Goal: Information Seeking & Learning: Learn about a topic

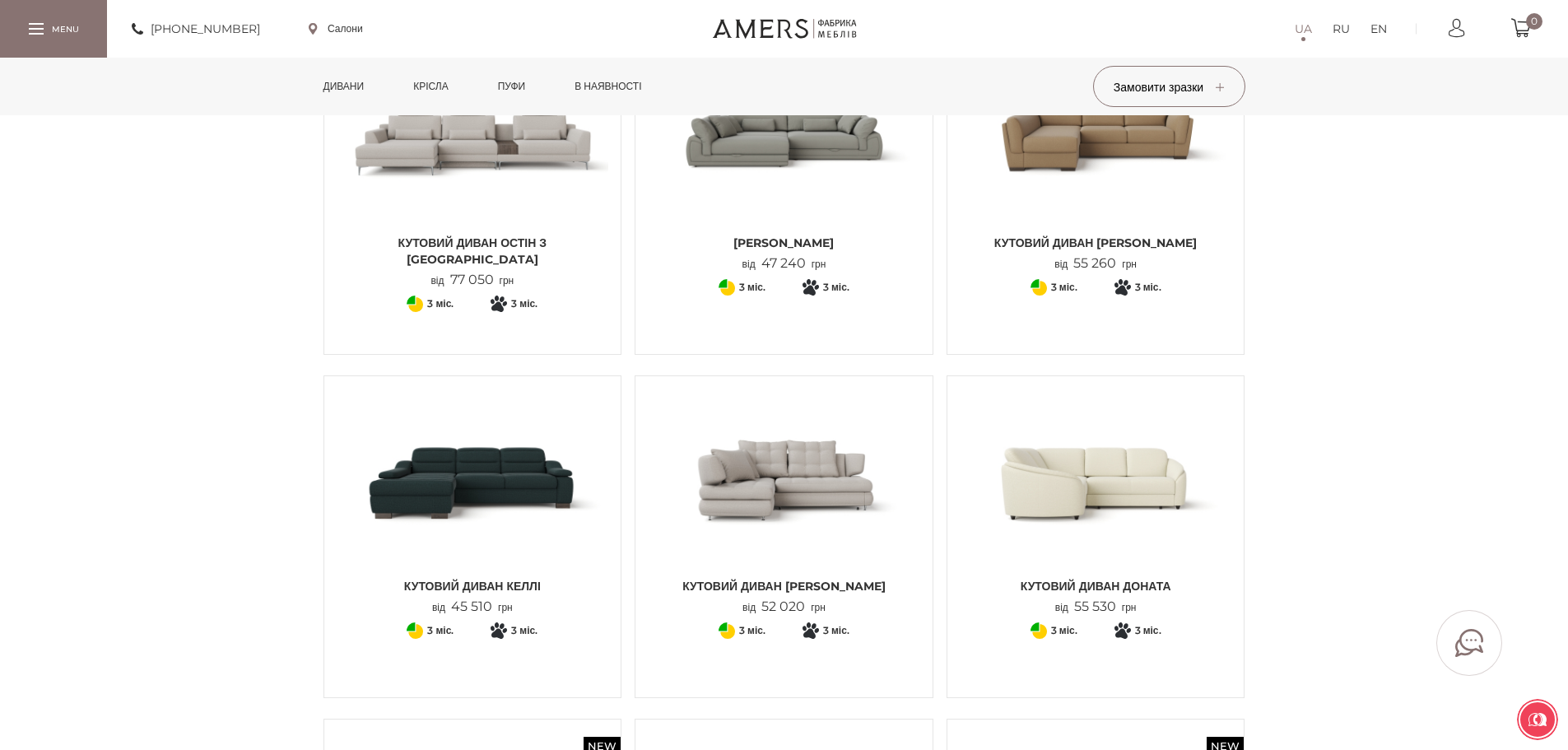
scroll to position [494, 0]
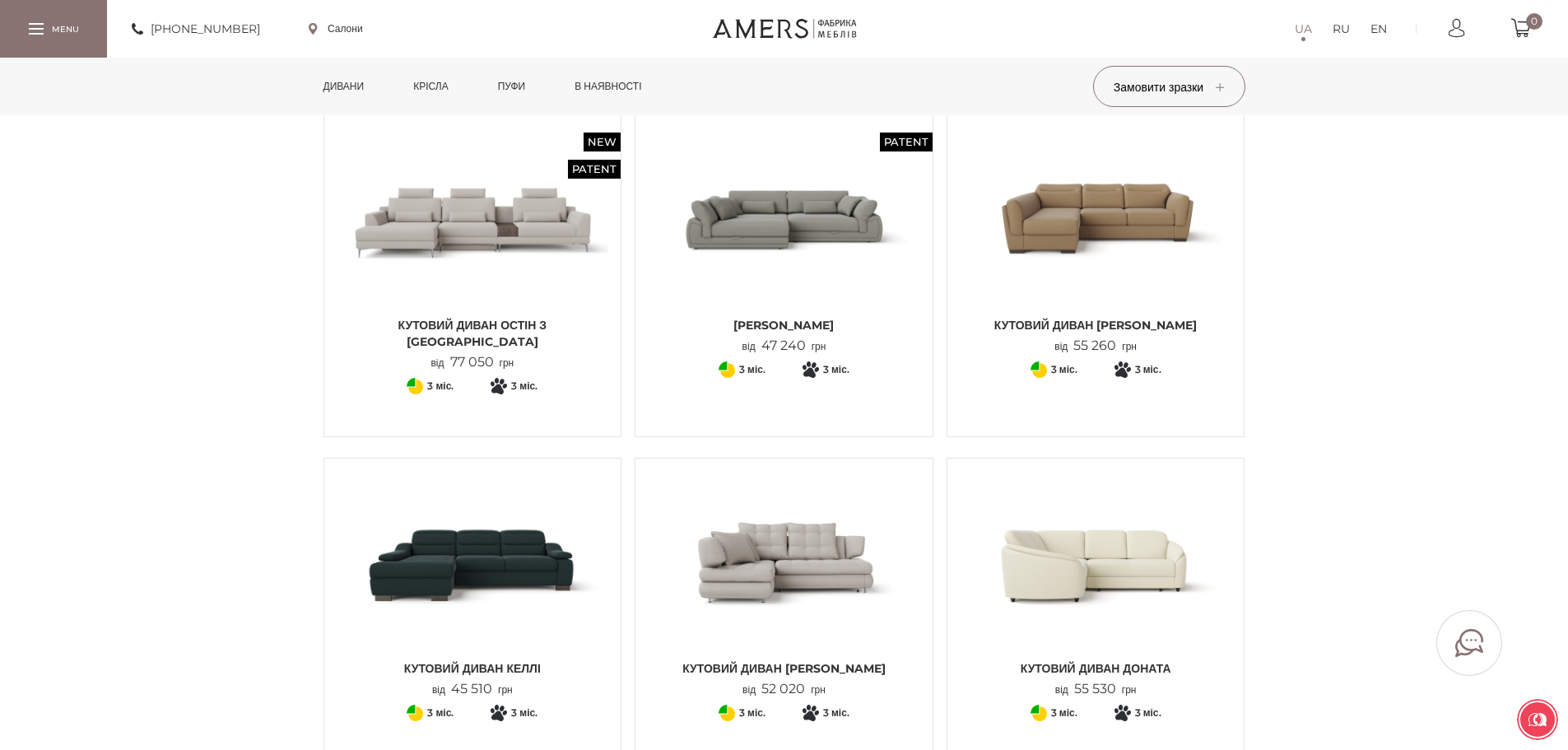
click at [762, 577] on img at bounding box center [784, 561] width 272 height 181
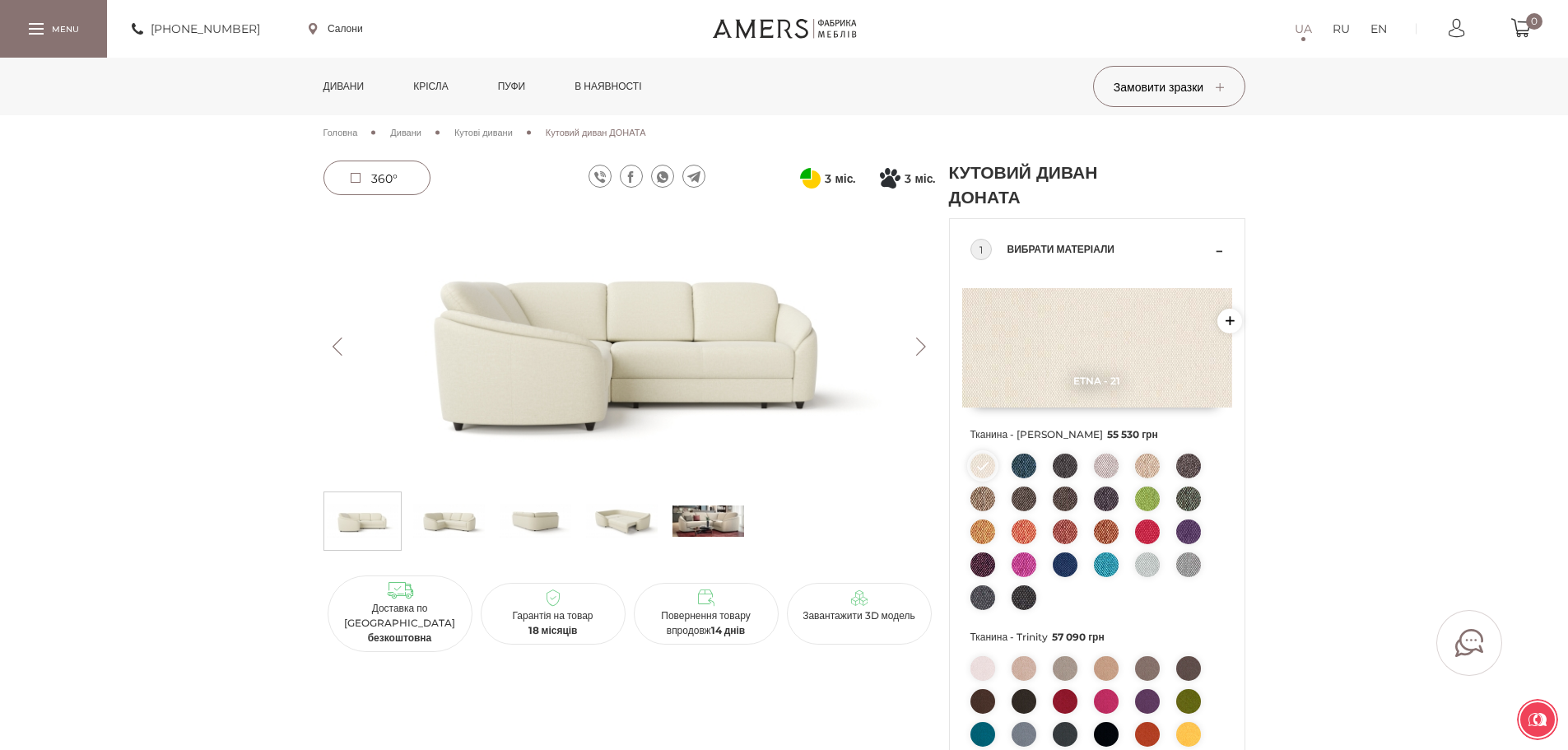
click at [916, 347] on button "Next" at bounding box center [922, 346] width 29 height 18
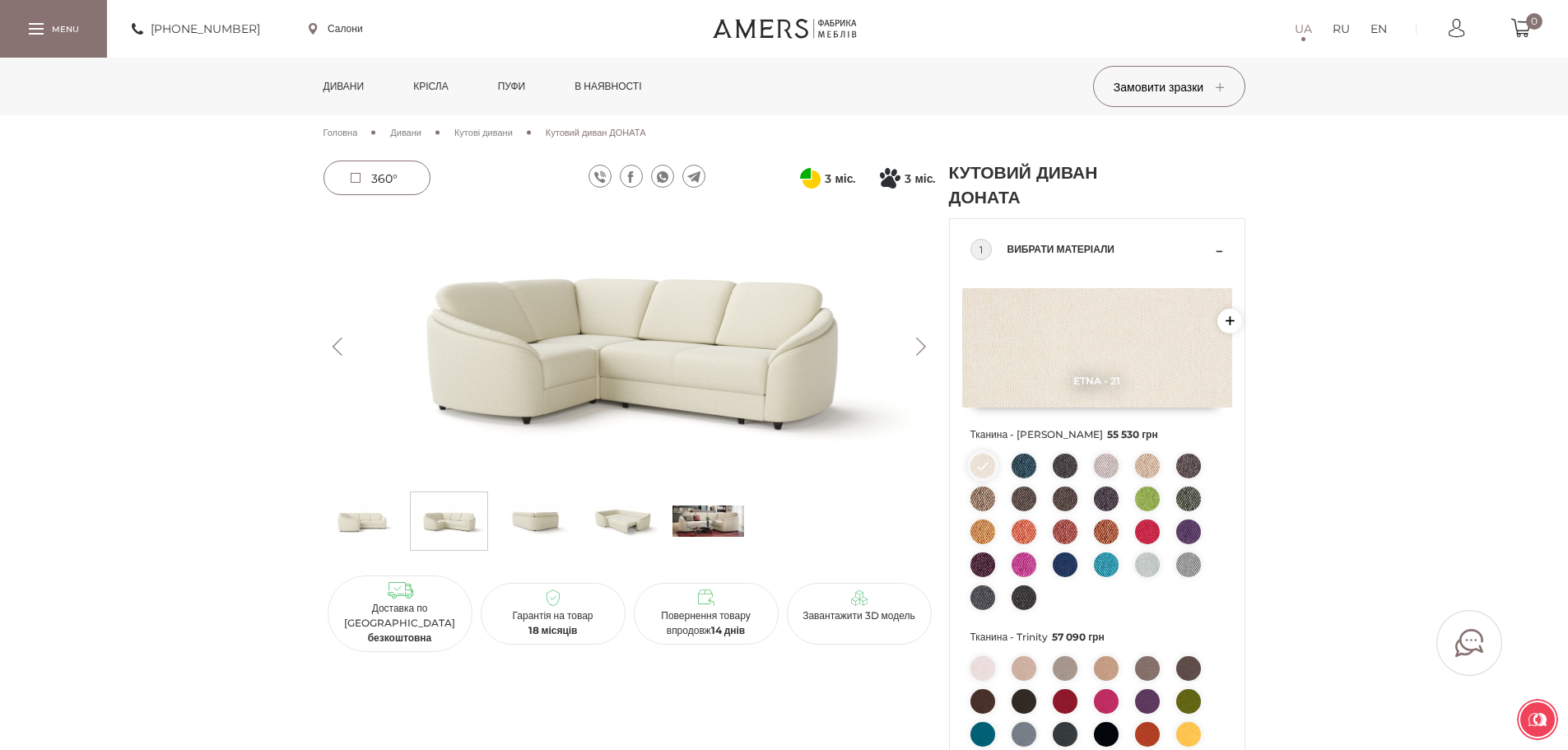
click at [916, 347] on button "Next" at bounding box center [922, 346] width 29 height 18
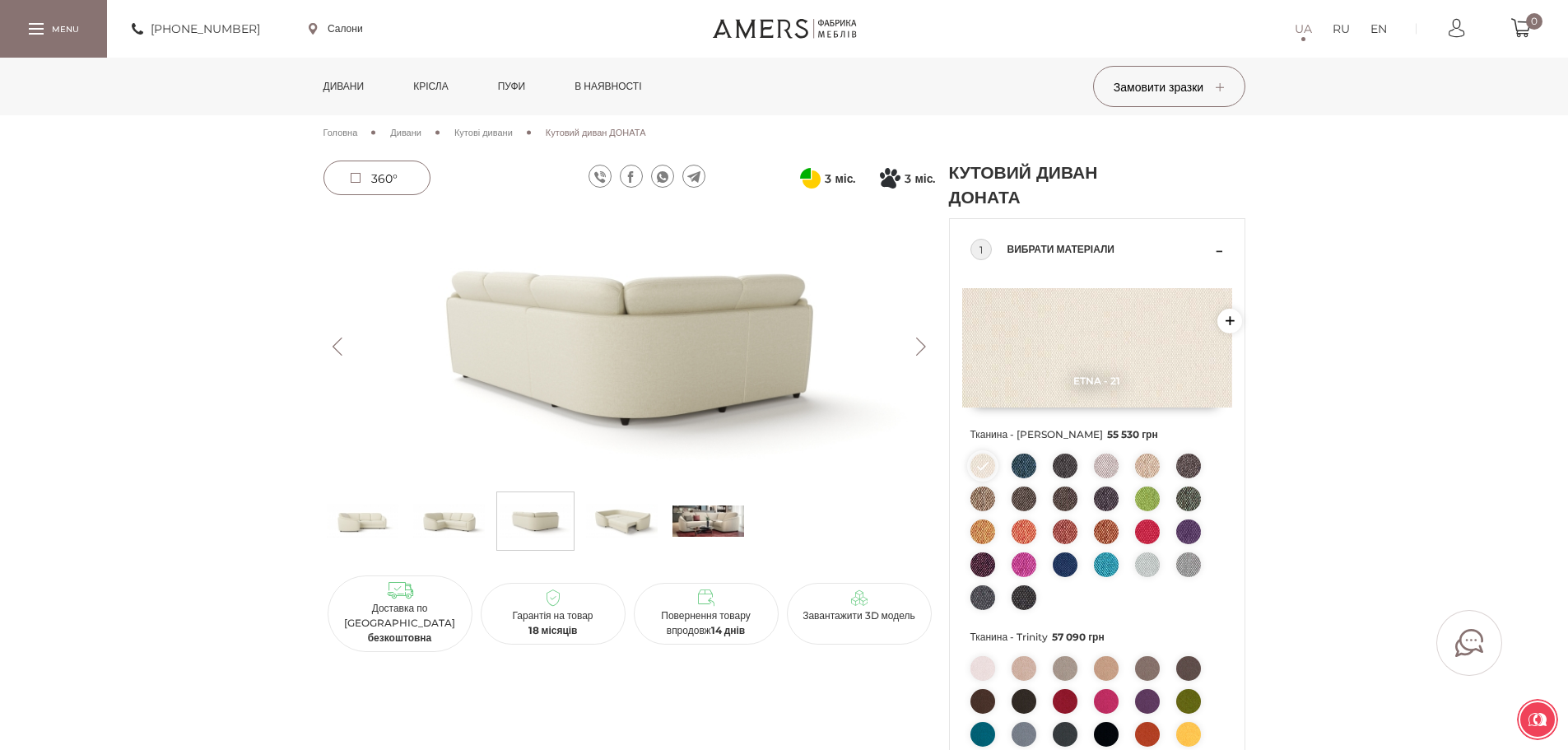
click at [916, 347] on button "Next" at bounding box center [922, 346] width 29 height 18
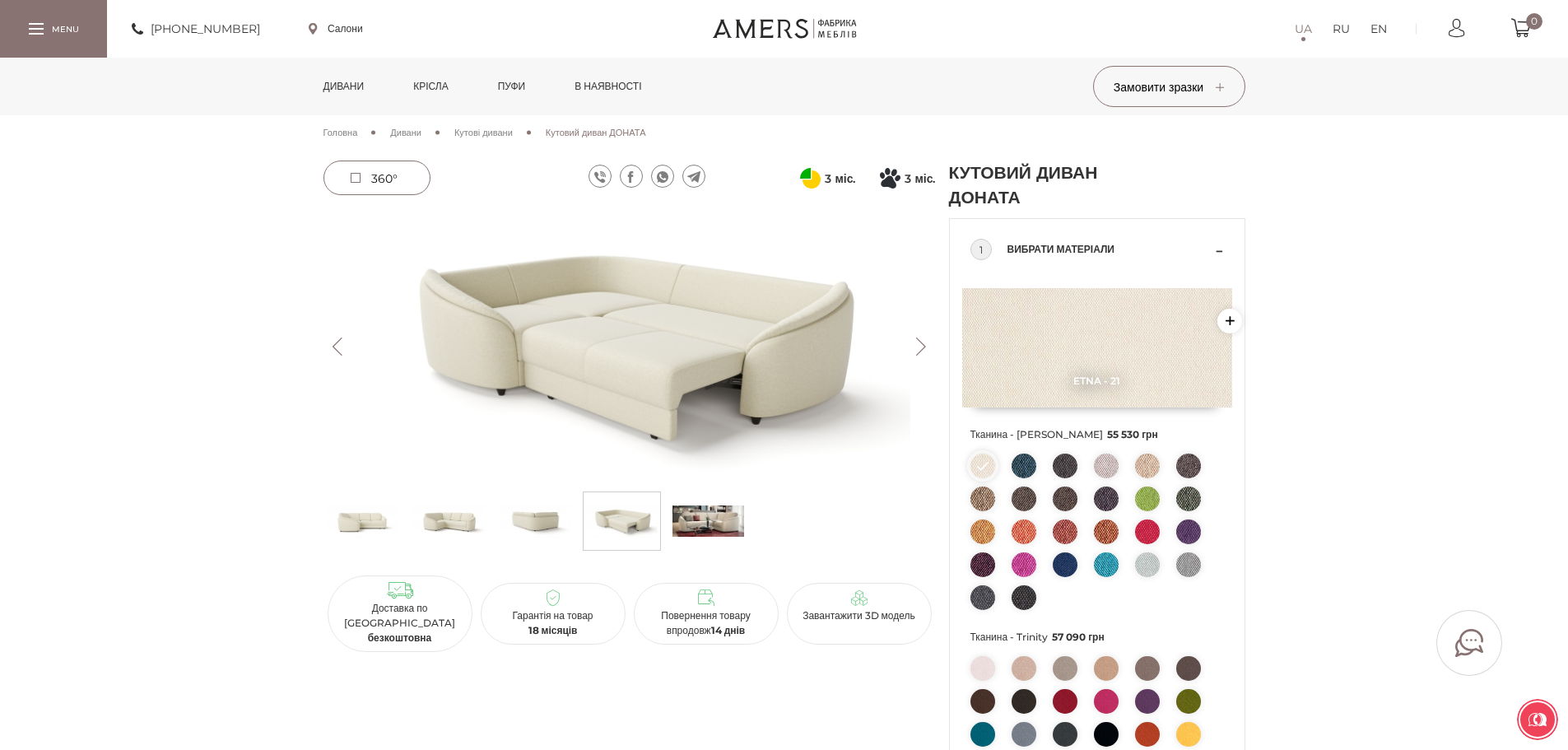
click at [916, 347] on button "Next" at bounding box center [922, 346] width 29 height 18
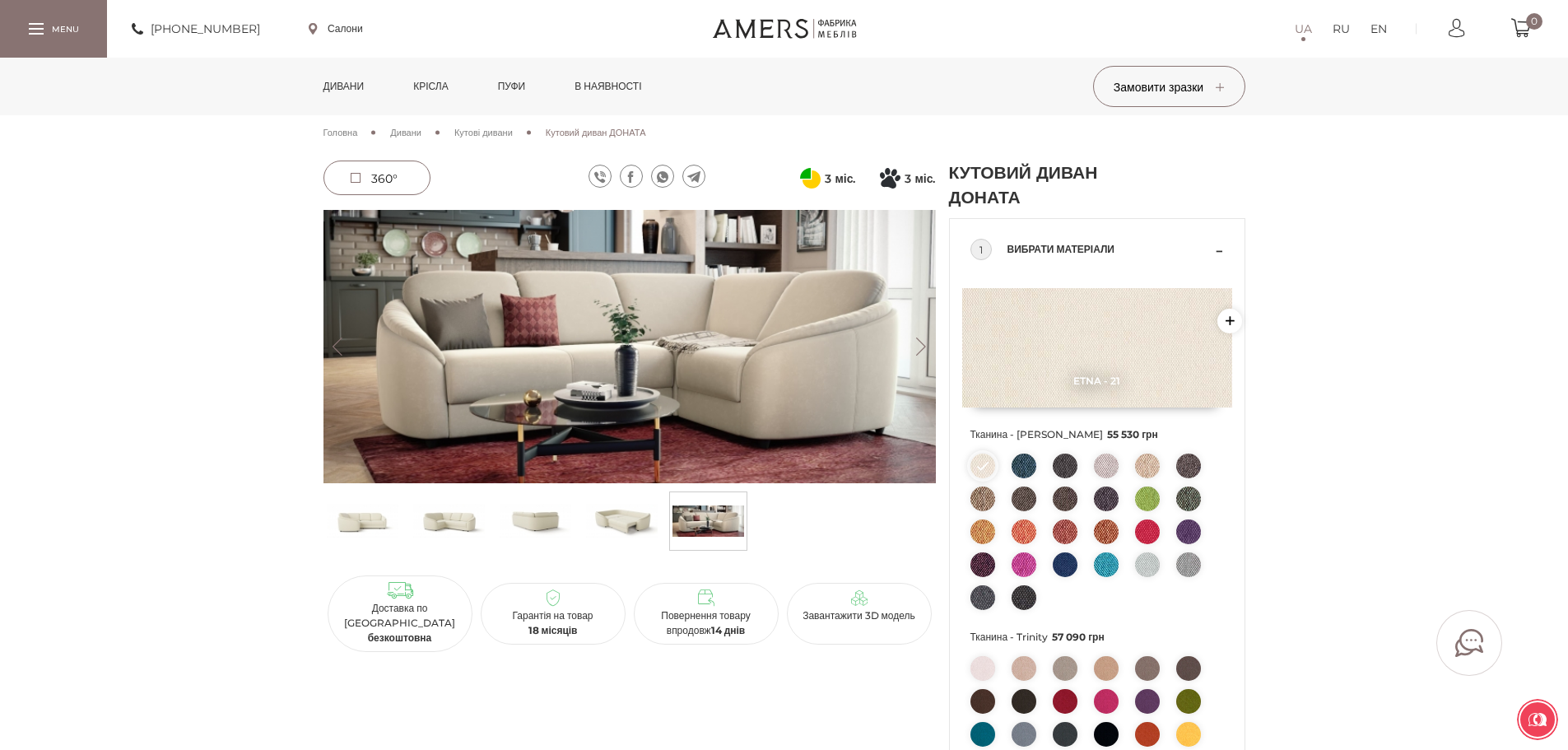
click at [916, 347] on button "Next" at bounding box center [922, 346] width 29 height 18
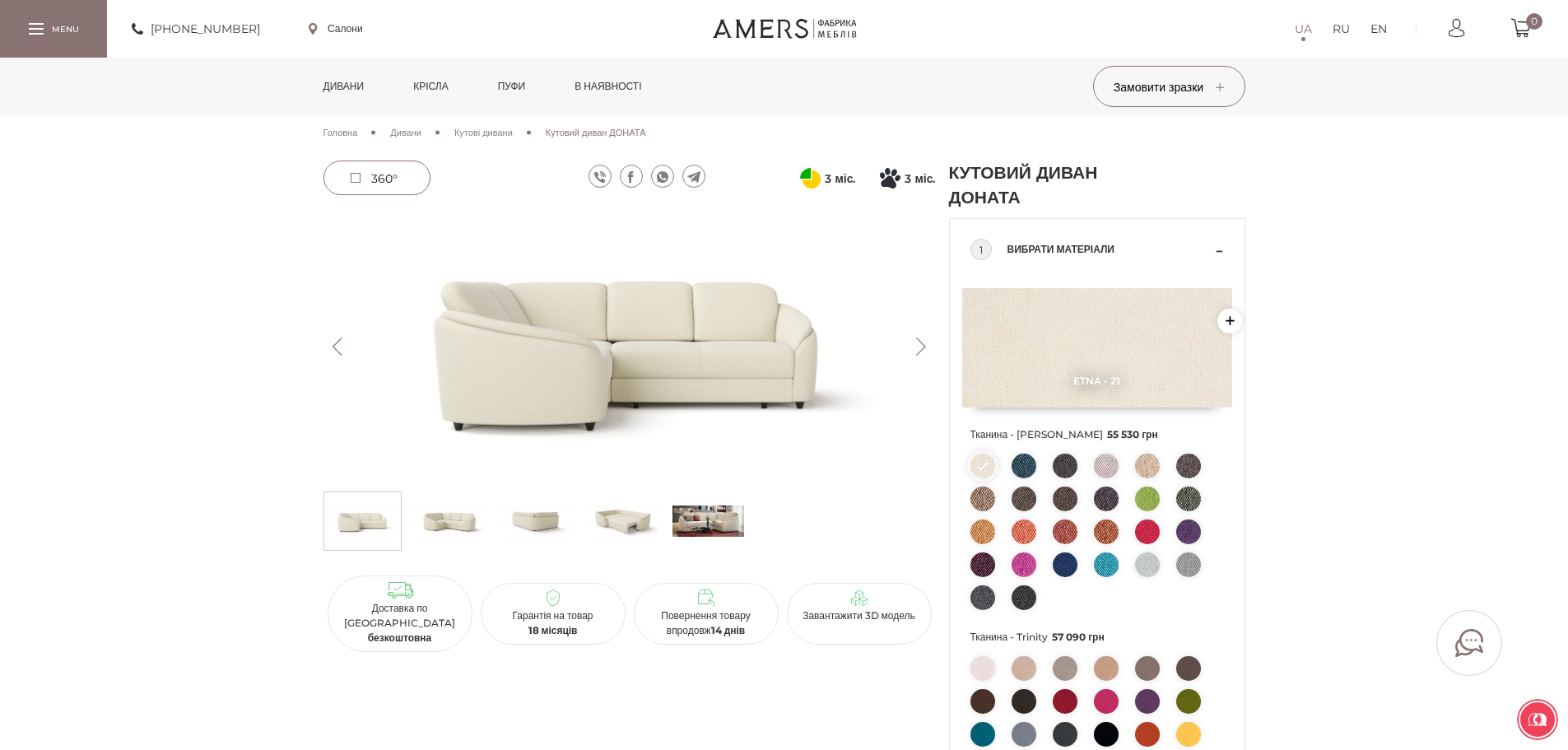
click at [916, 347] on button "Next" at bounding box center [922, 346] width 29 height 18
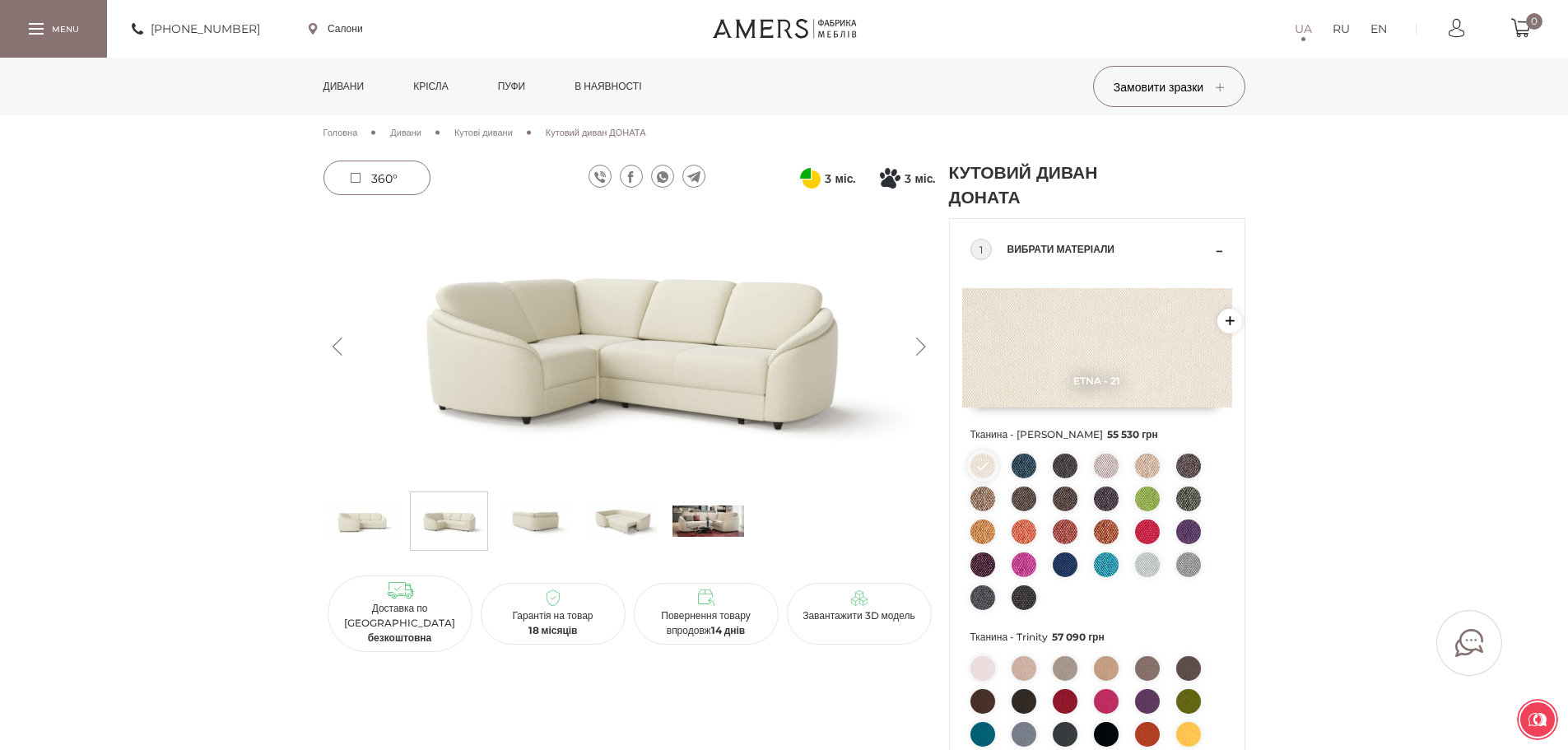
click at [916, 347] on button "Next" at bounding box center [922, 346] width 29 height 18
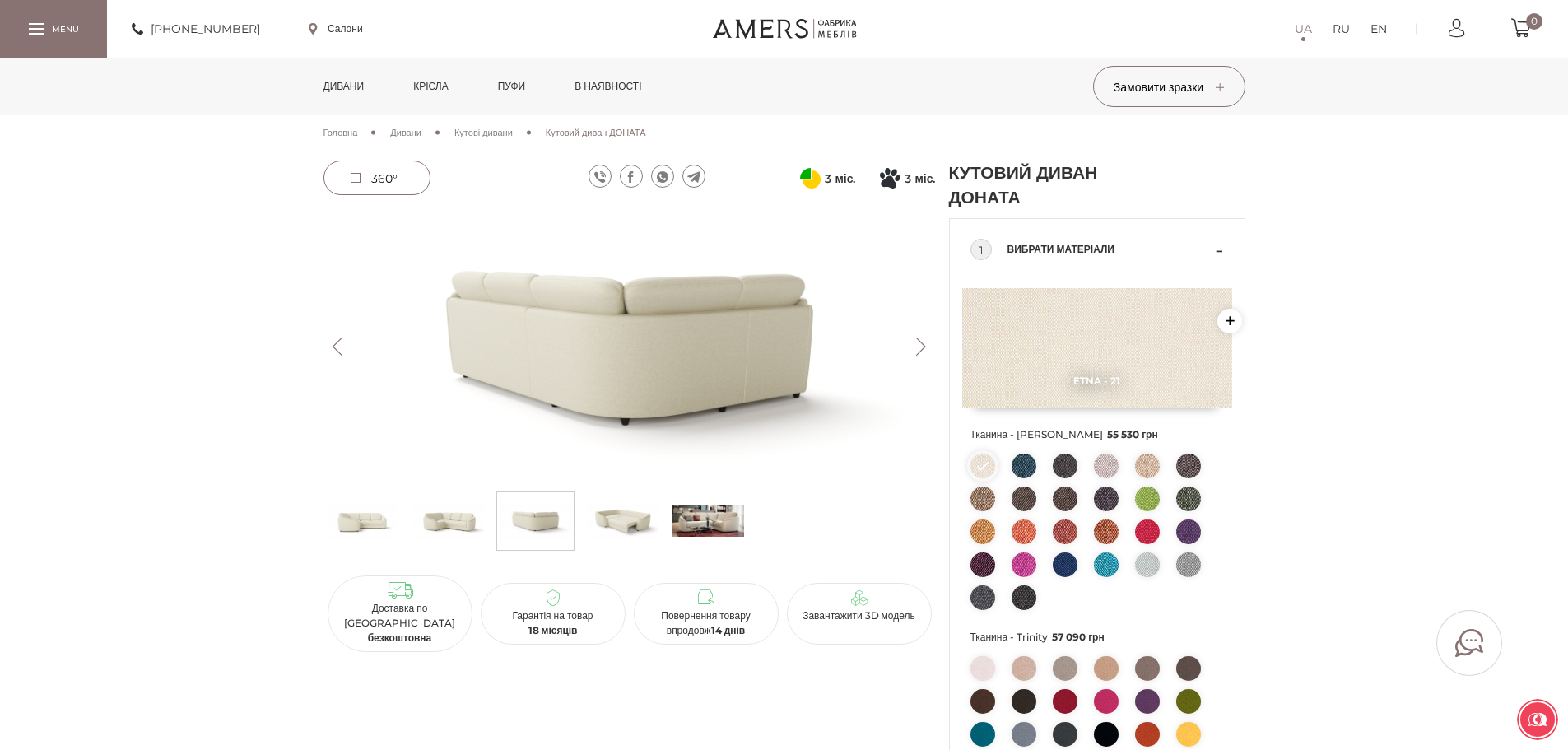
click at [916, 347] on button "Next" at bounding box center [922, 346] width 29 height 18
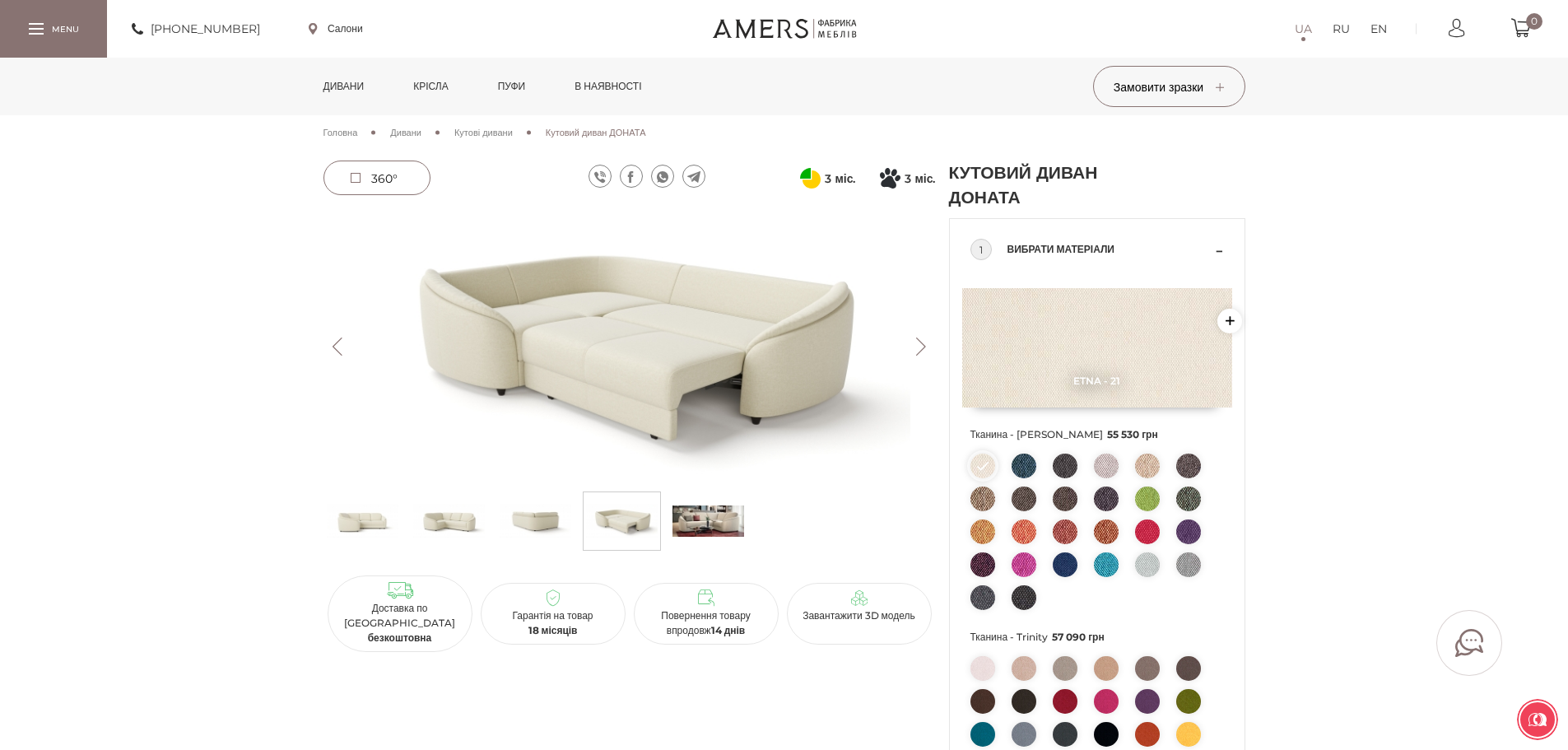
click at [916, 347] on button "Next" at bounding box center [922, 346] width 29 height 18
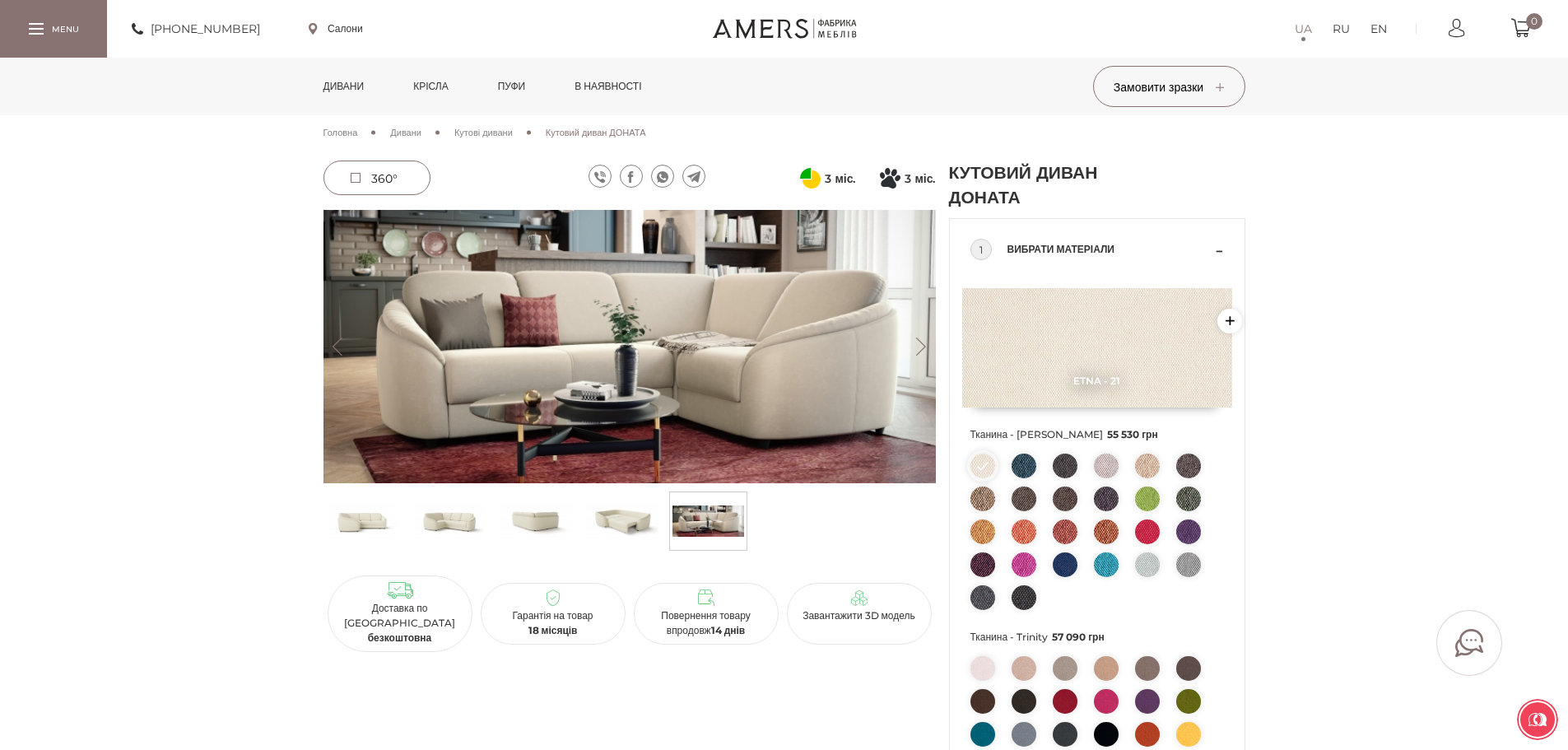
click at [916, 347] on button "Next" at bounding box center [922, 346] width 29 height 18
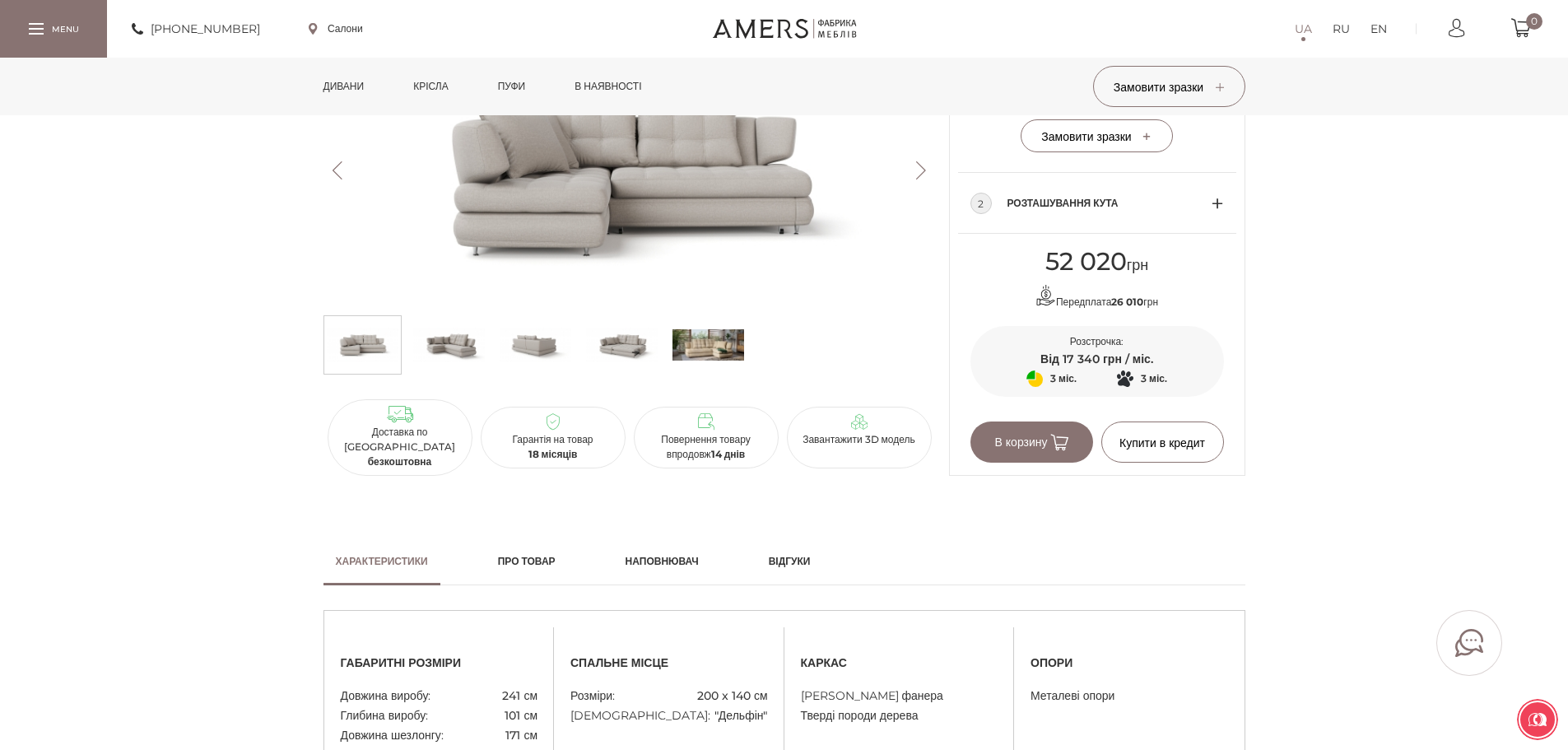
scroll to position [824, 0]
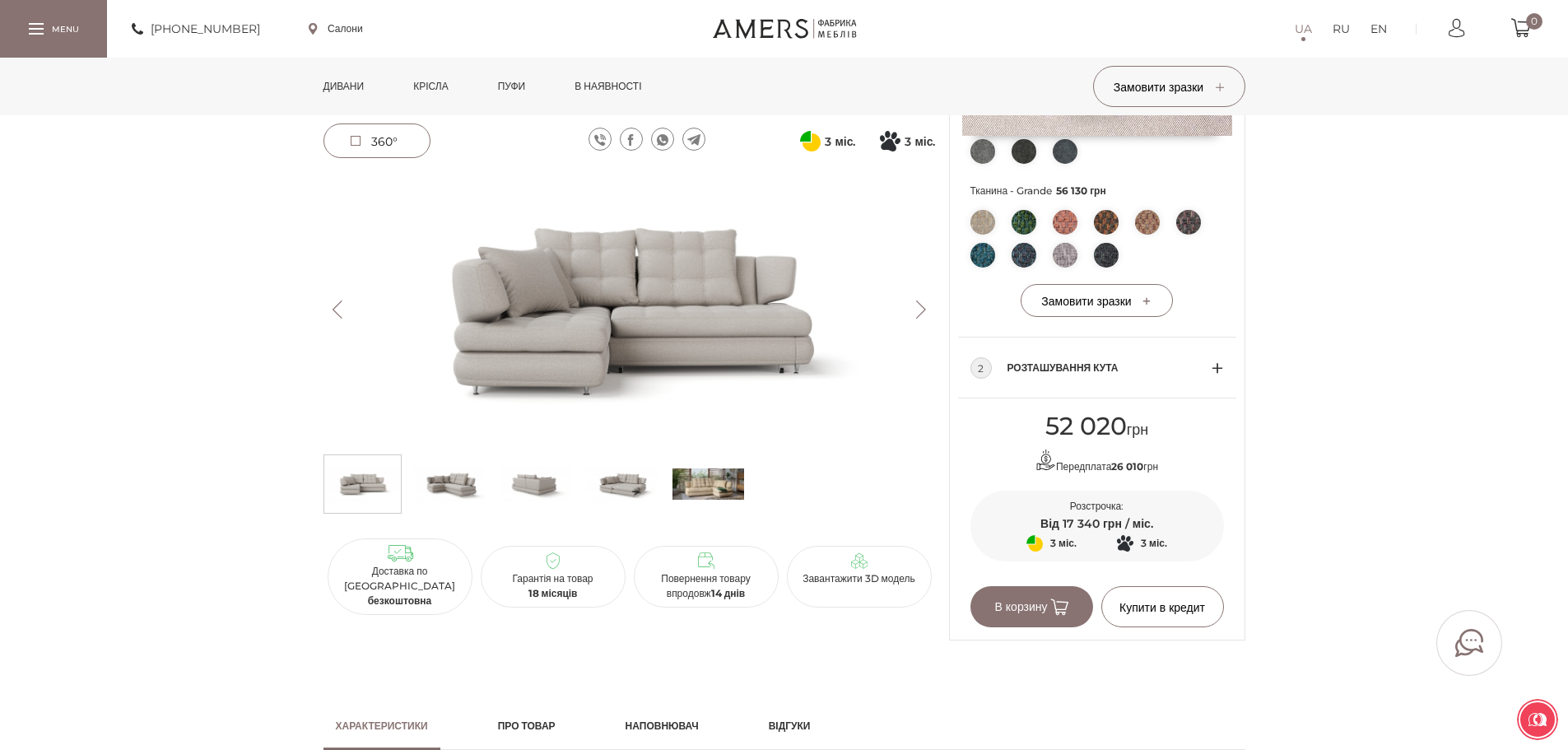
click at [925, 315] on button "Next" at bounding box center [922, 309] width 29 height 18
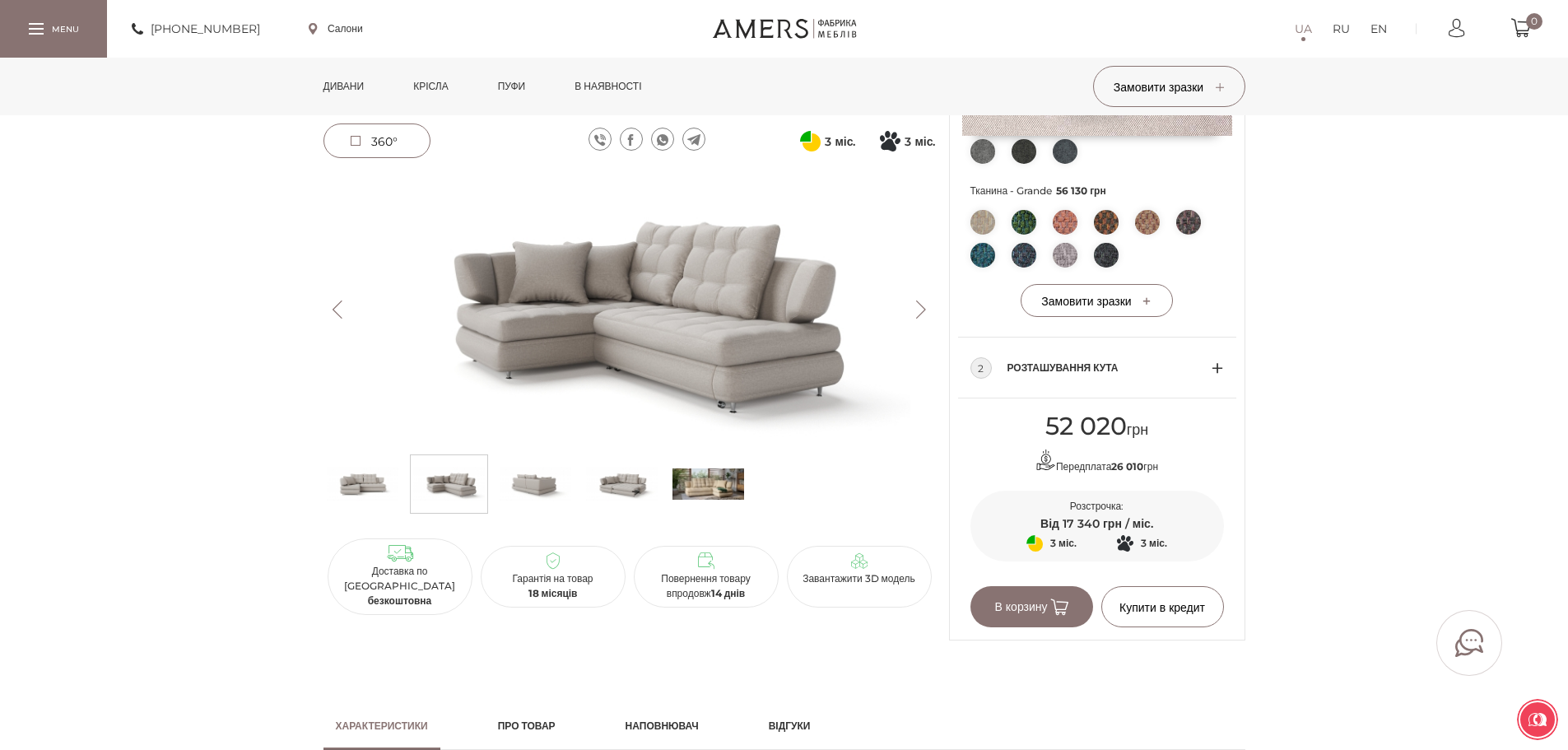
scroll to position [741, 0]
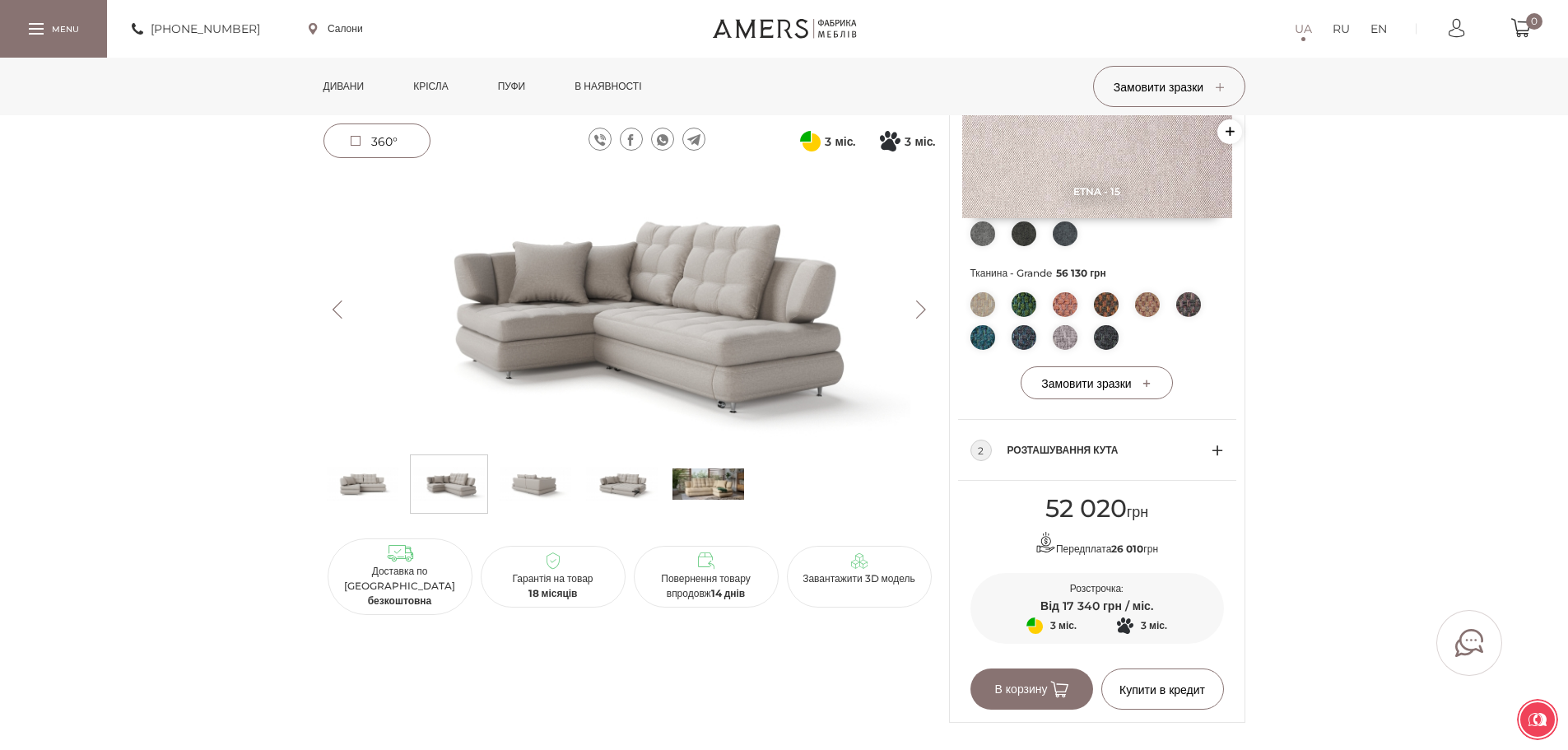
click at [919, 312] on button "Next" at bounding box center [922, 309] width 29 height 18
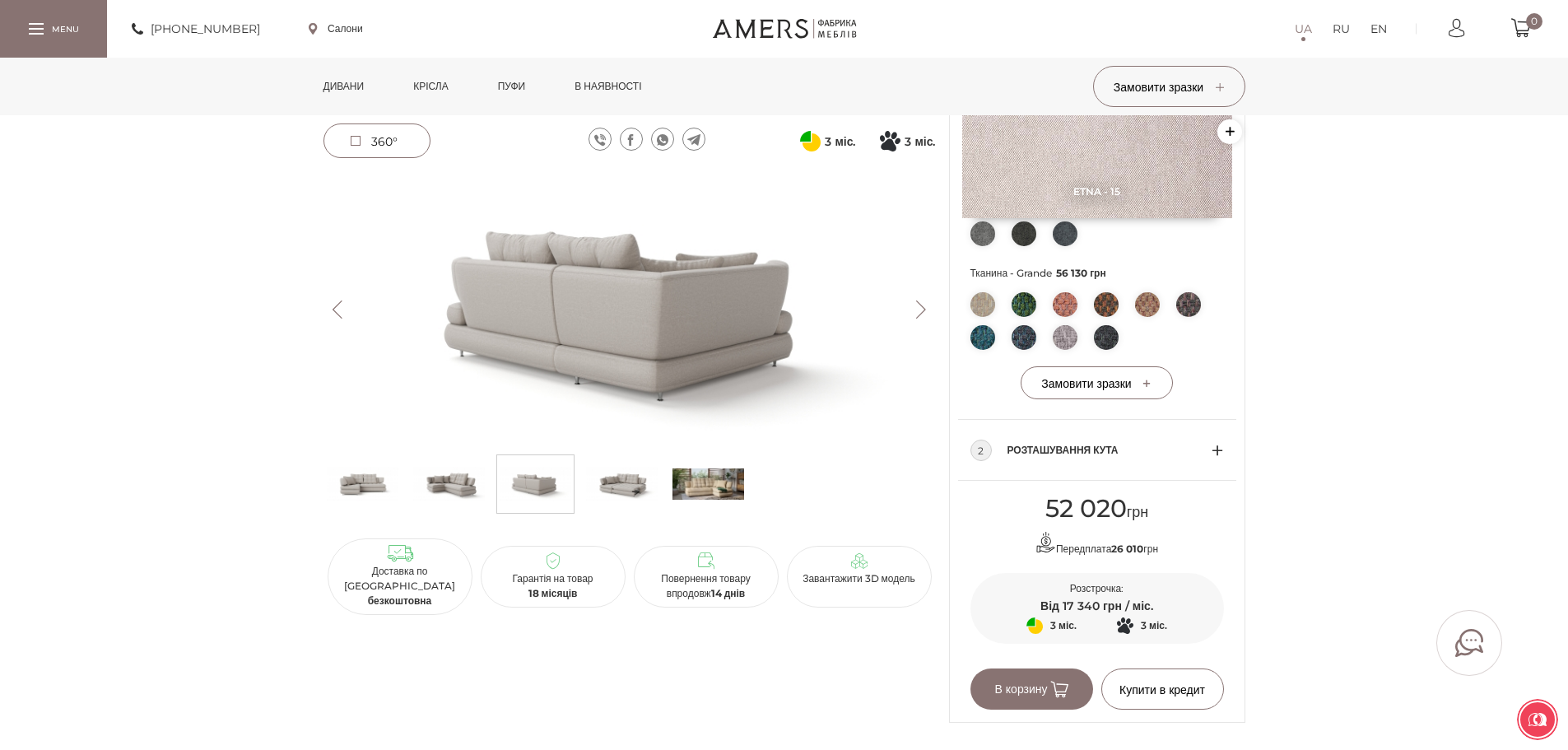
click at [919, 312] on button "Next" at bounding box center [922, 309] width 29 height 18
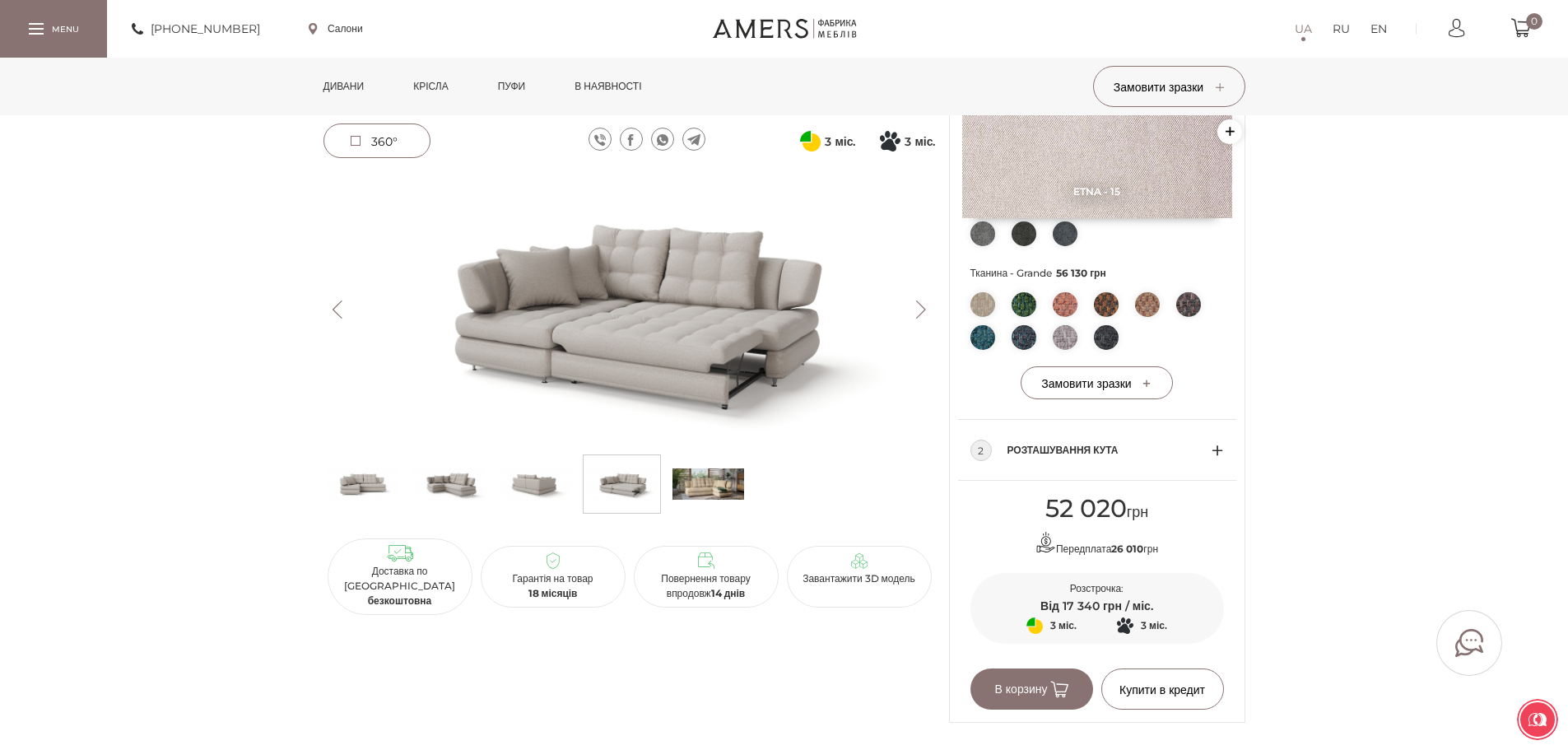
click at [919, 312] on button "Next" at bounding box center [922, 309] width 29 height 18
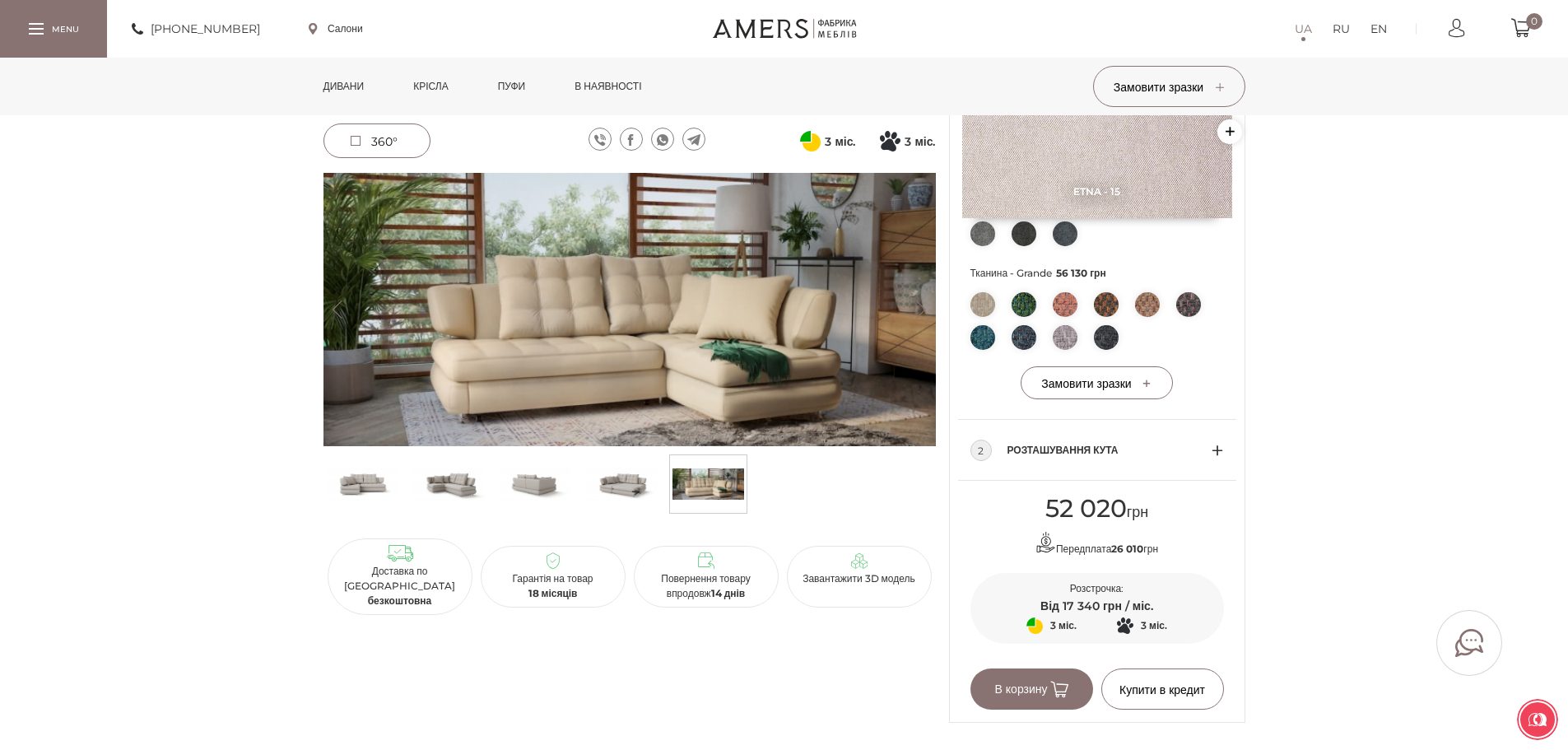
click at [919, 312] on button "Next" at bounding box center [922, 309] width 29 height 18
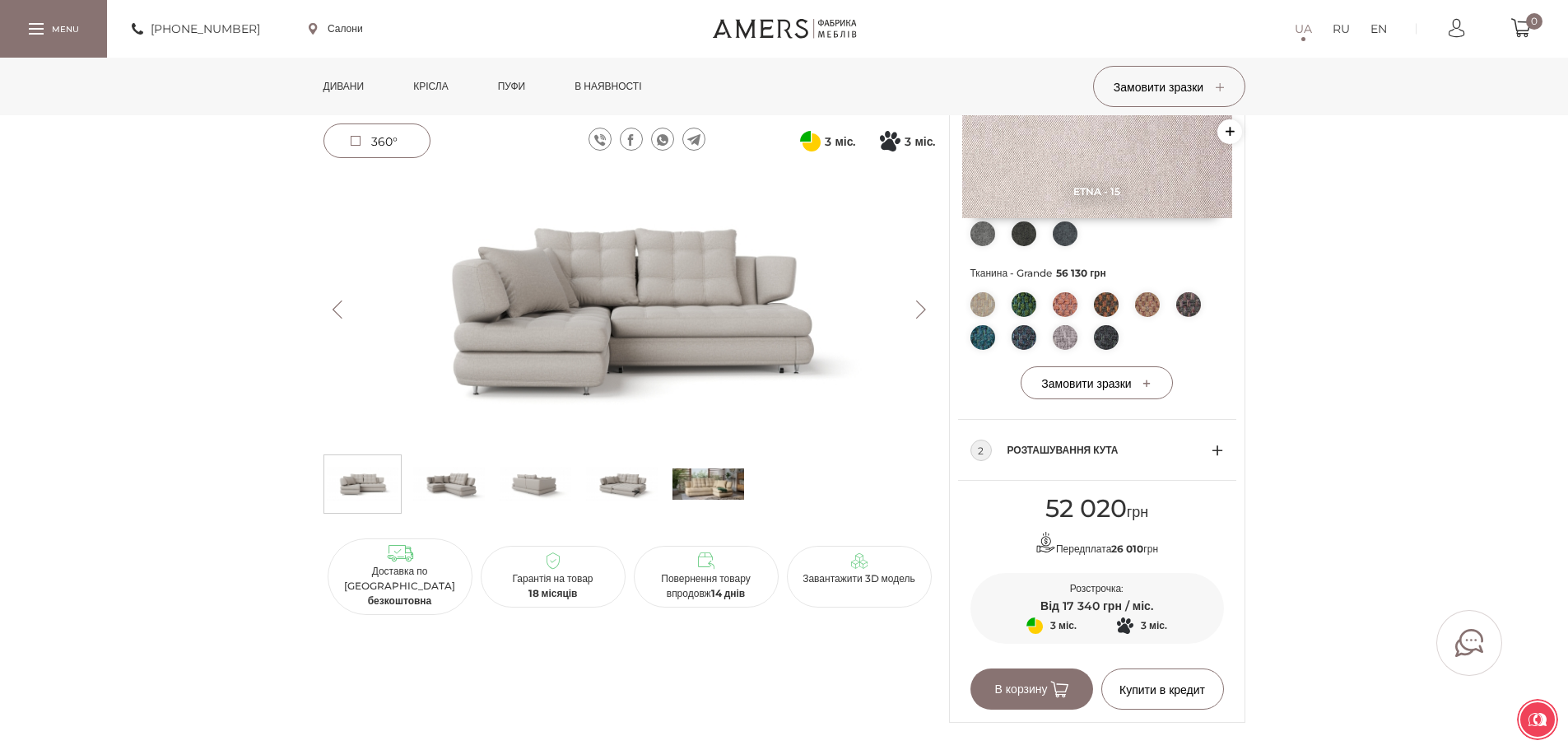
click at [338, 310] on button "Previous" at bounding box center [338, 309] width 29 height 18
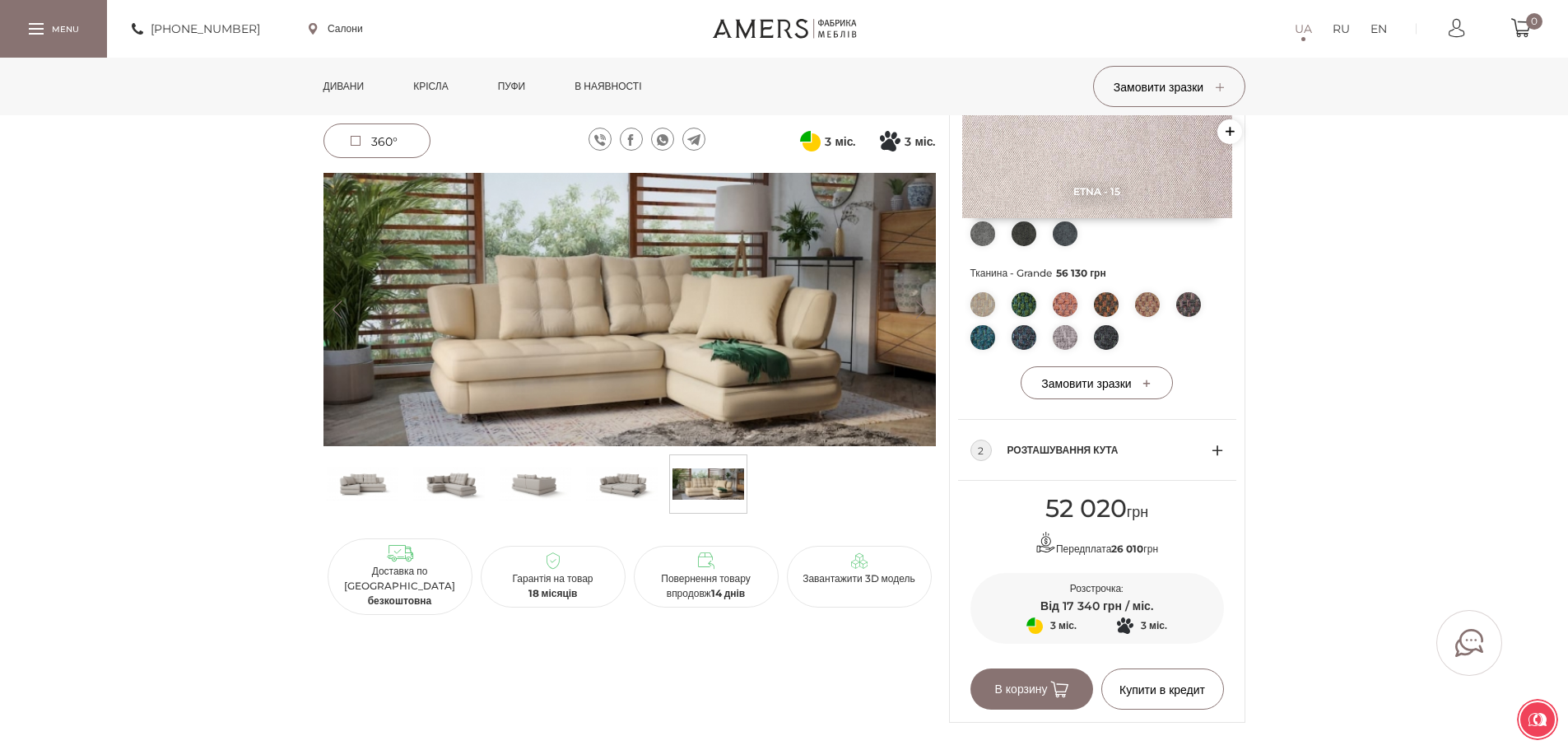
click at [373, 136] on span "360°" at bounding box center [384, 141] width 27 height 15
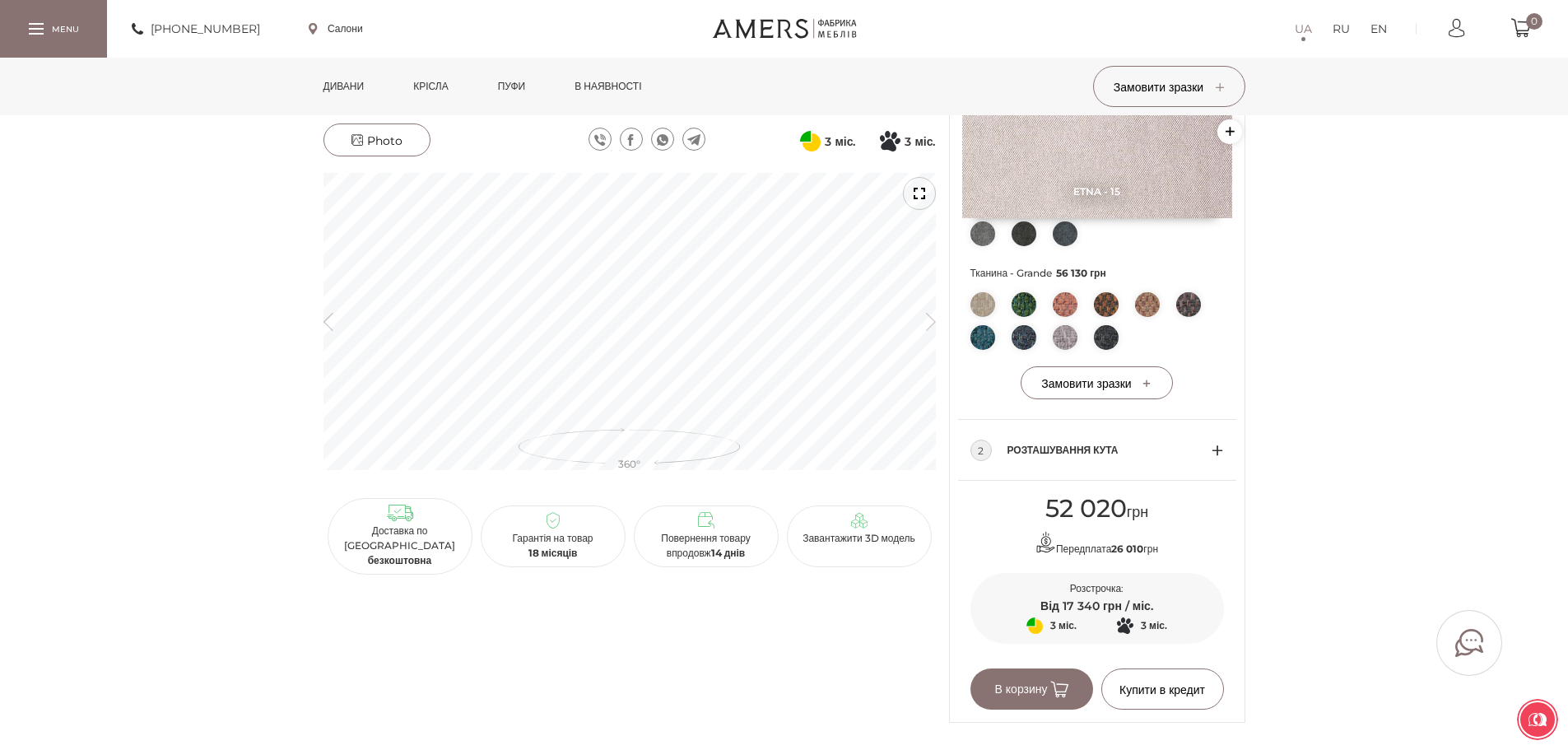
click at [358, 138] on icon at bounding box center [356, 140] width 11 height 11
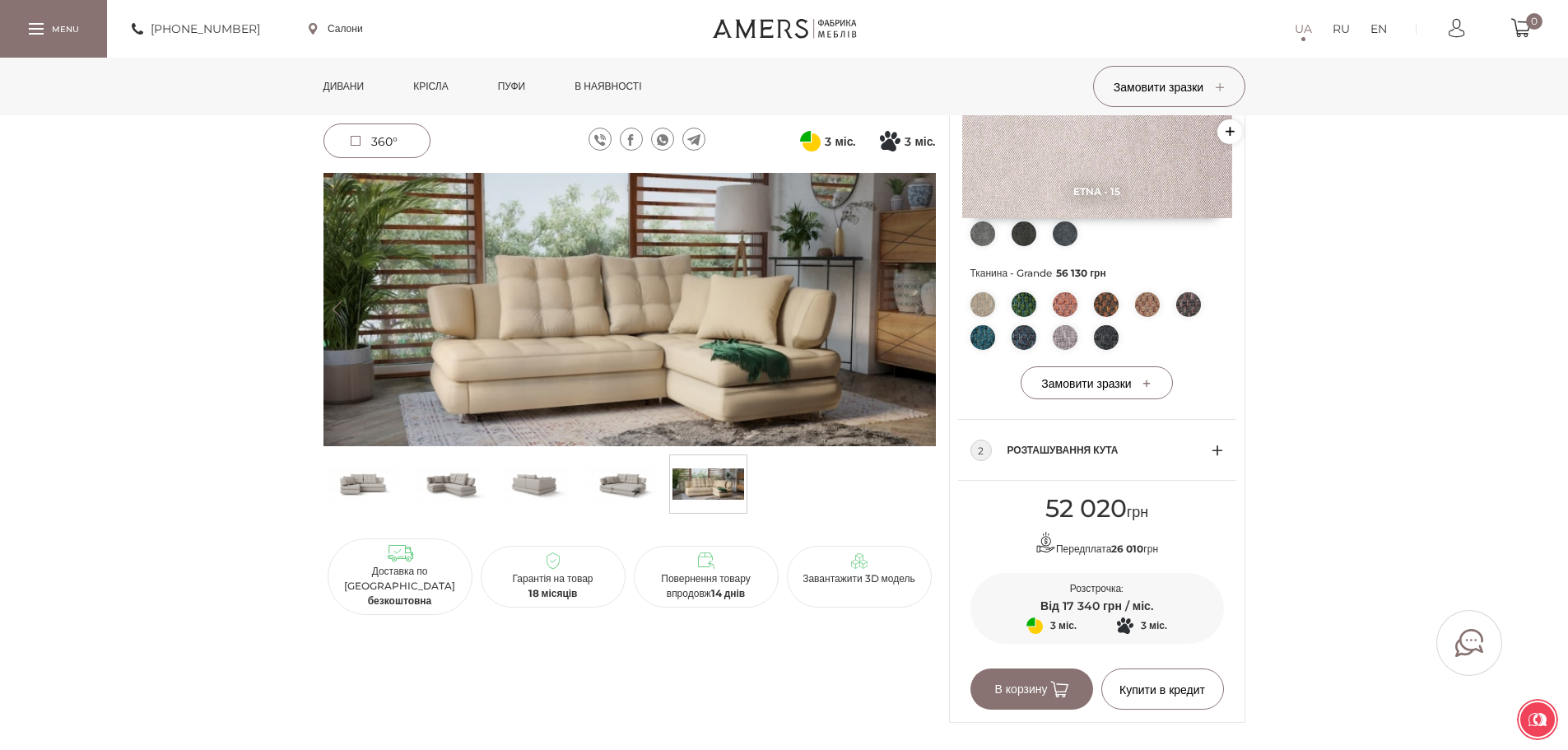
click at [374, 479] on img at bounding box center [362, 484] width 72 height 50
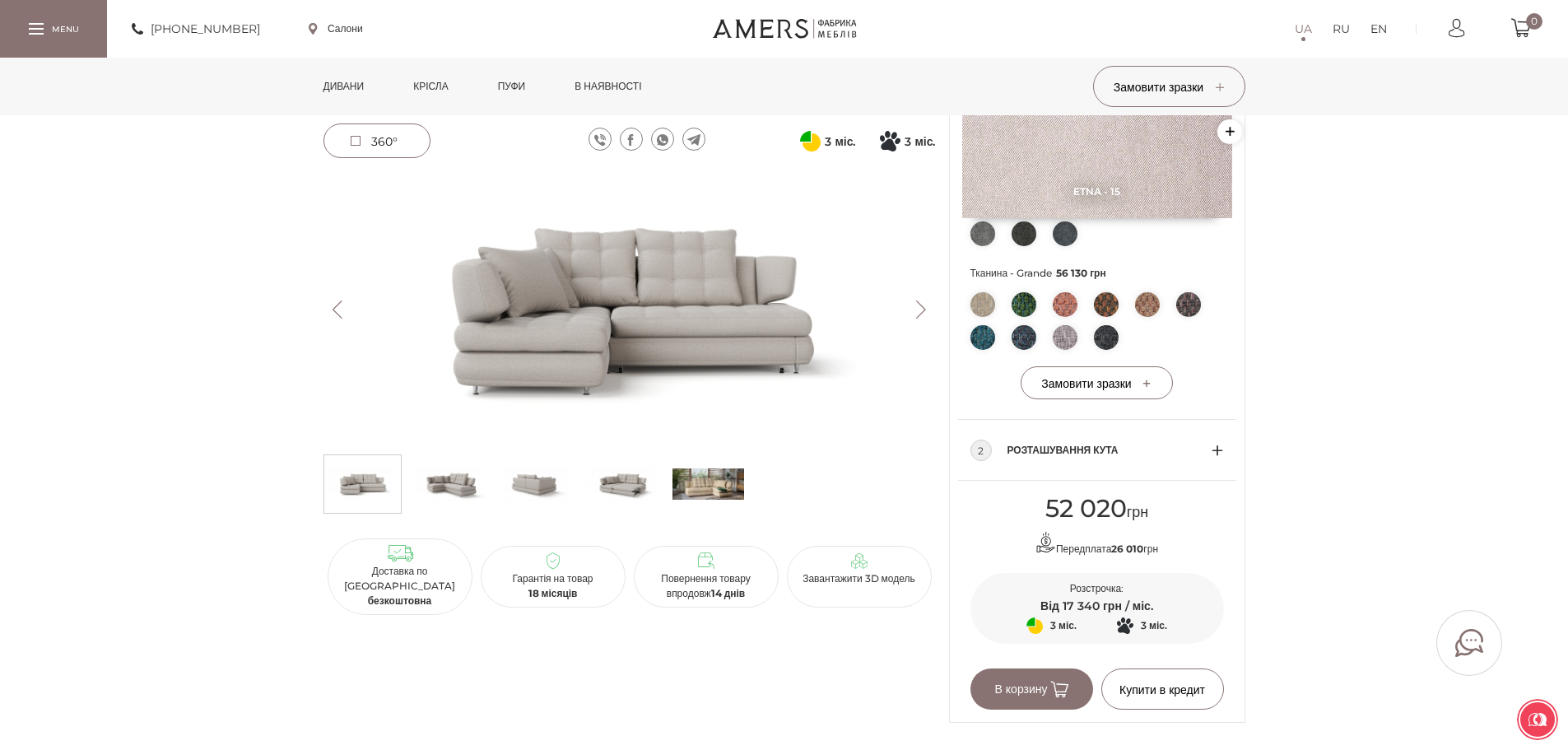
click at [462, 486] on img at bounding box center [449, 484] width 72 height 50
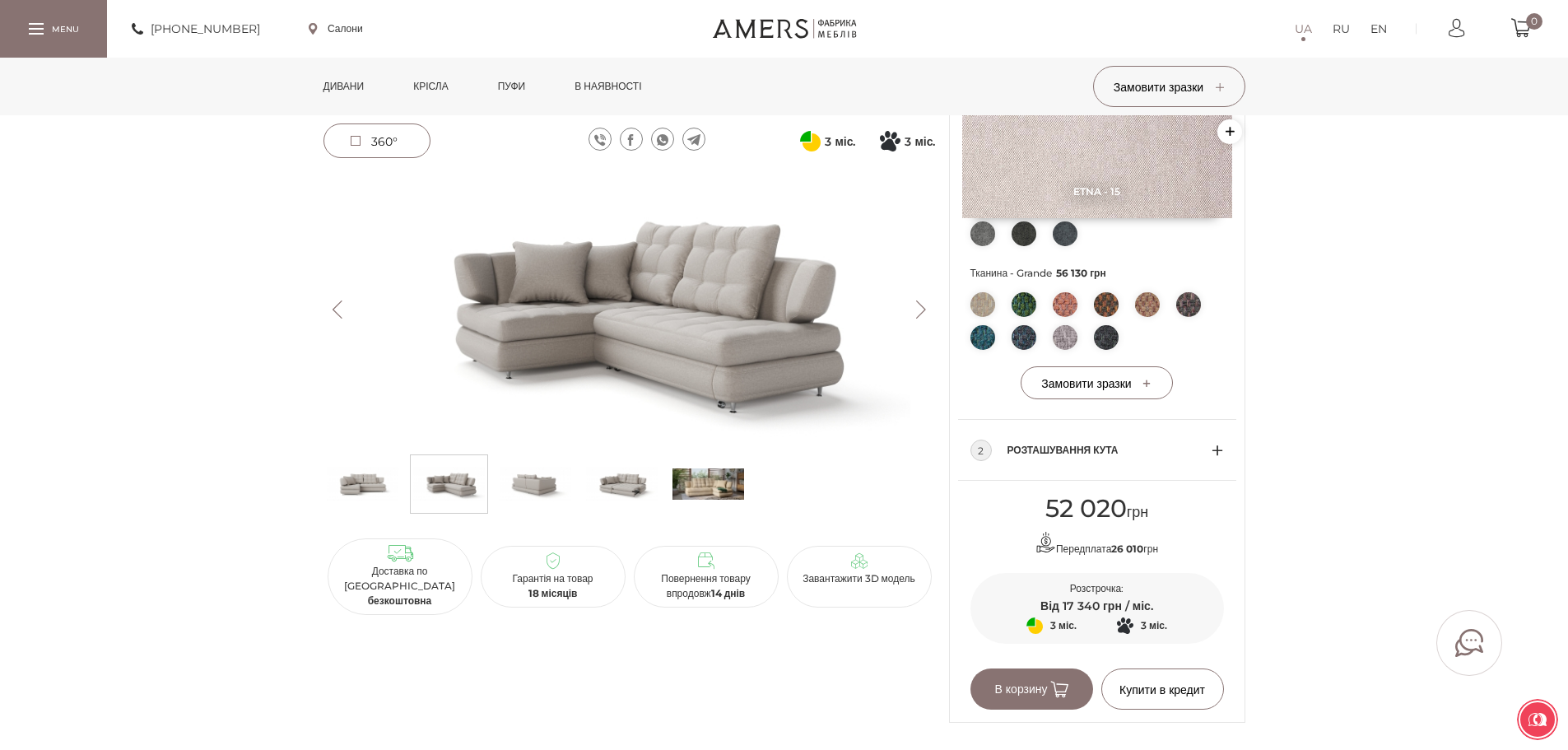
click at [538, 484] on img at bounding box center [536, 484] width 72 height 50
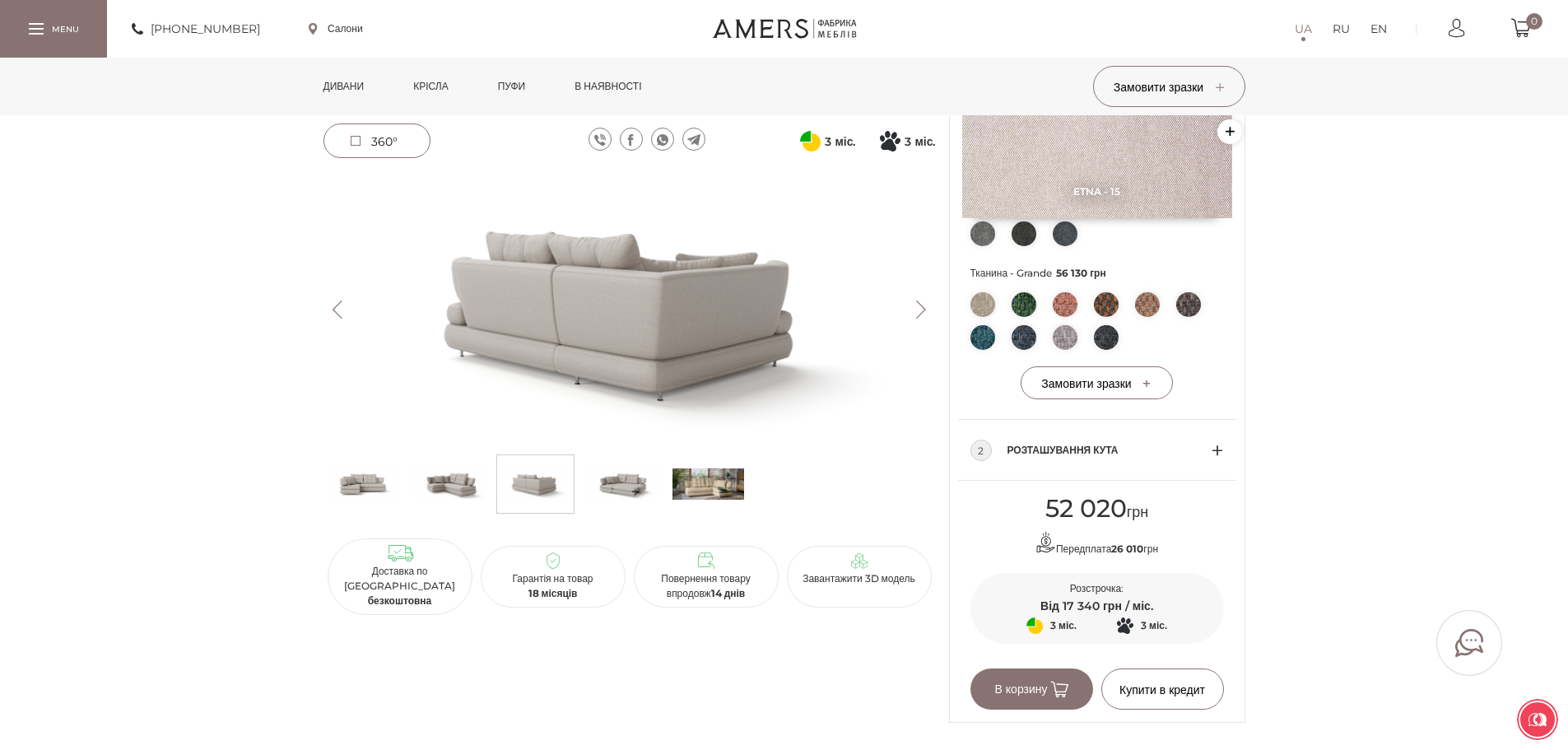
click at [629, 489] on img at bounding box center [622, 484] width 72 height 50
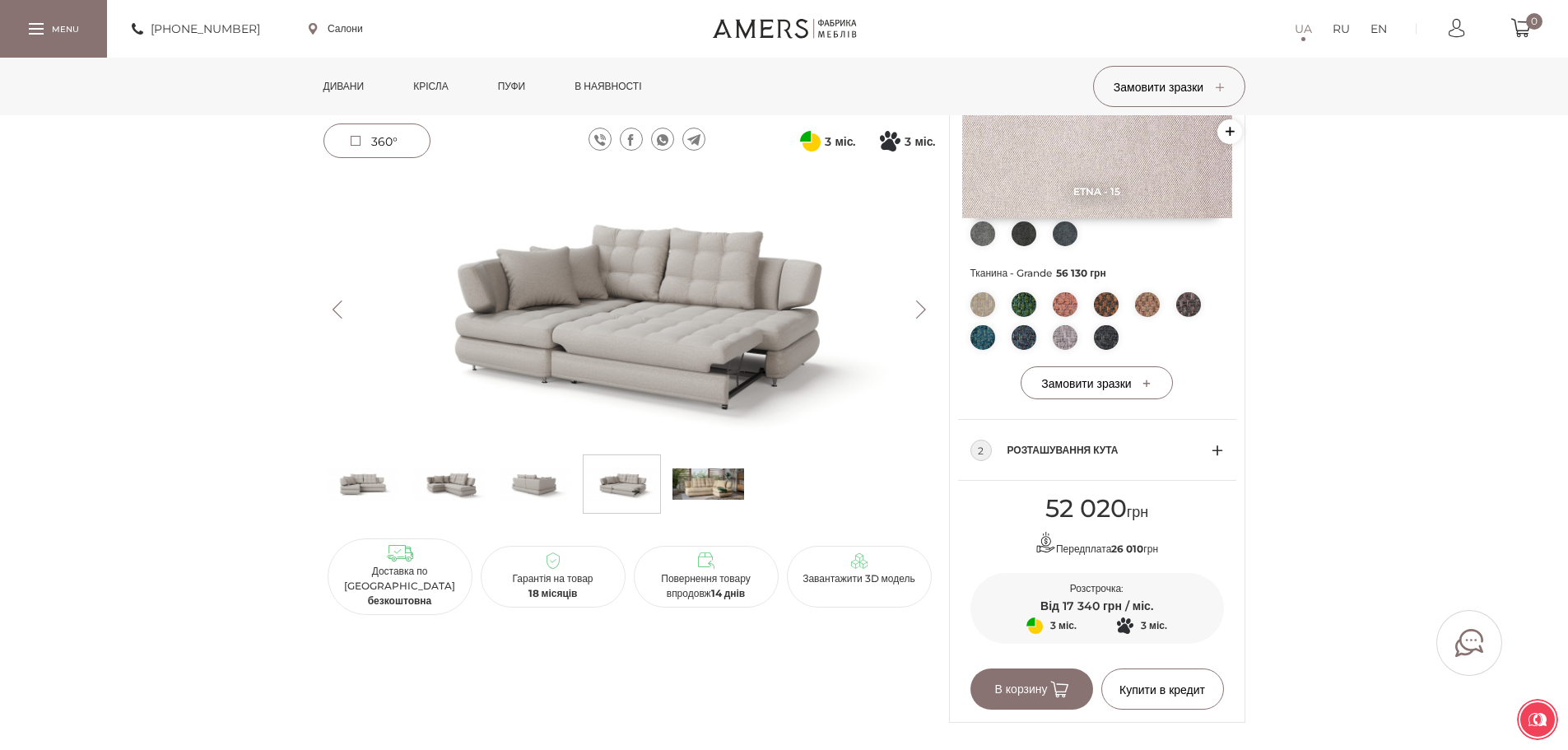
click at [731, 474] on img at bounding box center [709, 484] width 72 height 50
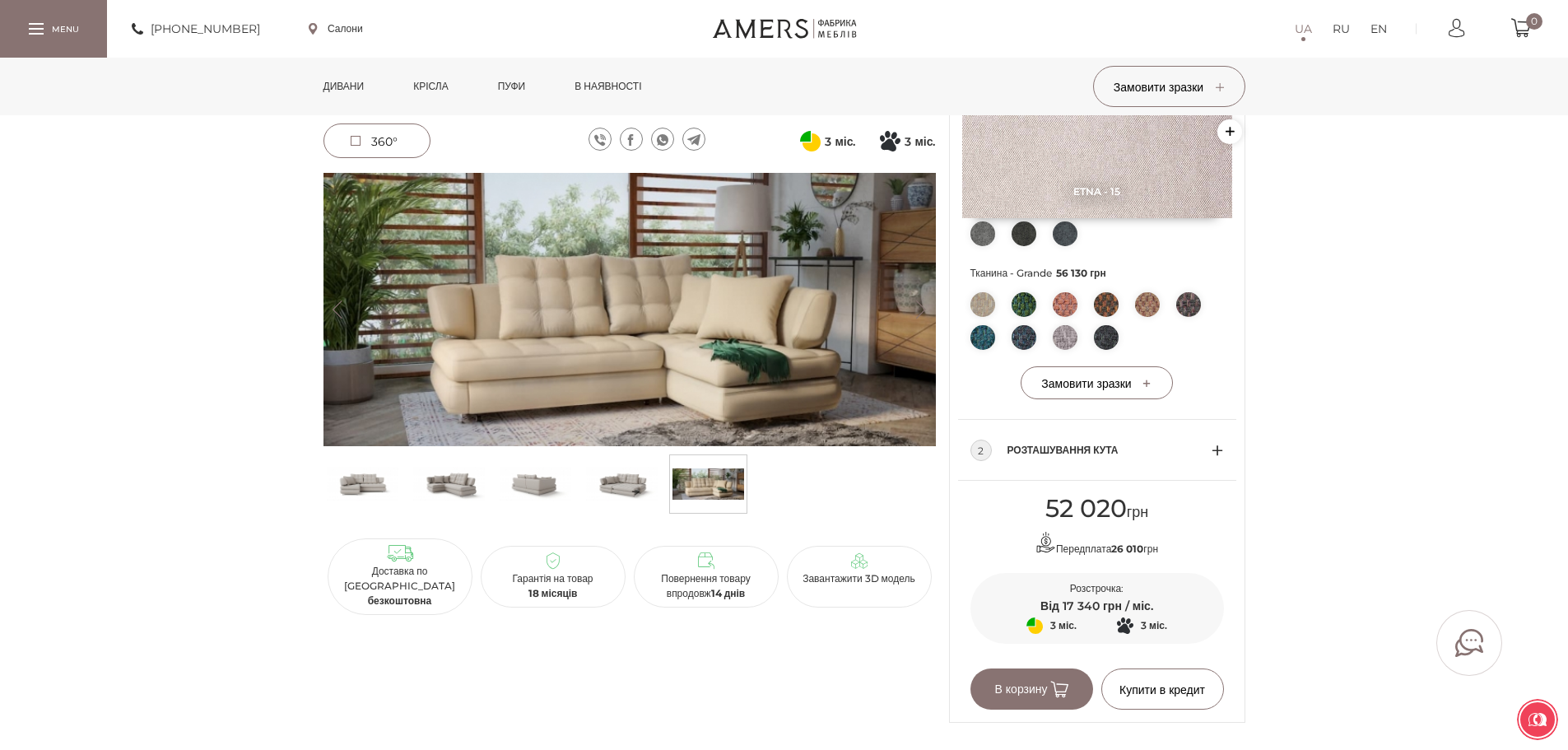
click at [976, 302] on img at bounding box center [982, 304] width 25 height 25
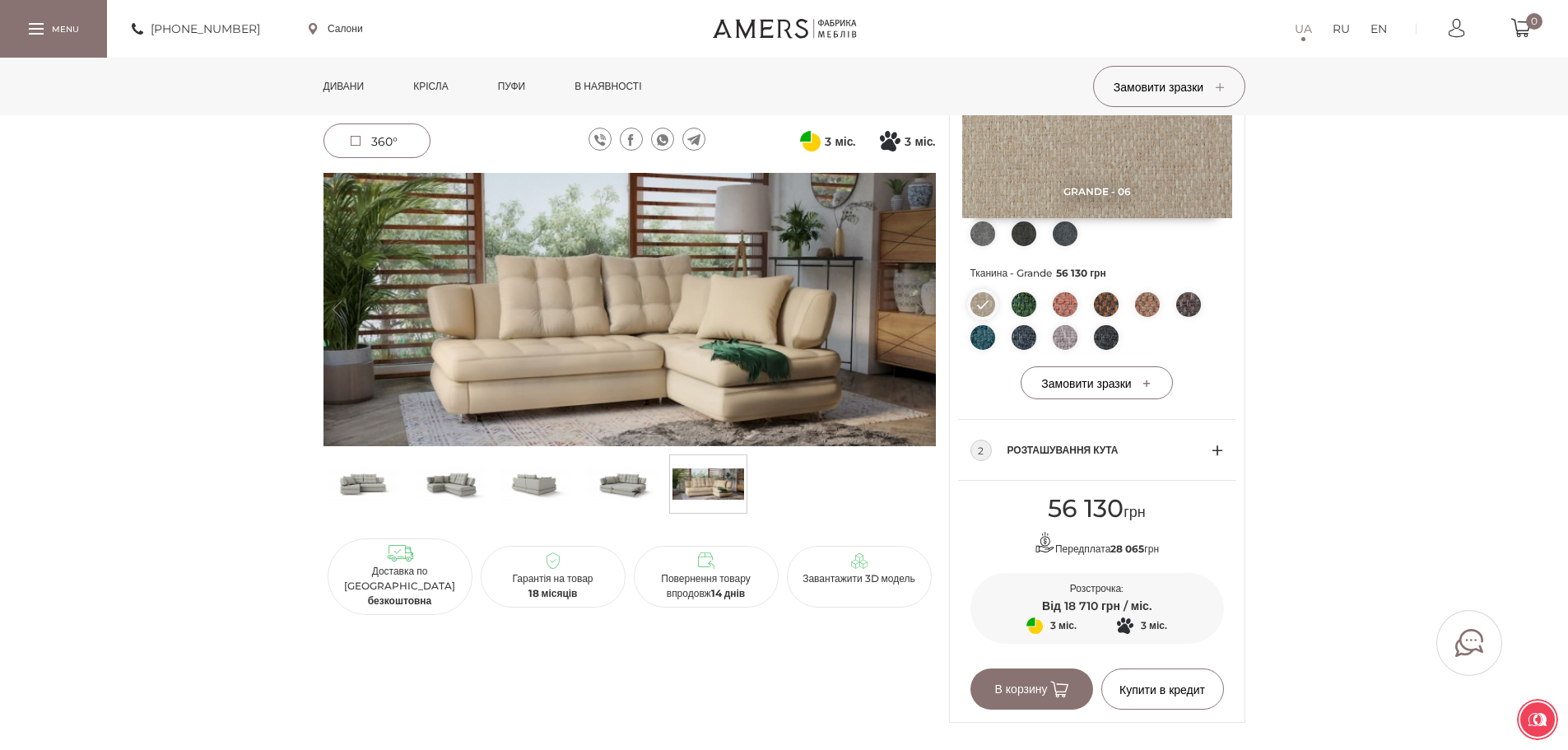
click at [1025, 308] on img at bounding box center [1024, 304] width 25 height 25
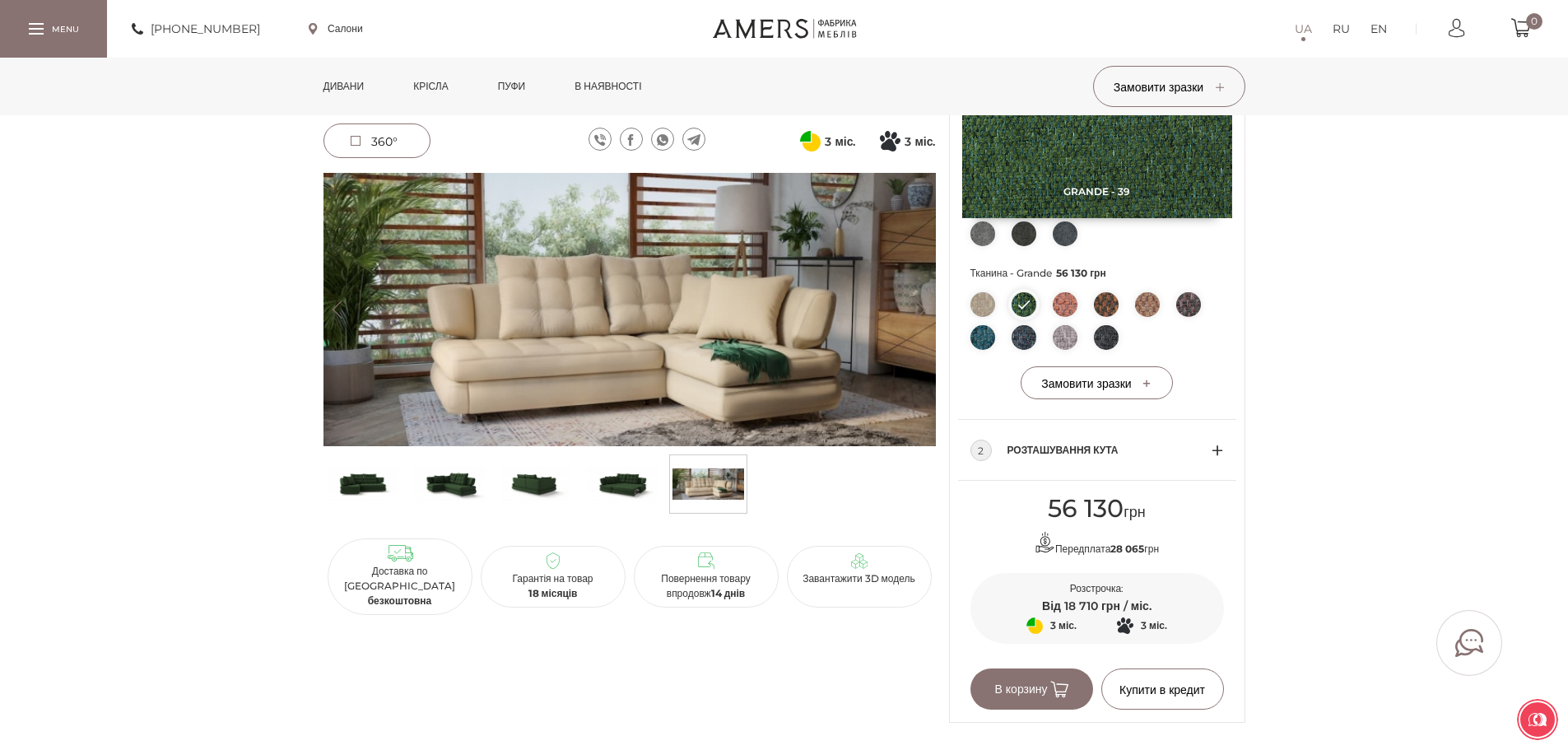
click at [1152, 298] on img at bounding box center [1147, 304] width 25 height 25
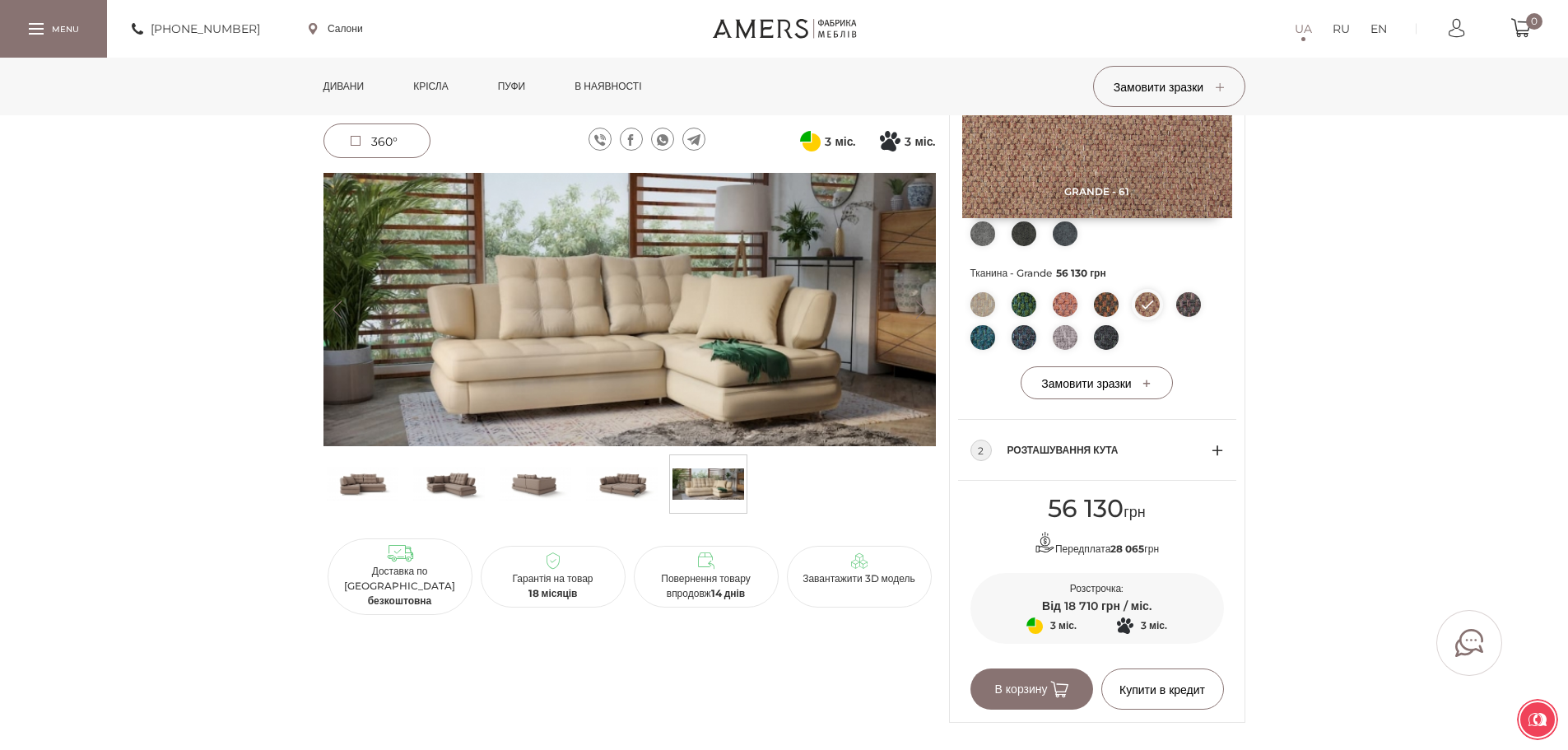
click at [1071, 337] on img at bounding box center [1065, 337] width 25 height 25
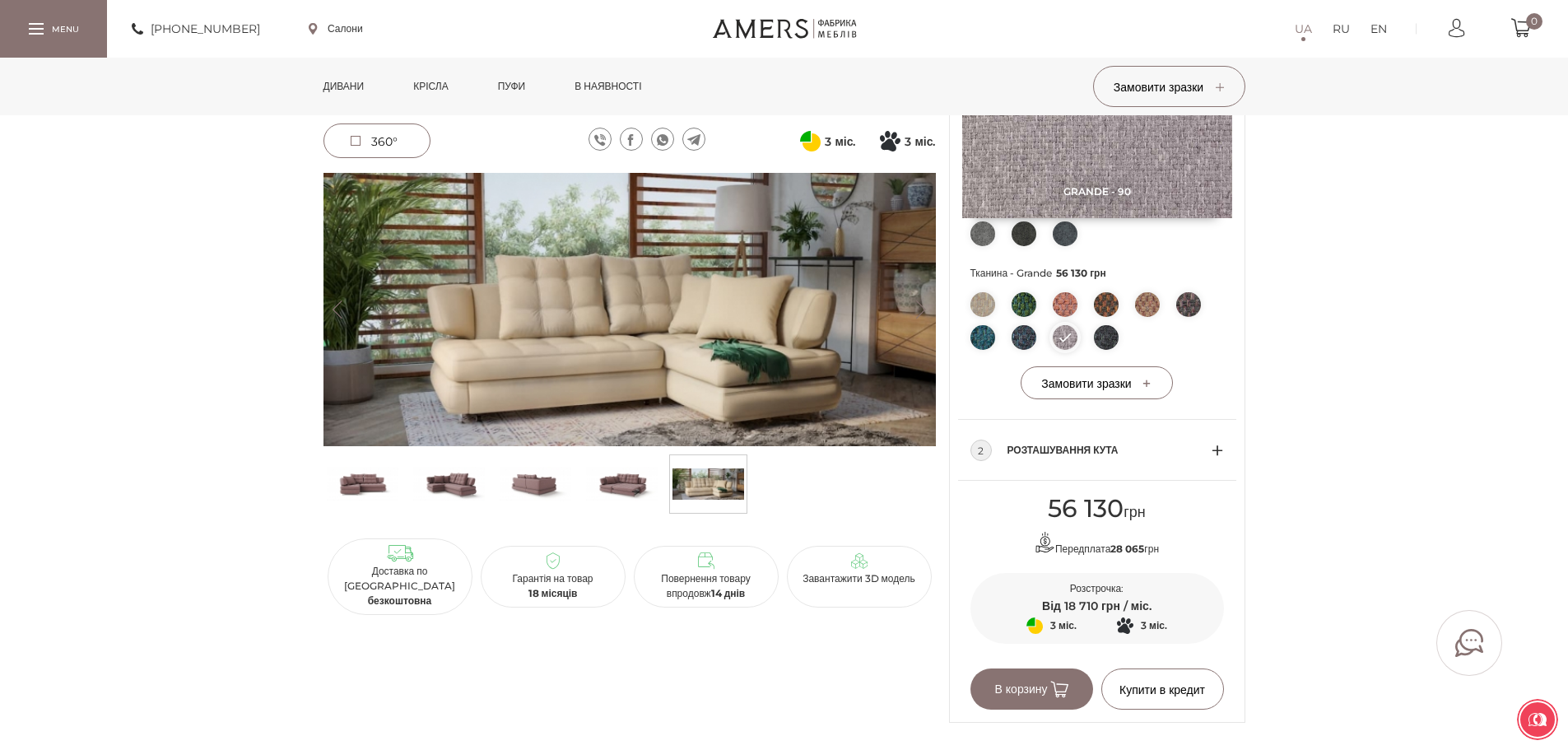
click at [1182, 302] on img at bounding box center [1188, 304] width 25 height 25
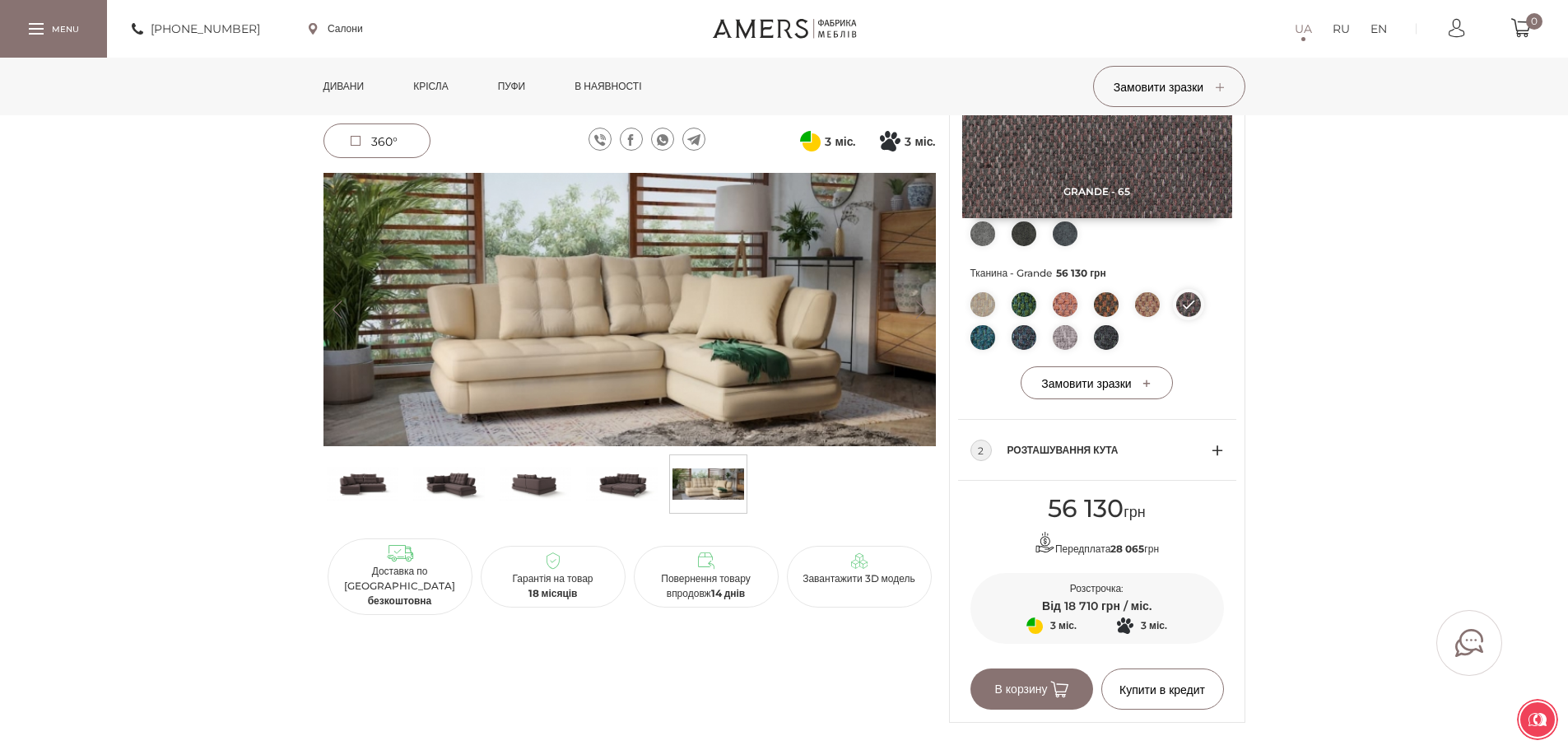
click at [1066, 333] on img at bounding box center [1065, 337] width 25 height 25
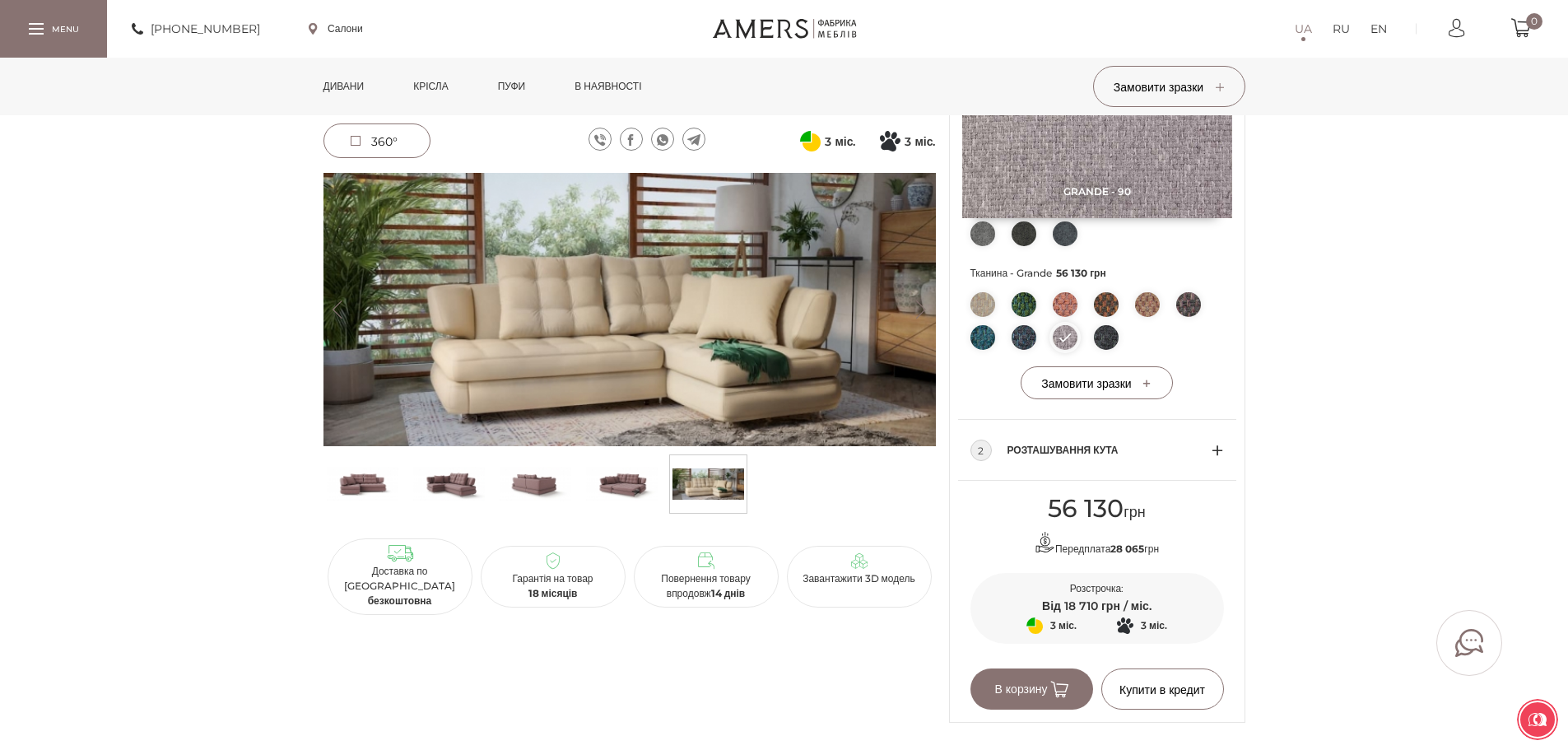
click at [1184, 303] on img at bounding box center [1188, 304] width 25 height 25
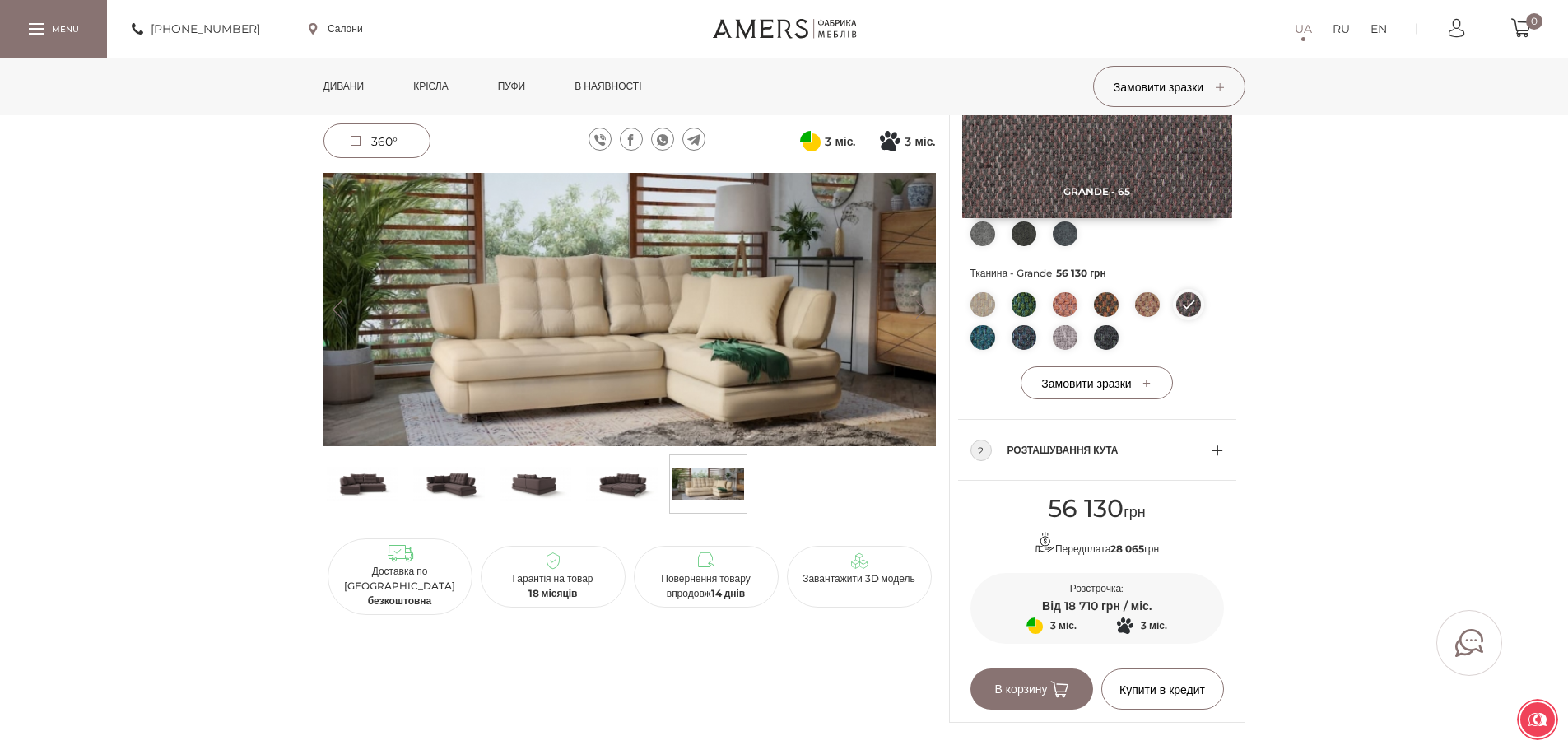
click at [1152, 301] on img at bounding box center [1147, 304] width 25 height 25
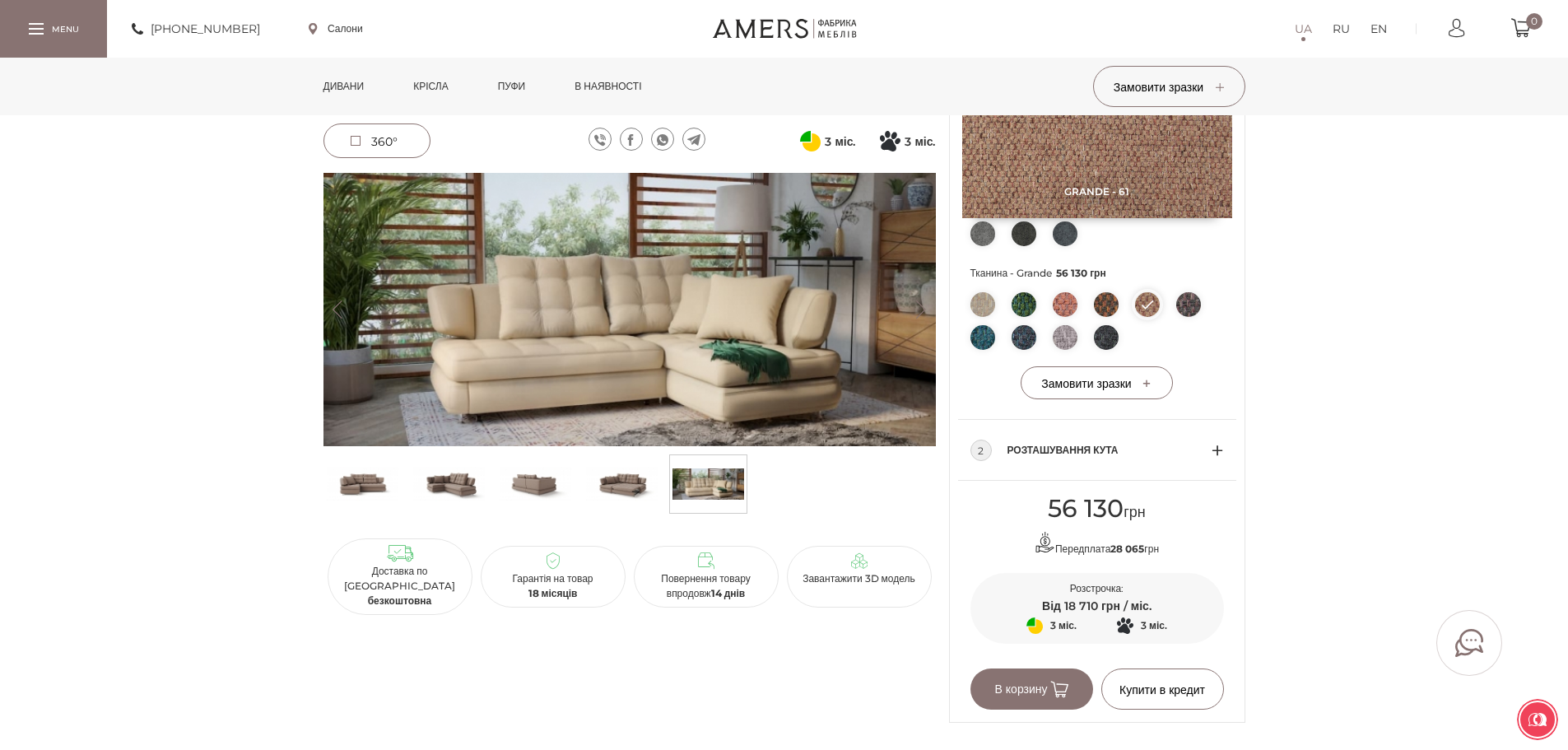
click at [1074, 300] on img at bounding box center [1065, 304] width 25 height 25
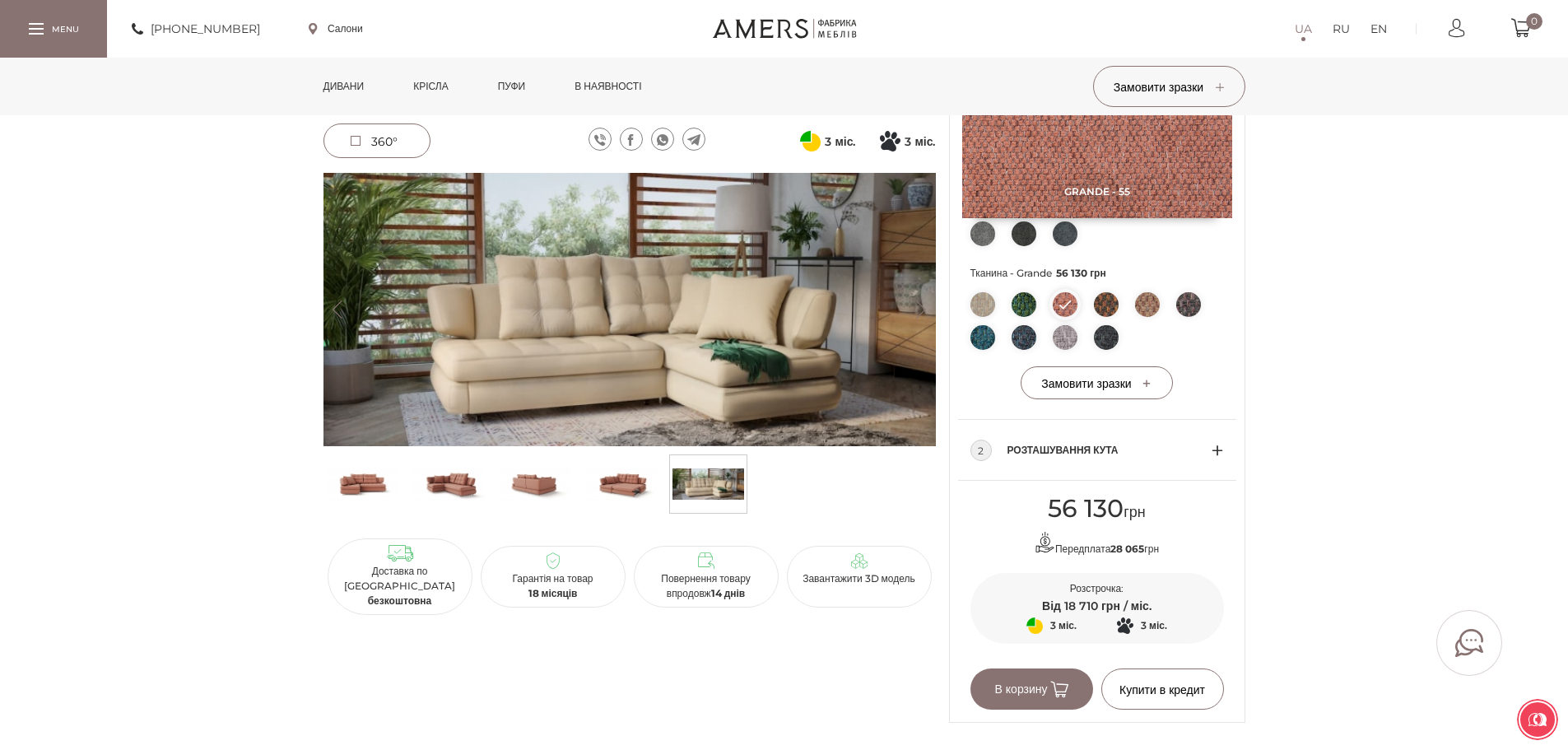
click at [1012, 300] on img at bounding box center [1024, 304] width 25 height 25
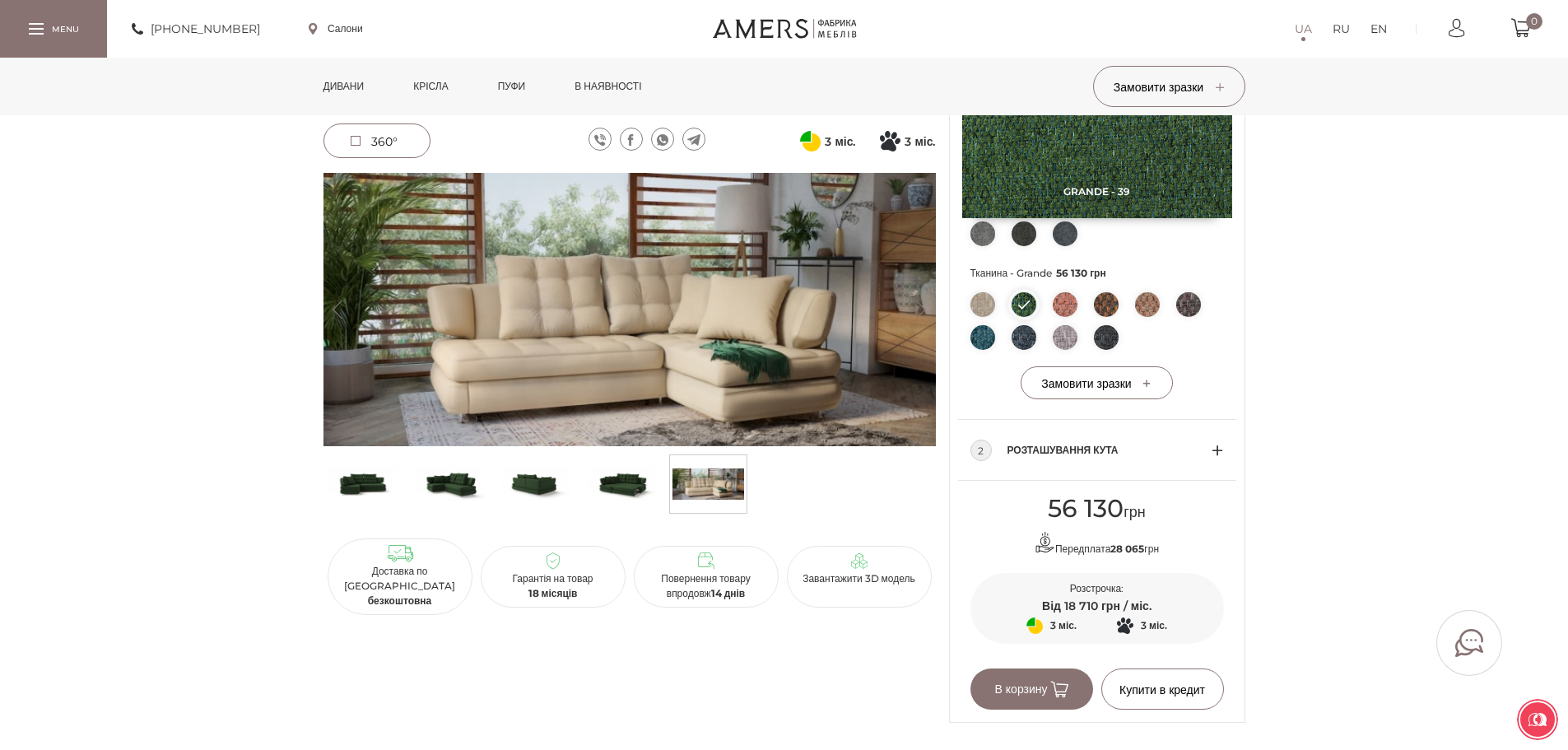
click at [979, 302] on img at bounding box center [982, 304] width 25 height 25
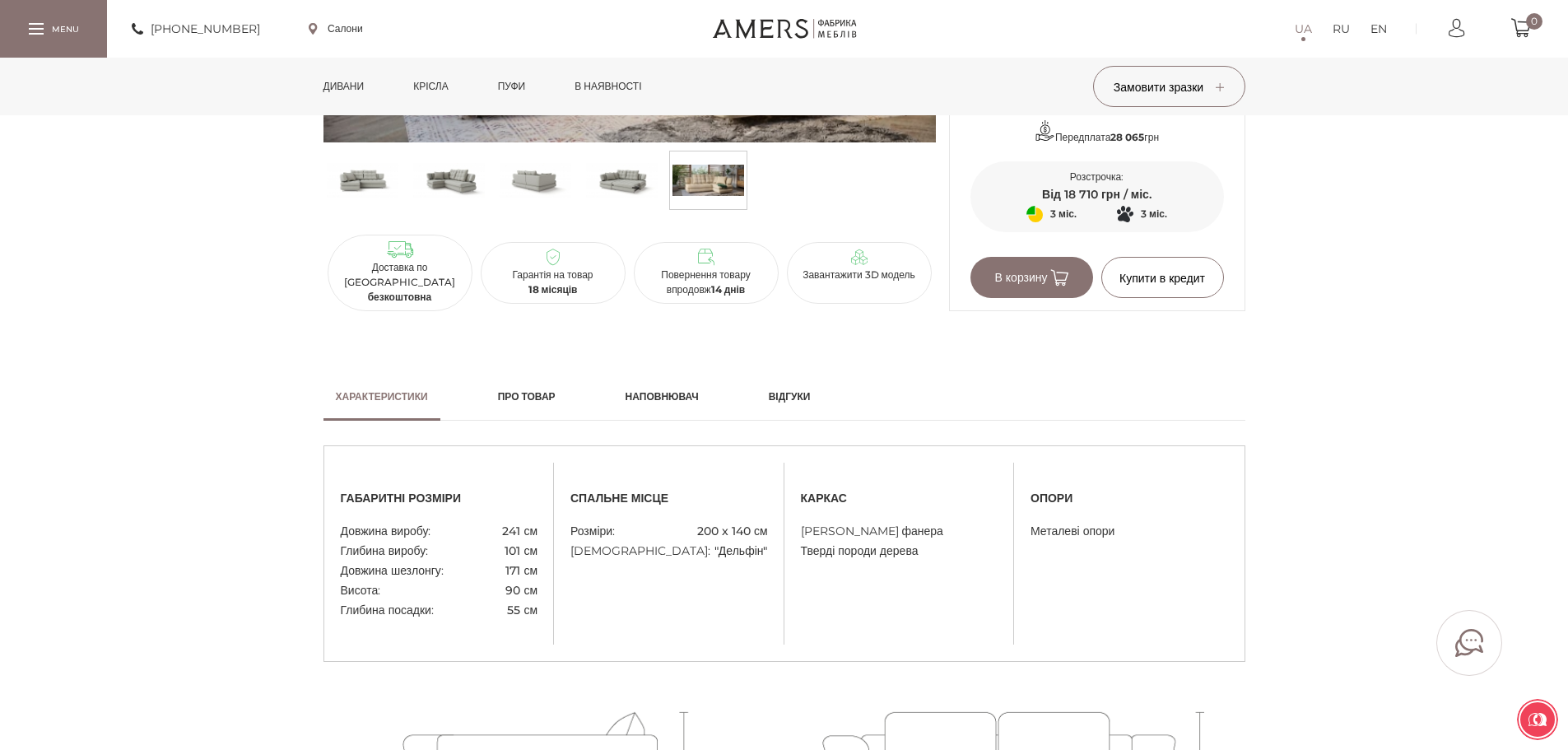
scroll to position [988, 0]
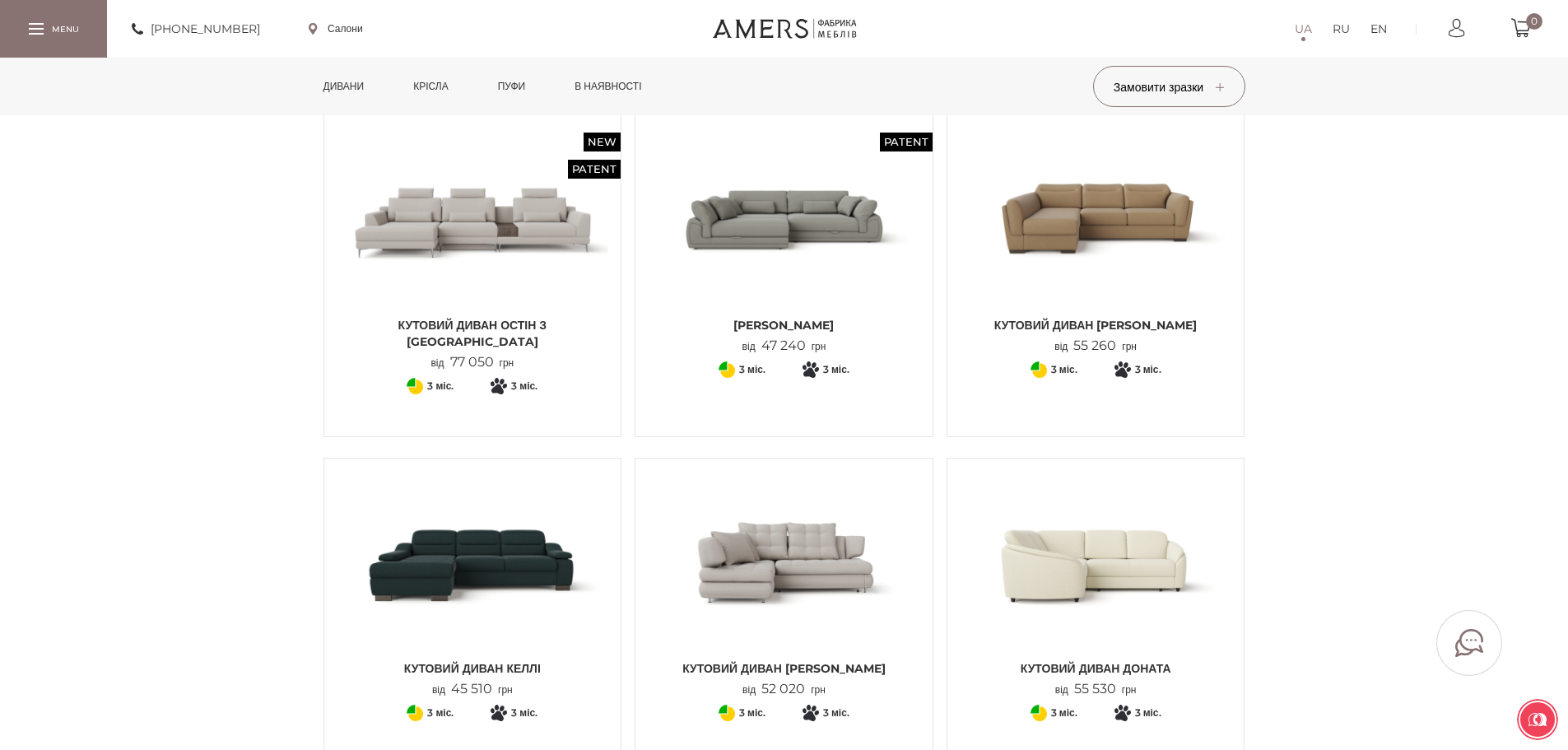
click at [752, 252] on img at bounding box center [784, 218] width 272 height 181
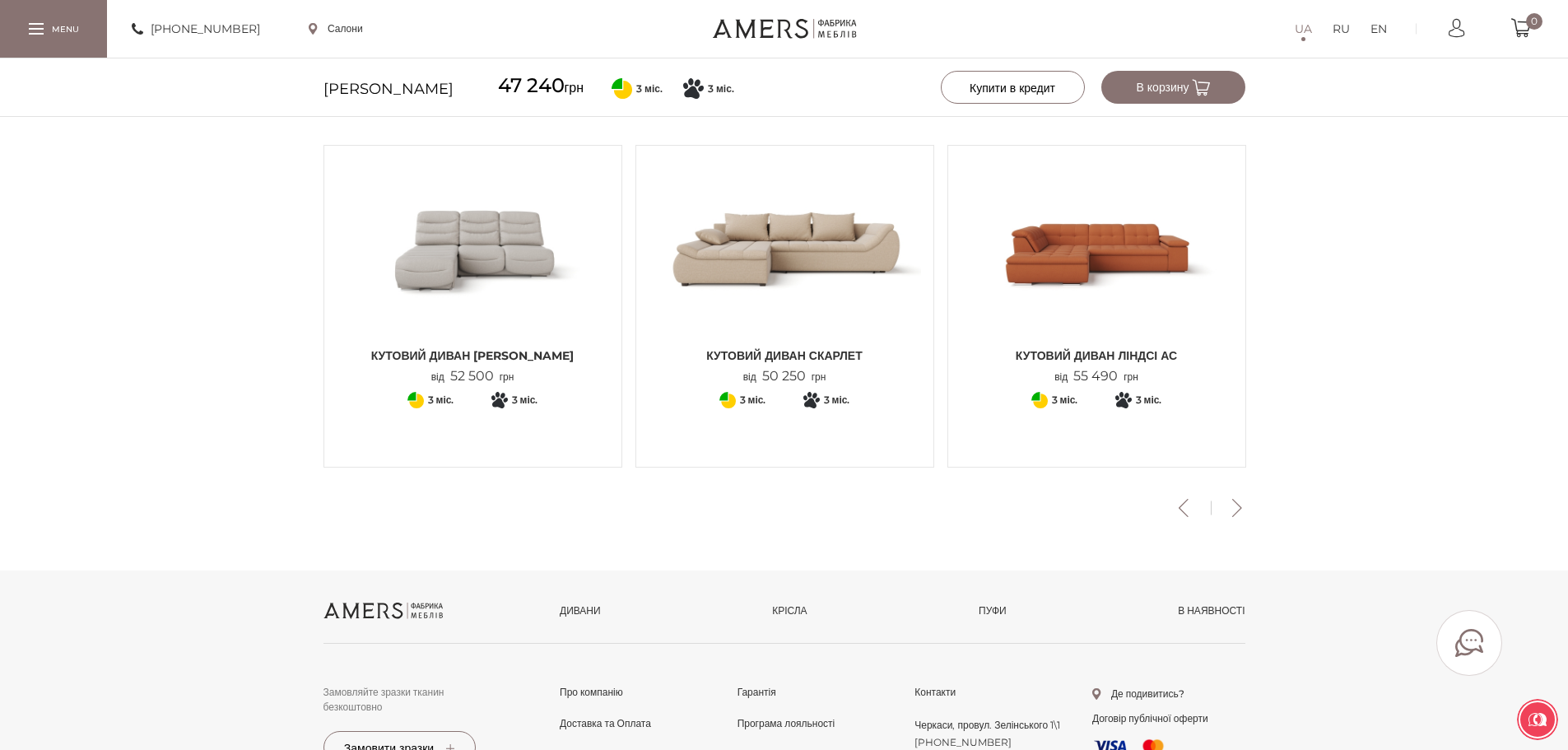
scroll to position [2140, 0]
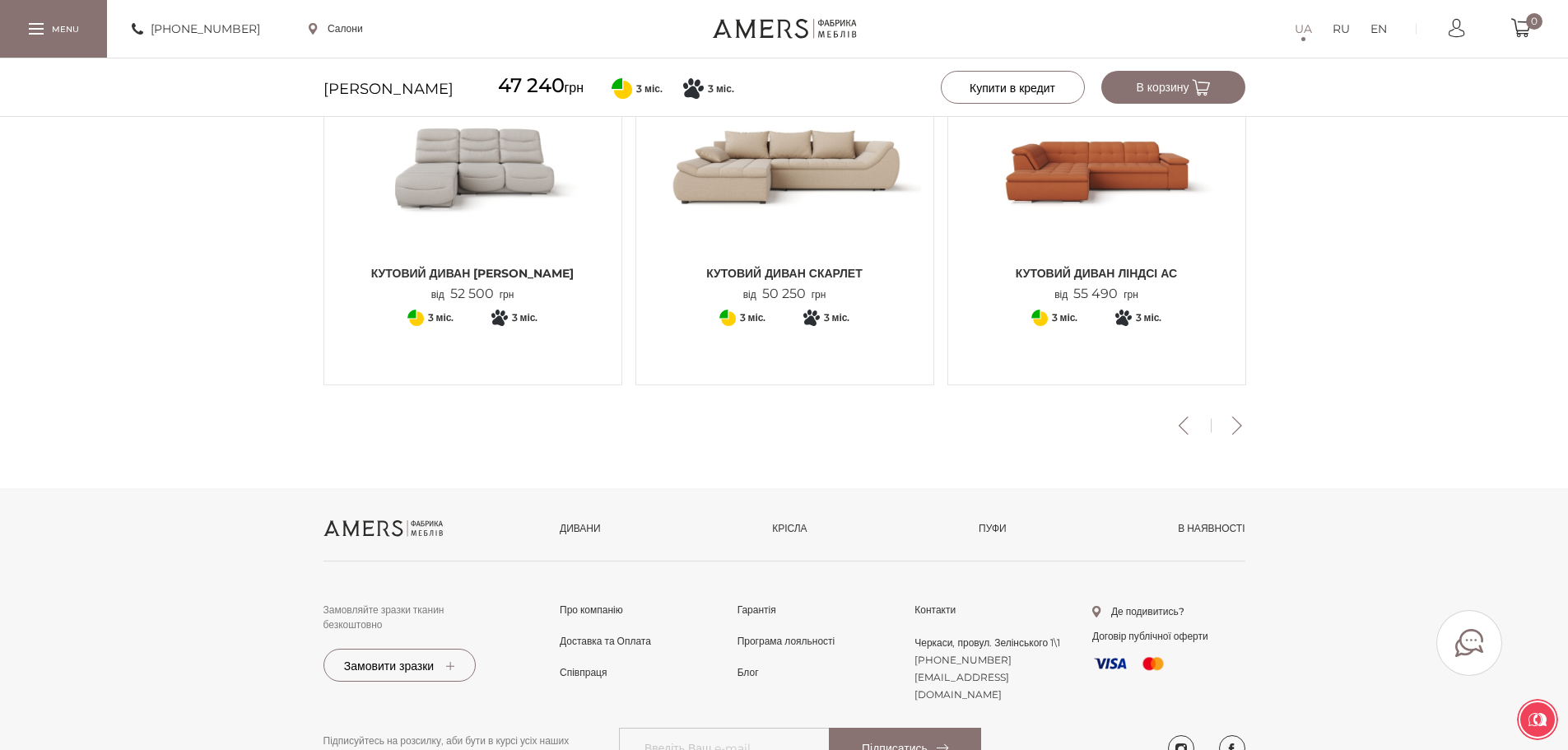
click at [1239, 435] on div "Previous Кутовий диван КЕЛЛІ 3x1 від 62 820 грн + 76 3" at bounding box center [784, 249] width 935 height 372
click at [1233, 435] on button "Next" at bounding box center [1237, 425] width 29 height 18
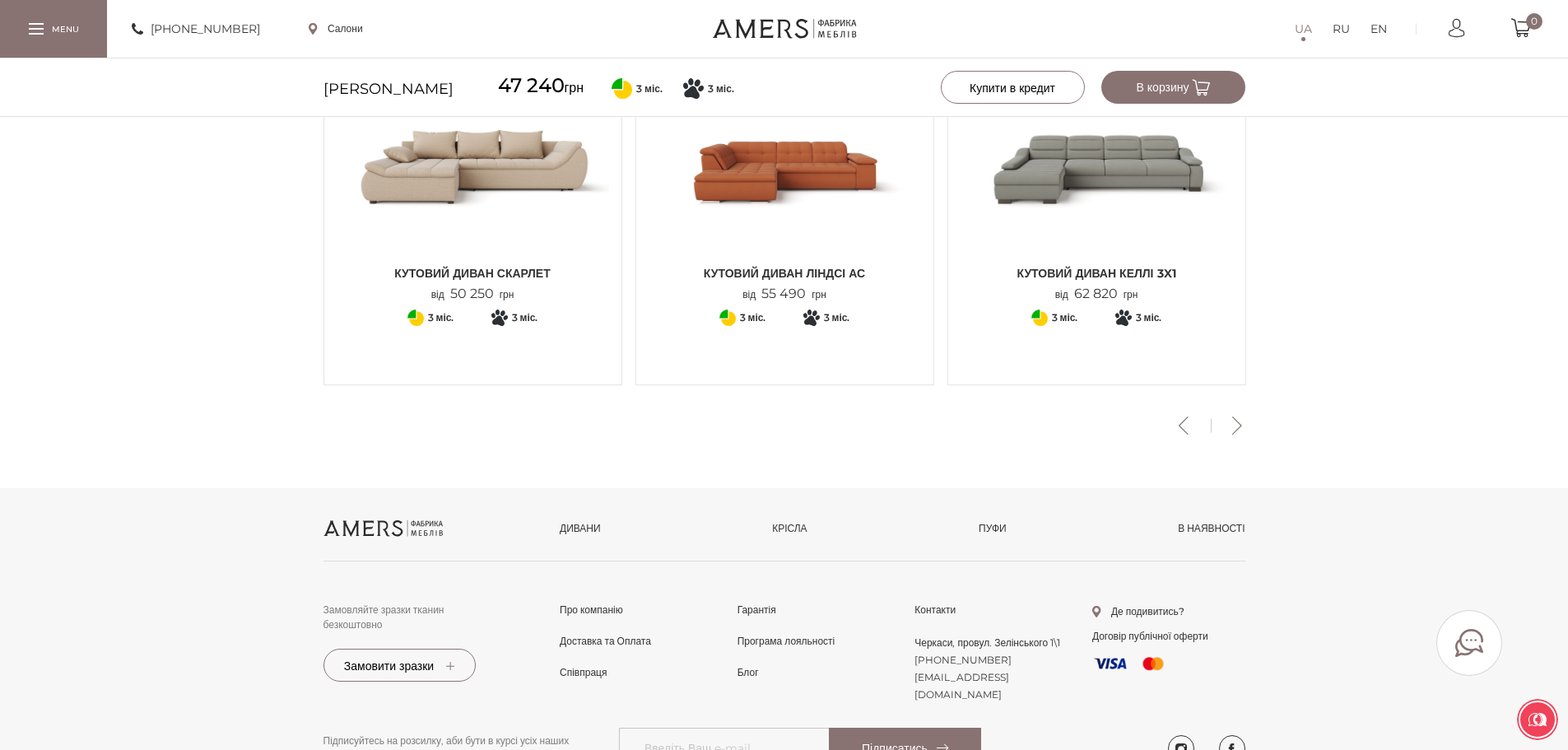
click at [1234, 435] on button "Next" at bounding box center [1237, 425] width 29 height 18
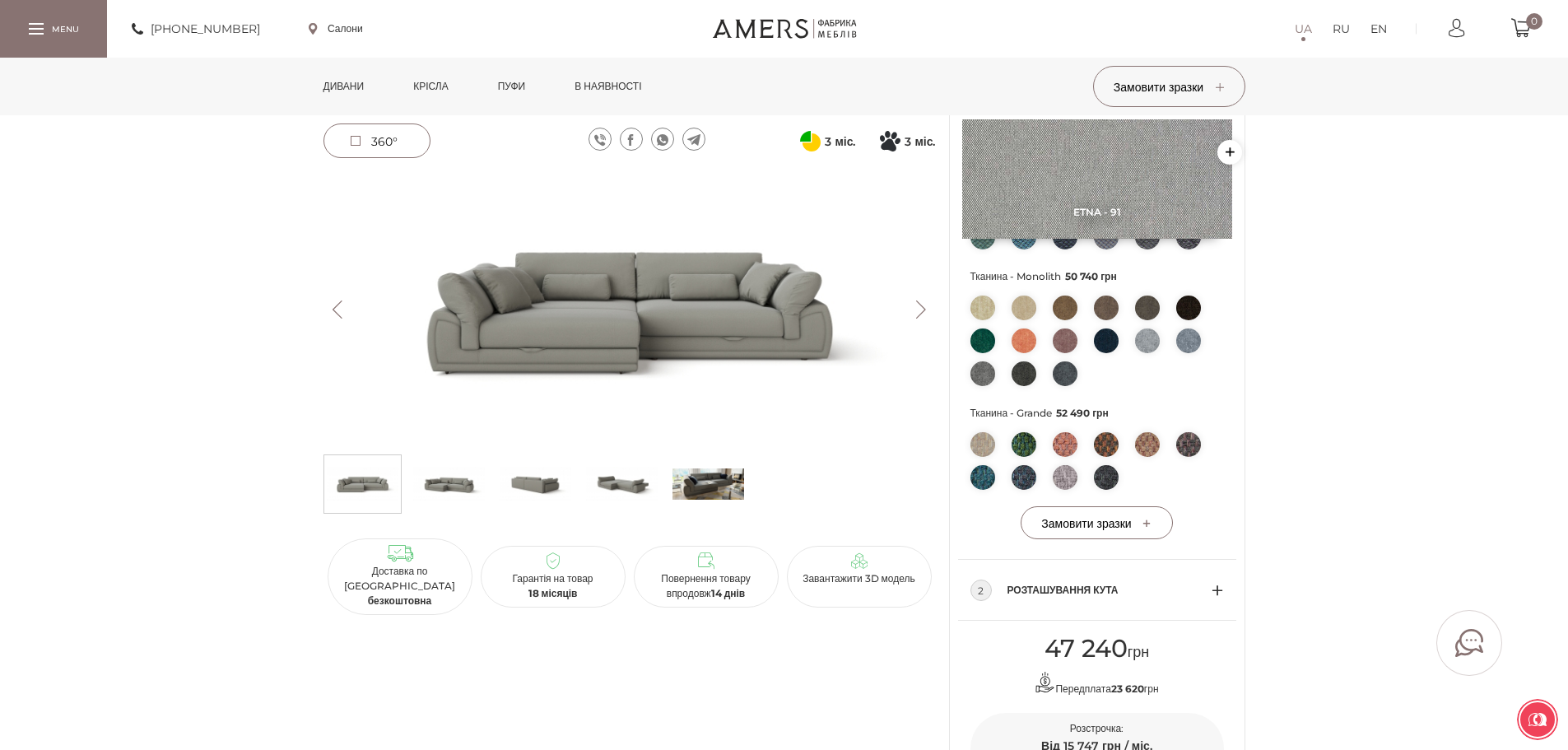
scroll to position [165, 0]
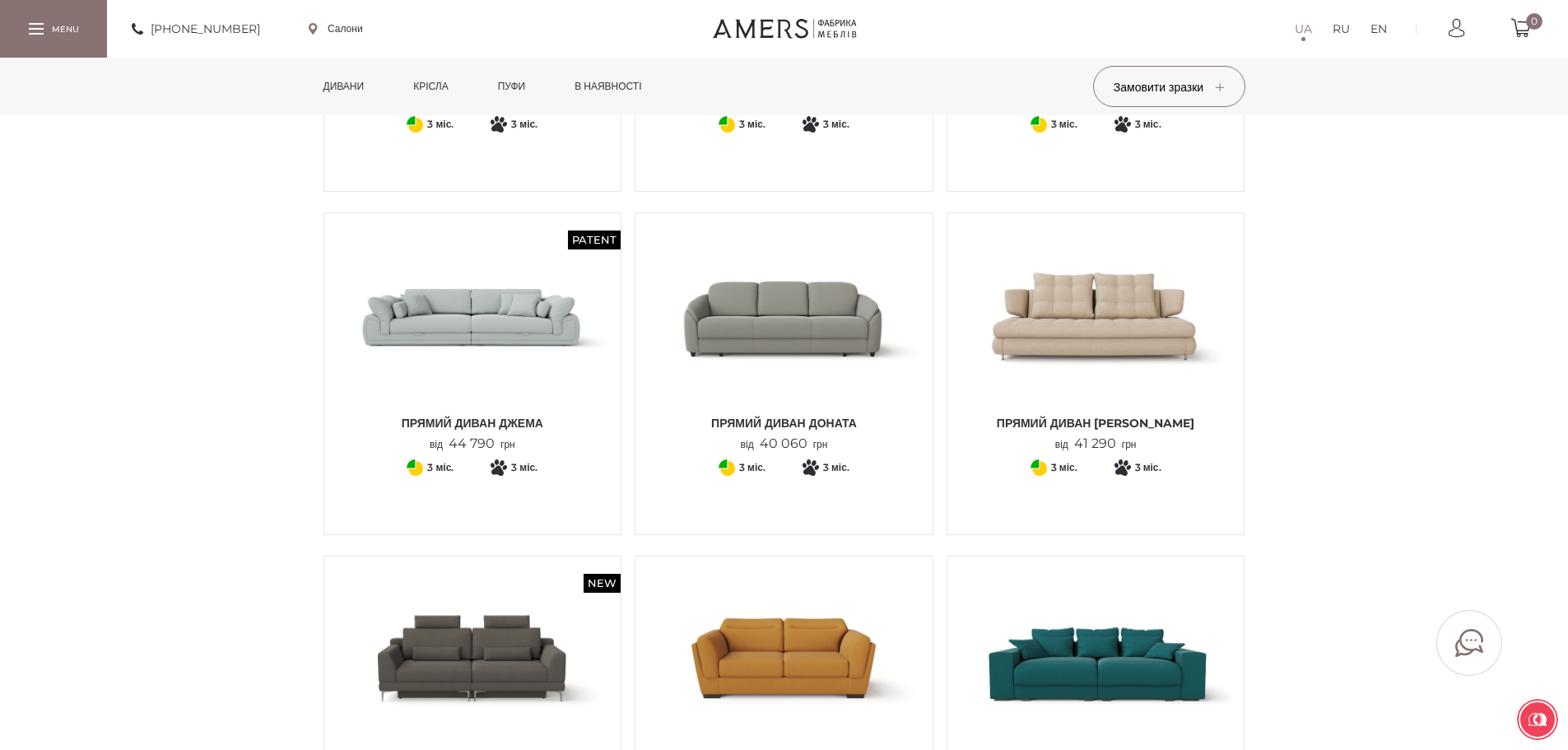
scroll to position [2882, 0]
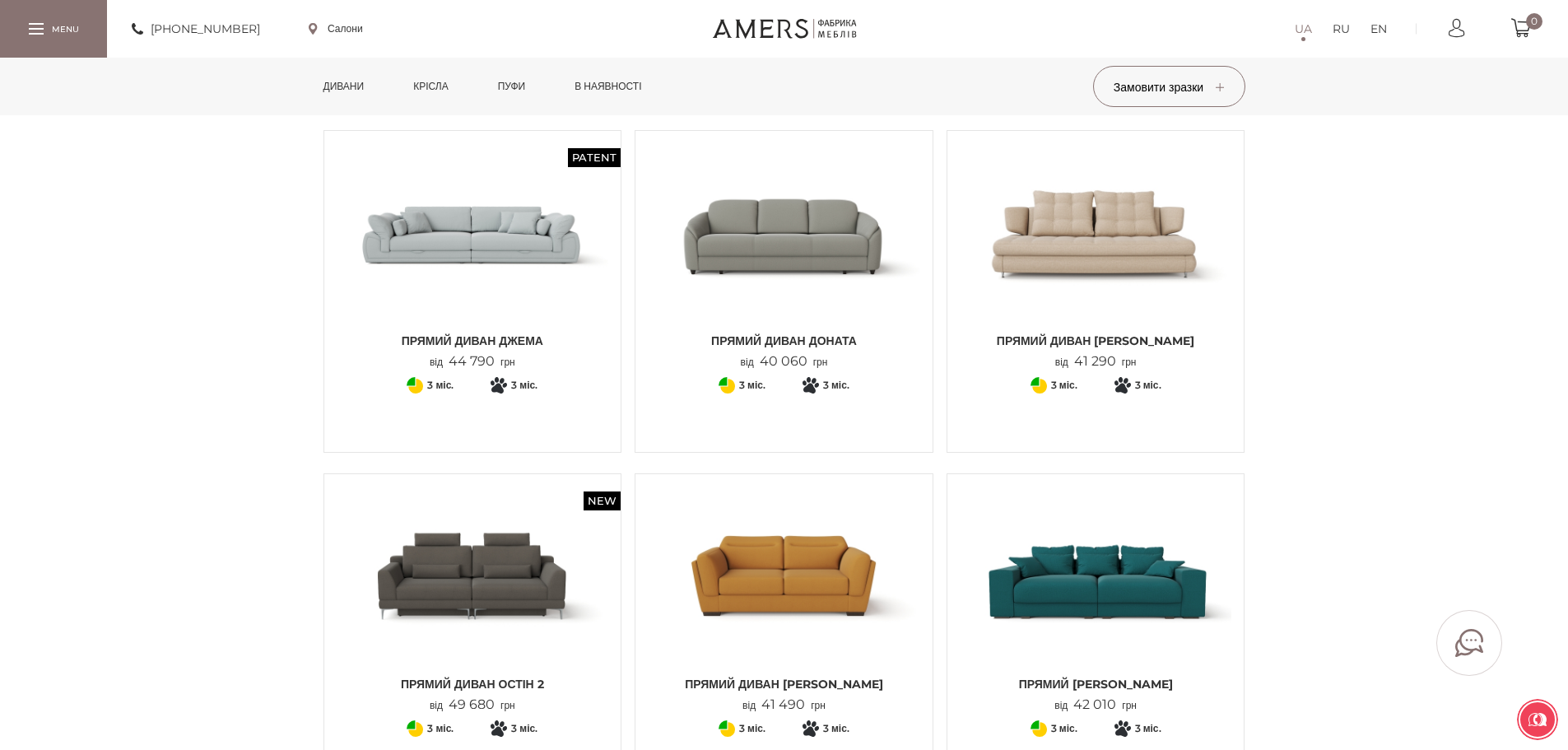
click at [824, 260] on img at bounding box center [784, 233] width 272 height 181
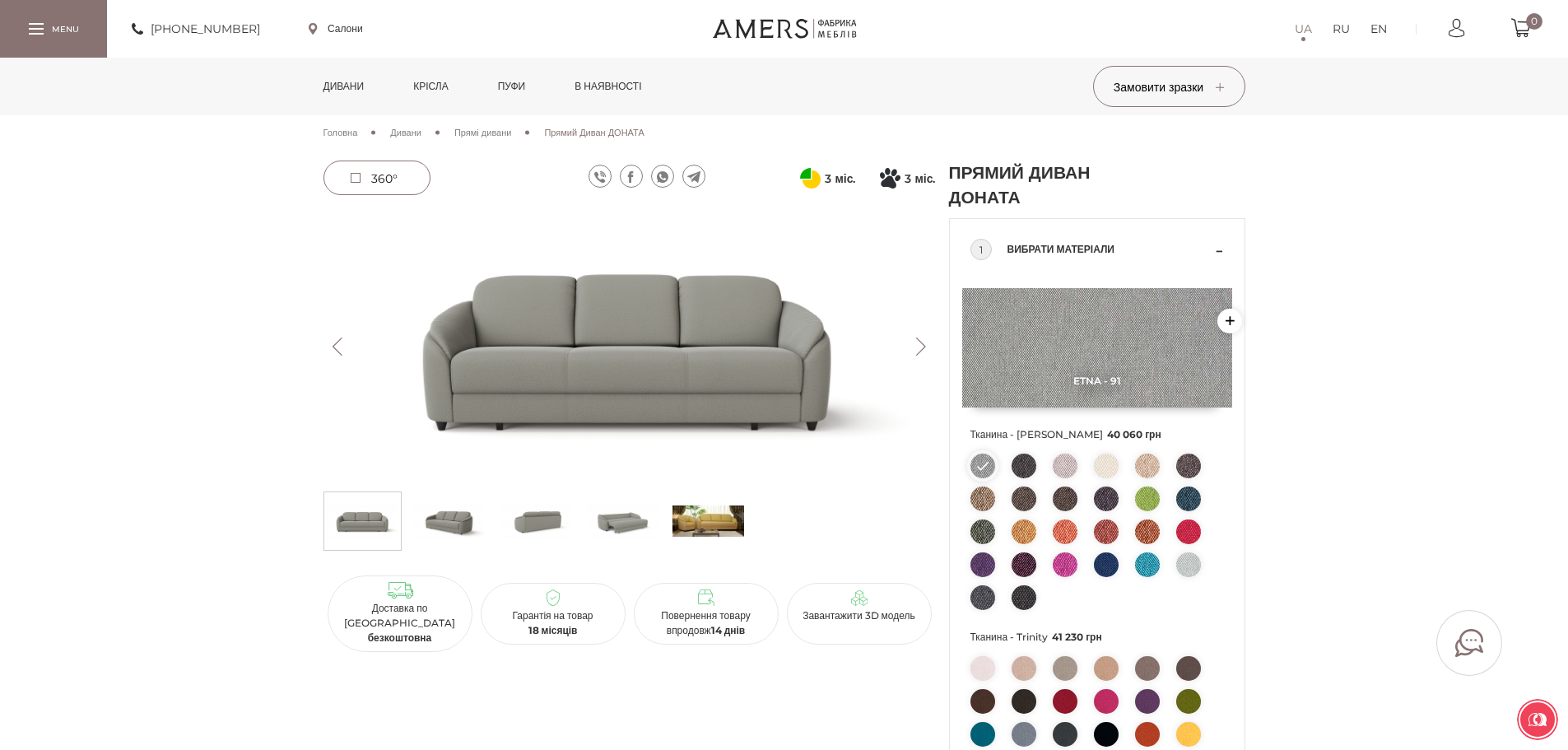
click at [927, 345] on button "Next" at bounding box center [922, 346] width 29 height 18
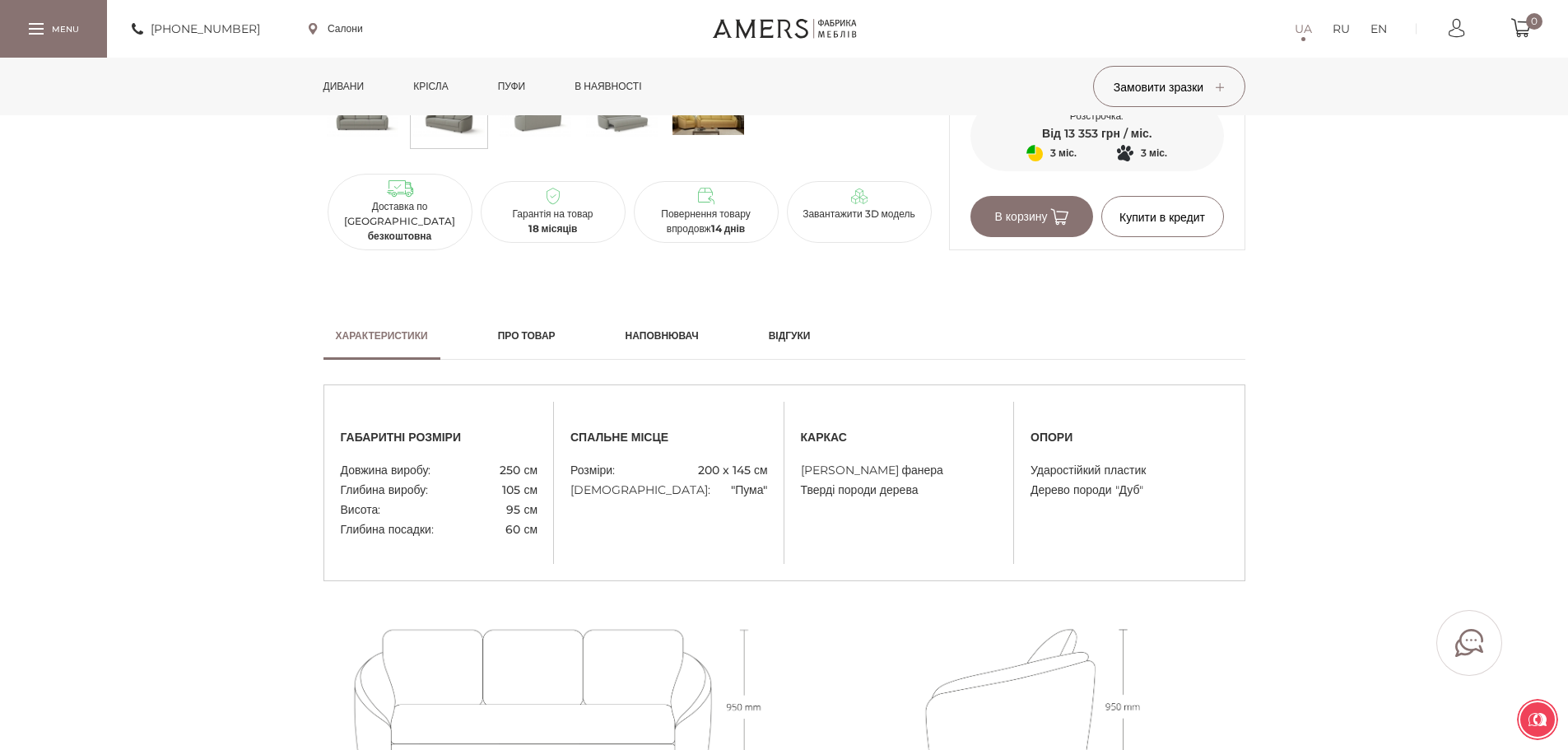
scroll to position [741, 0]
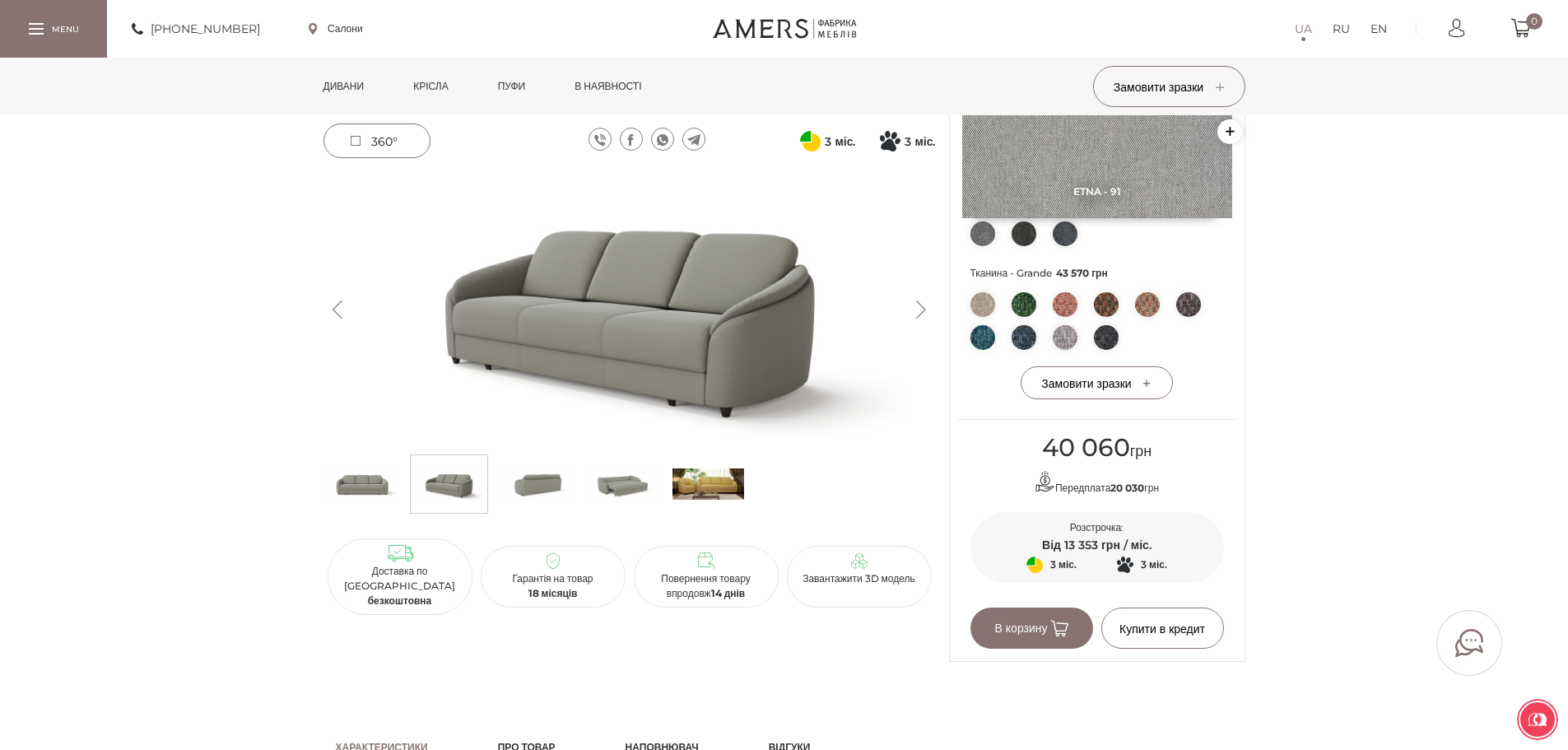
click at [733, 483] on img at bounding box center [709, 484] width 72 height 50
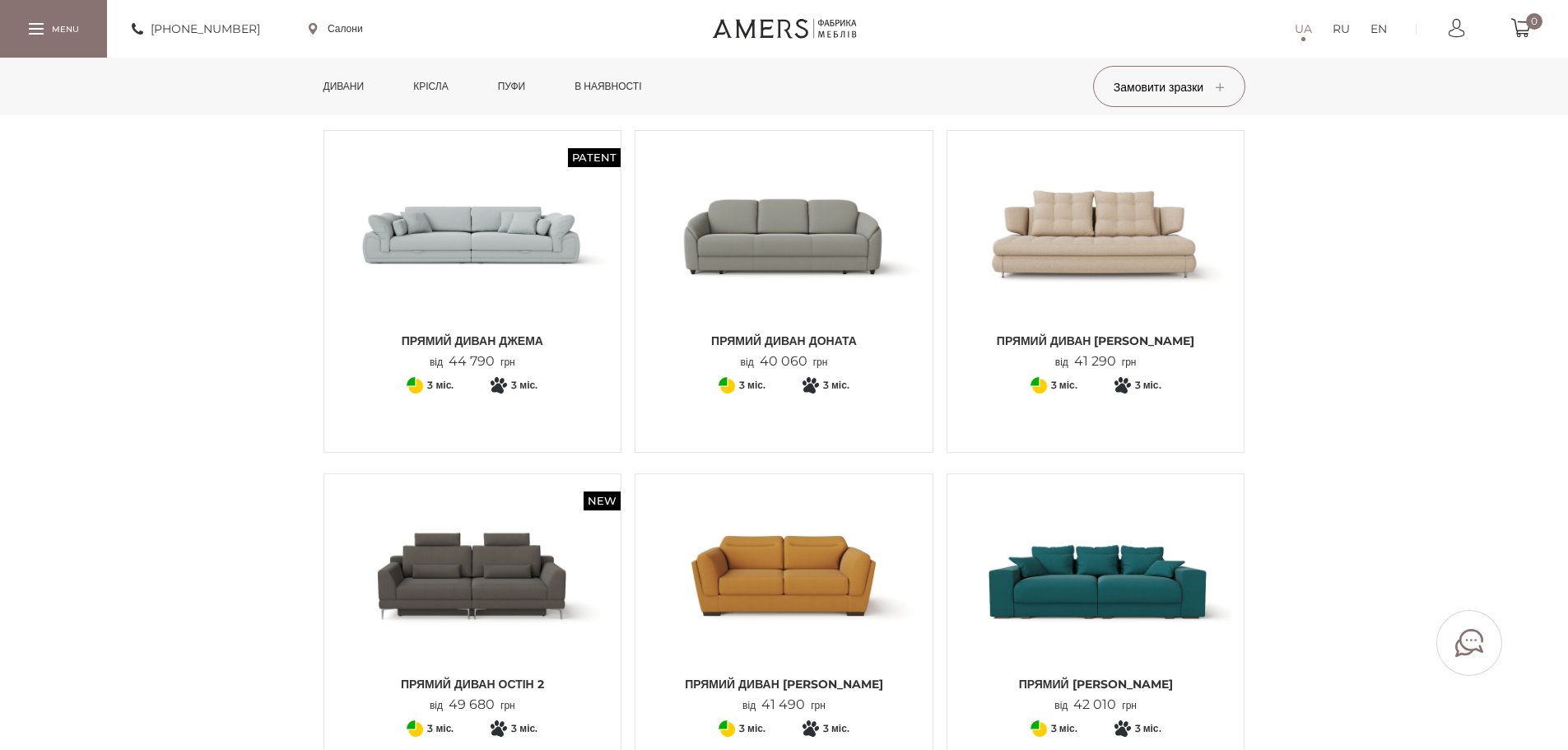
click at [1106, 256] on img at bounding box center [1096, 233] width 272 height 181
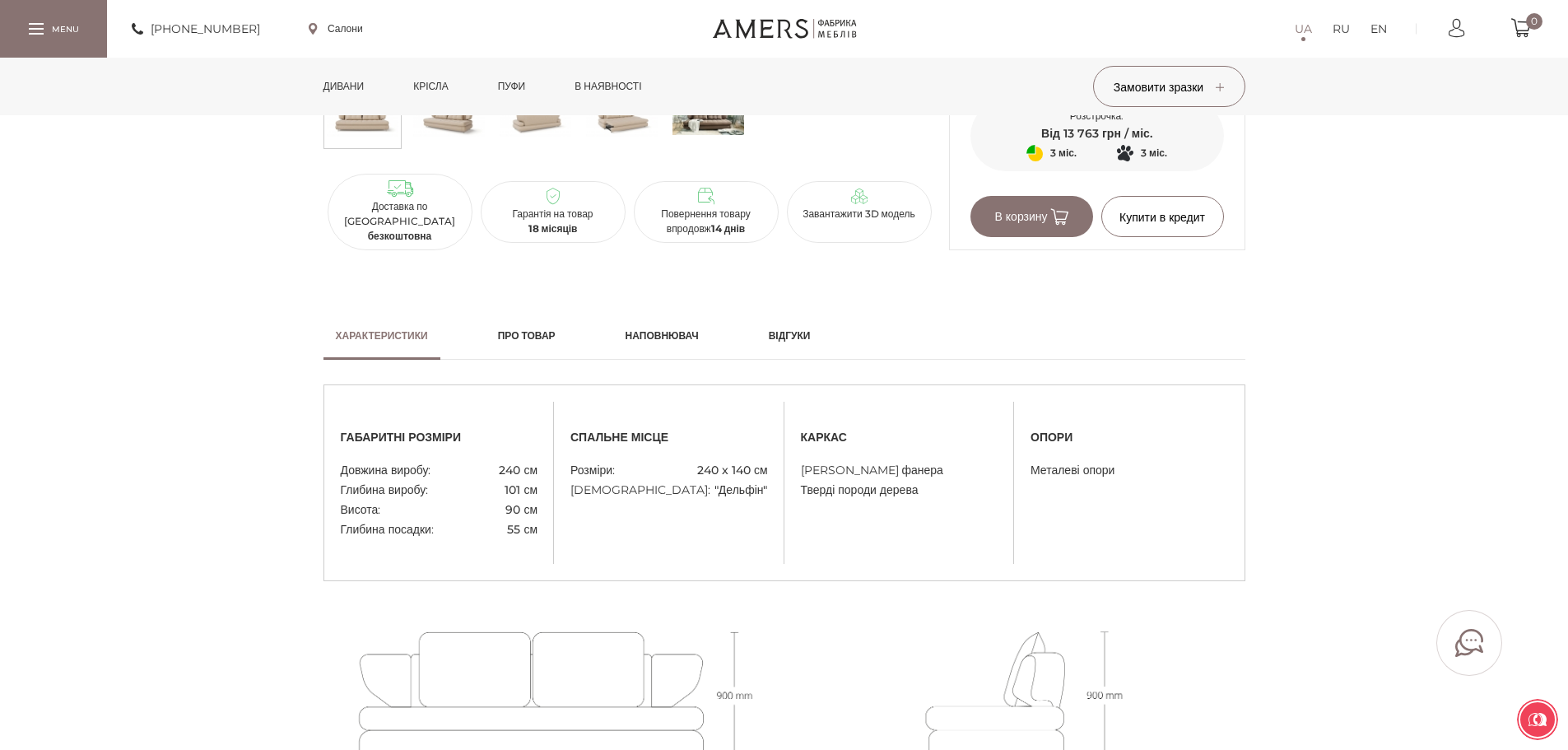
scroll to position [906, 0]
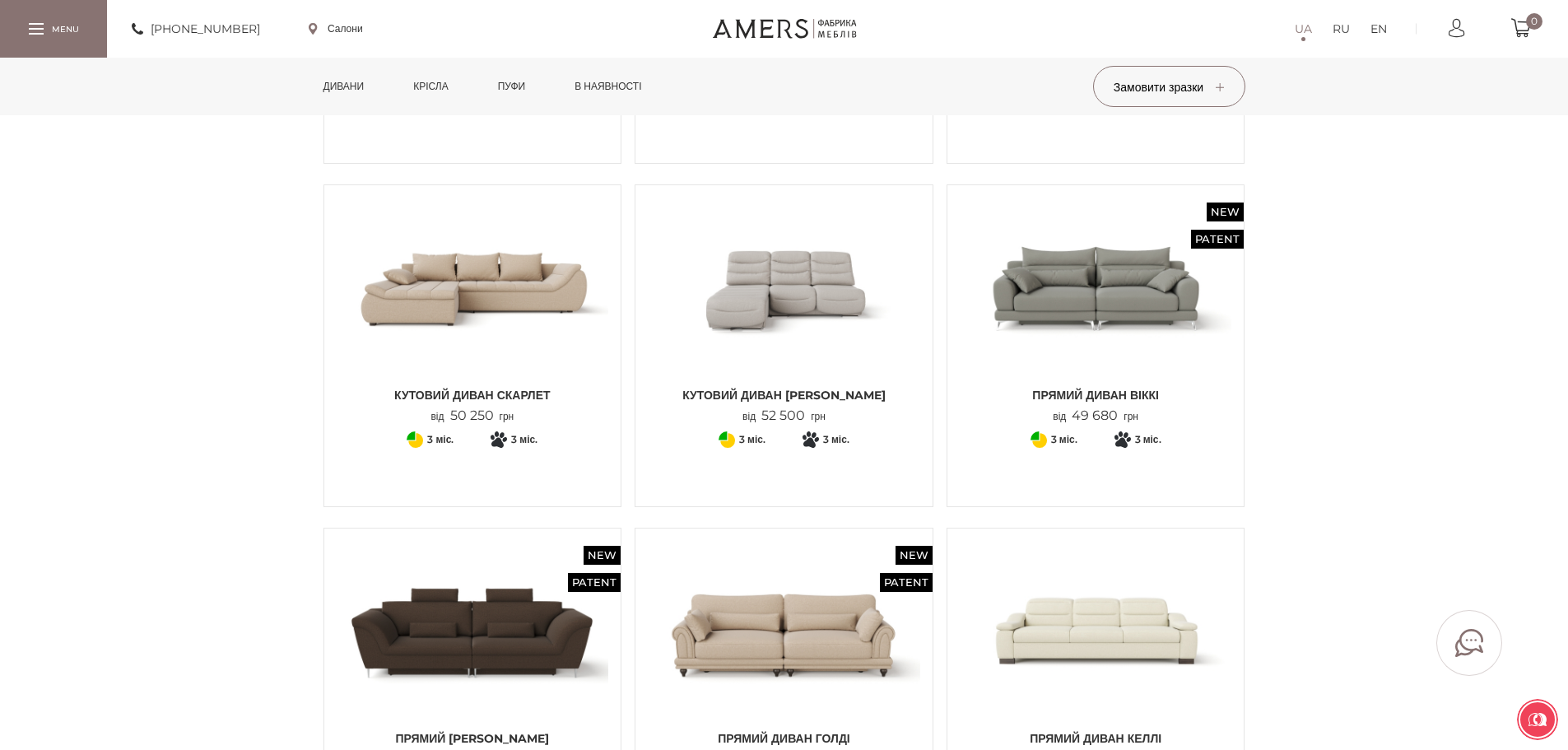
scroll to position [2058, 0]
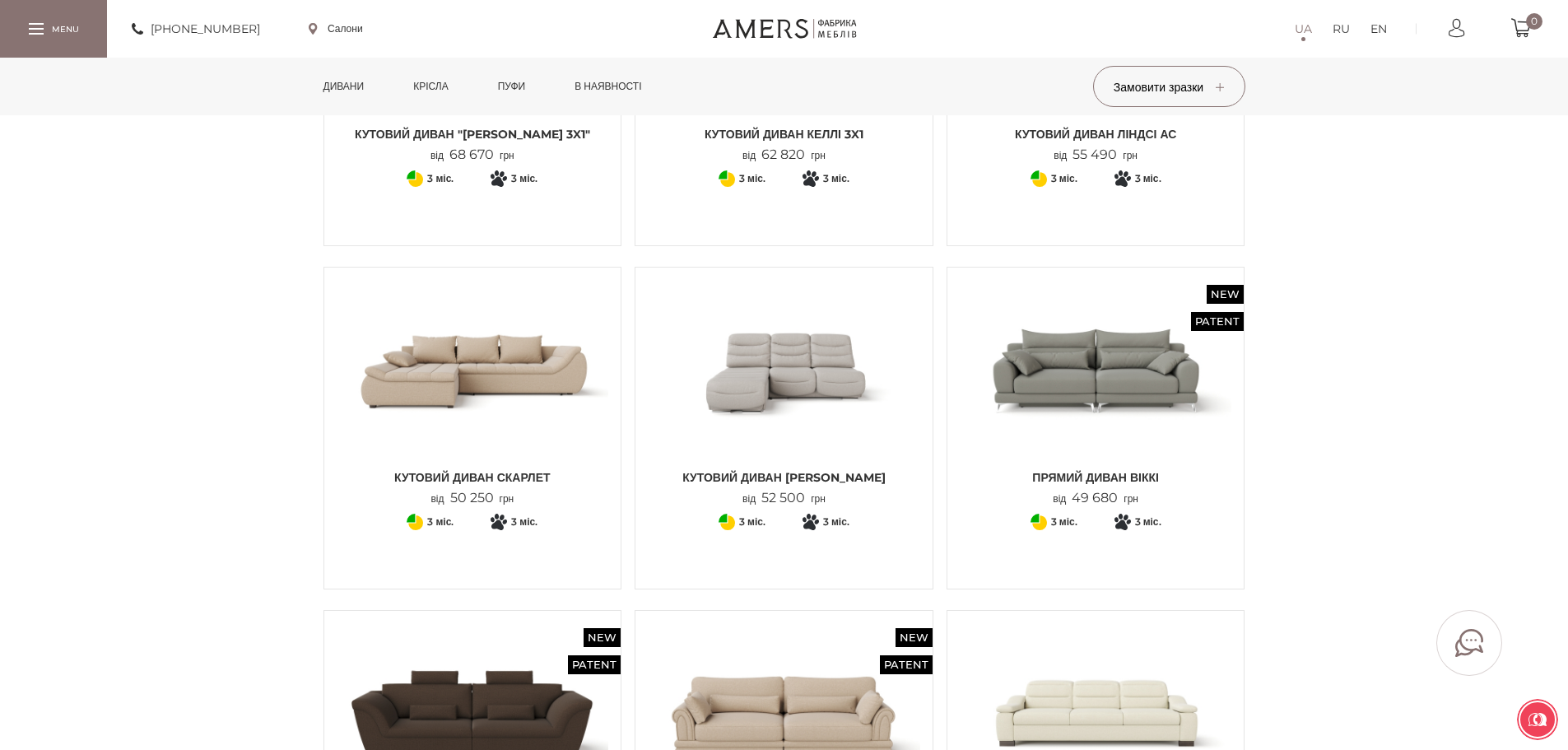
click at [1129, 393] on img at bounding box center [1096, 370] width 272 height 181
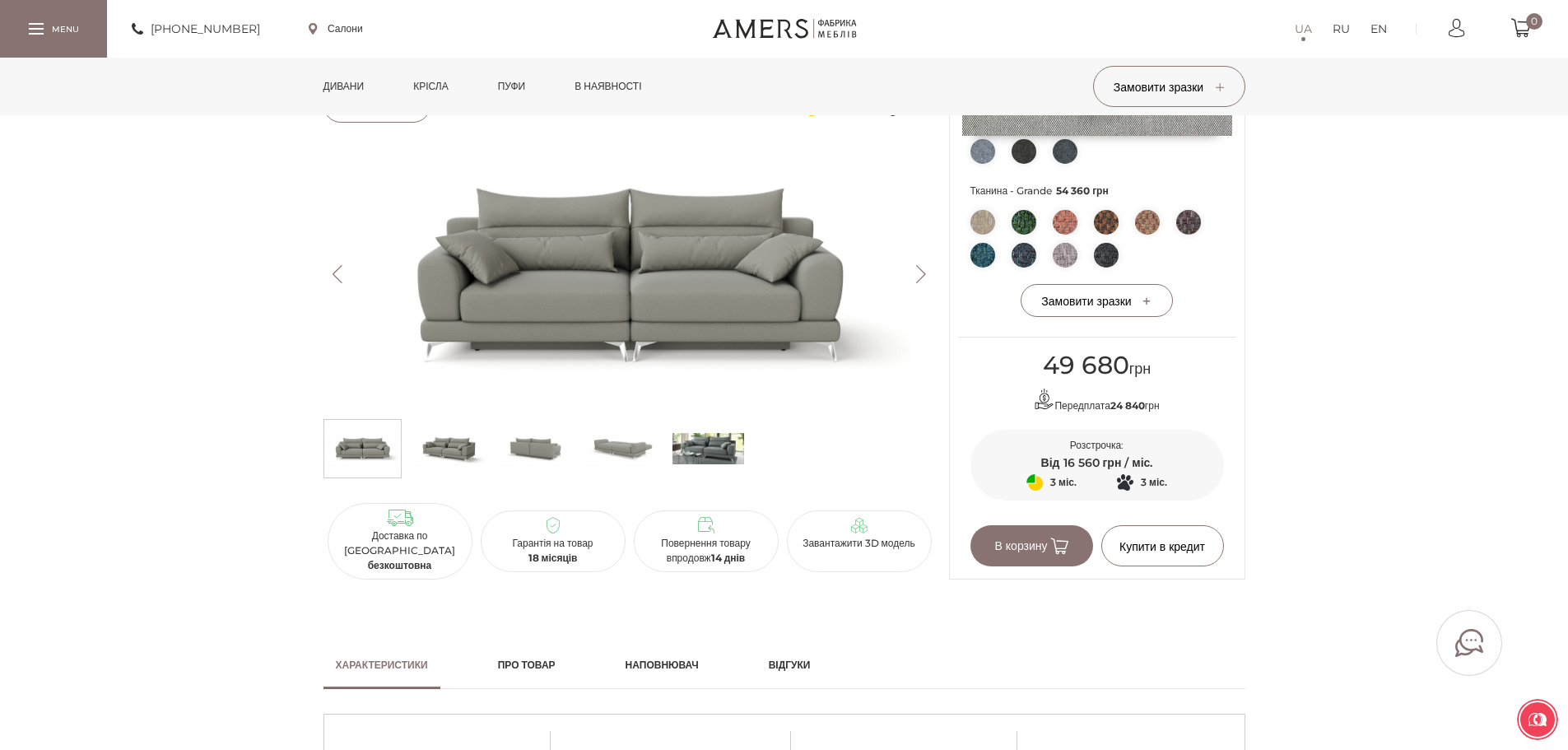
scroll to position [411, 0]
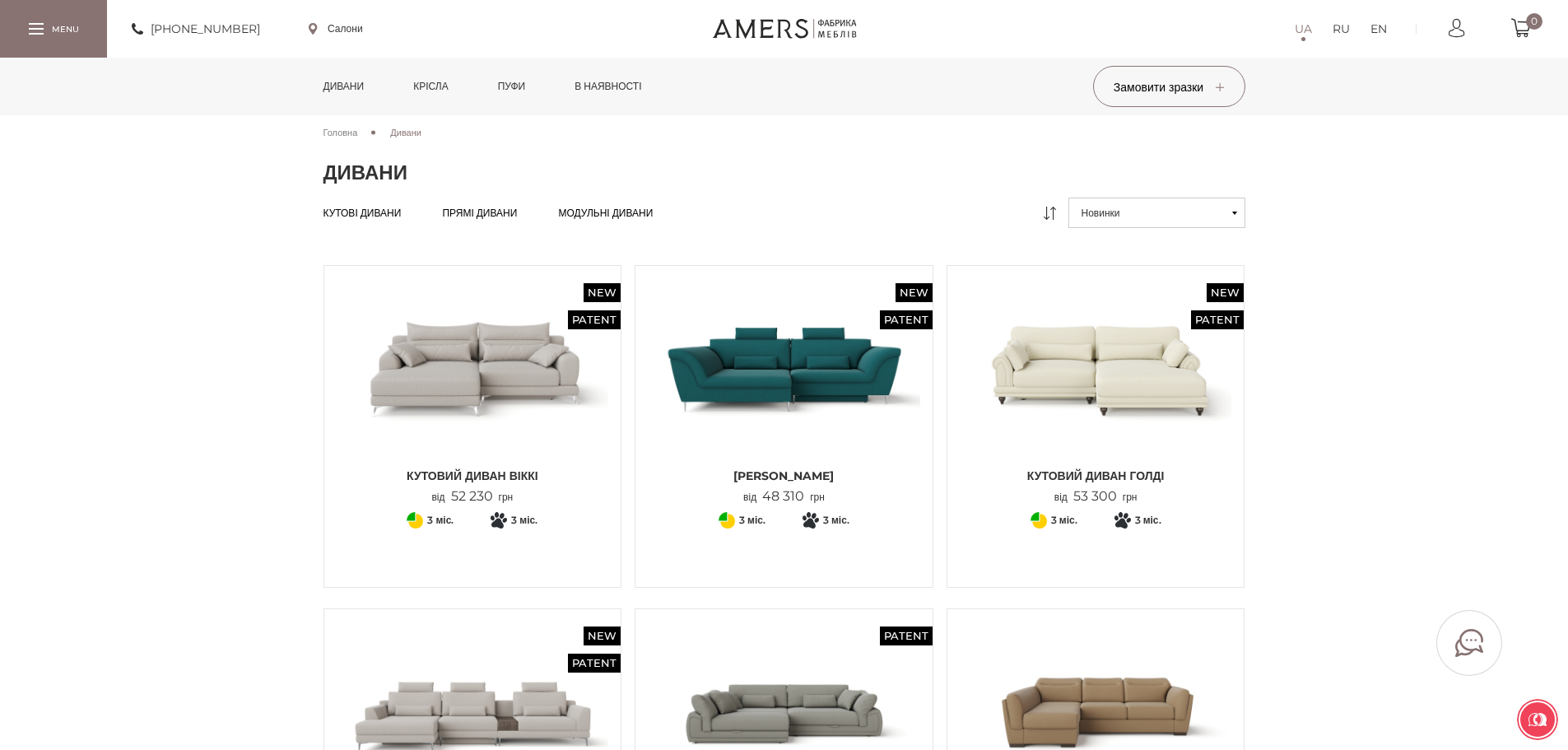
click at [614, 219] on span "Модульні дивани" at bounding box center [605, 225] width 94 height 13
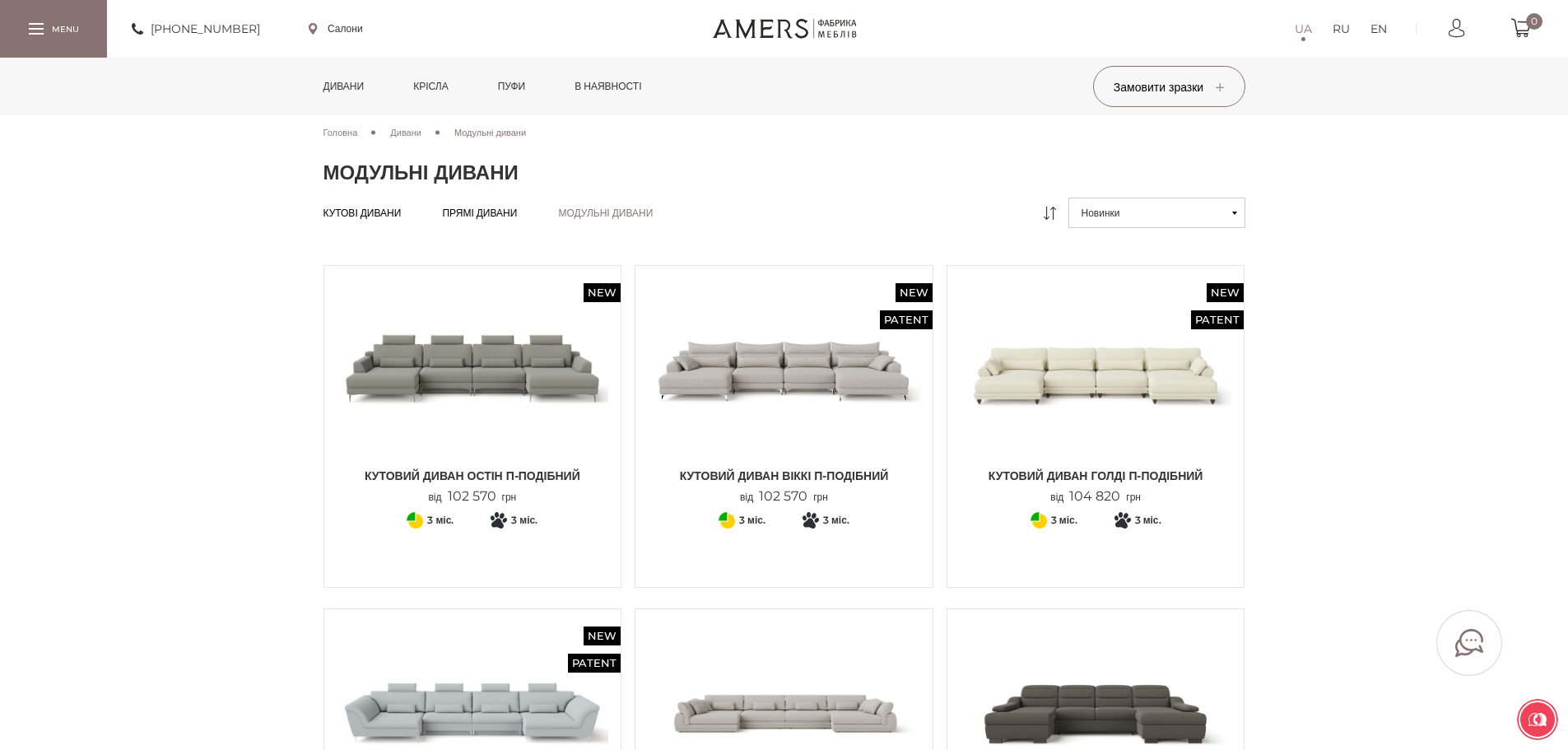
click at [476, 219] on span "Прямі дивани" at bounding box center [479, 225] width 75 height 13
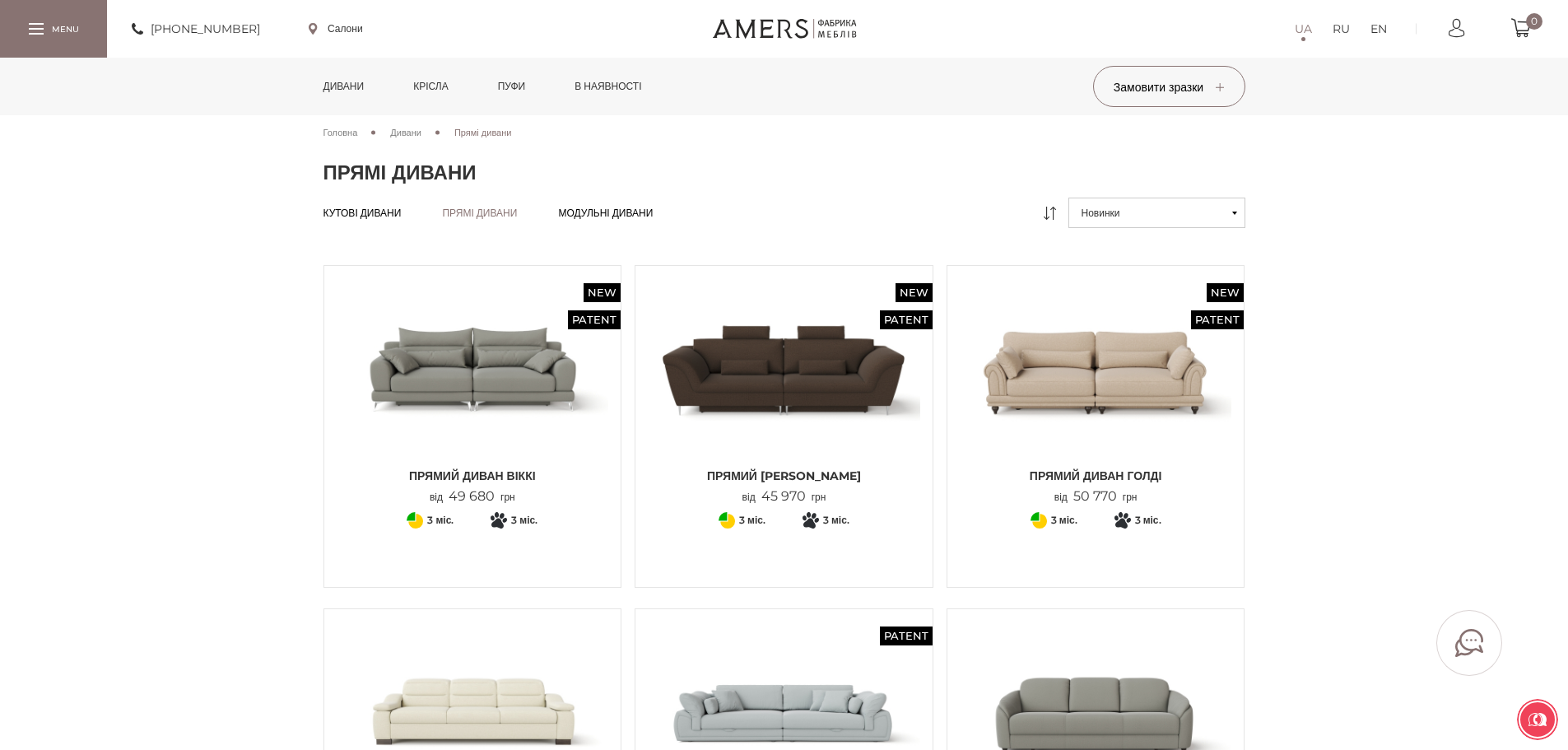
click at [442, 85] on link "Крісла" at bounding box center [430, 86] width 59 height 57
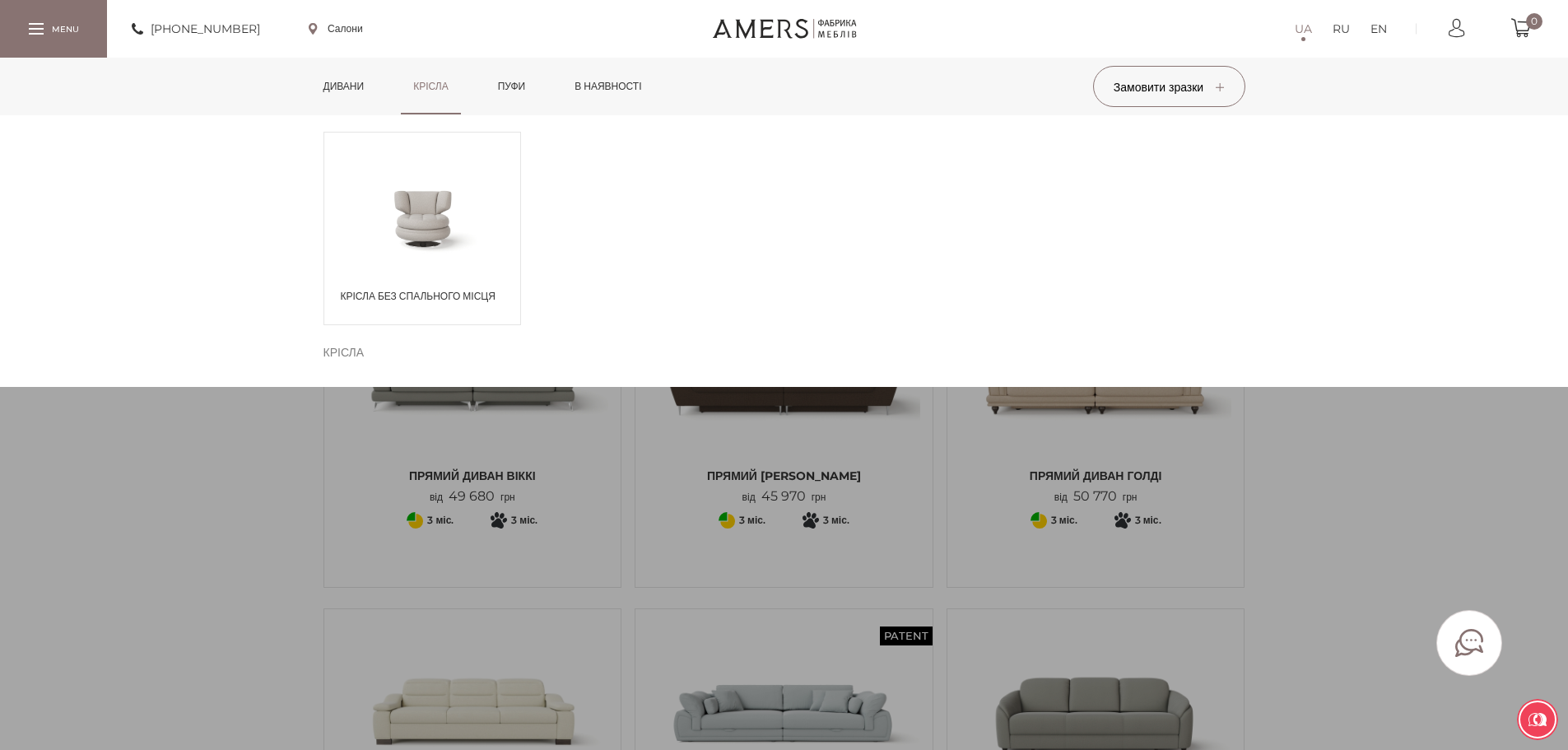
click at [538, 87] on link "Пуфи" at bounding box center [512, 86] width 52 height 57
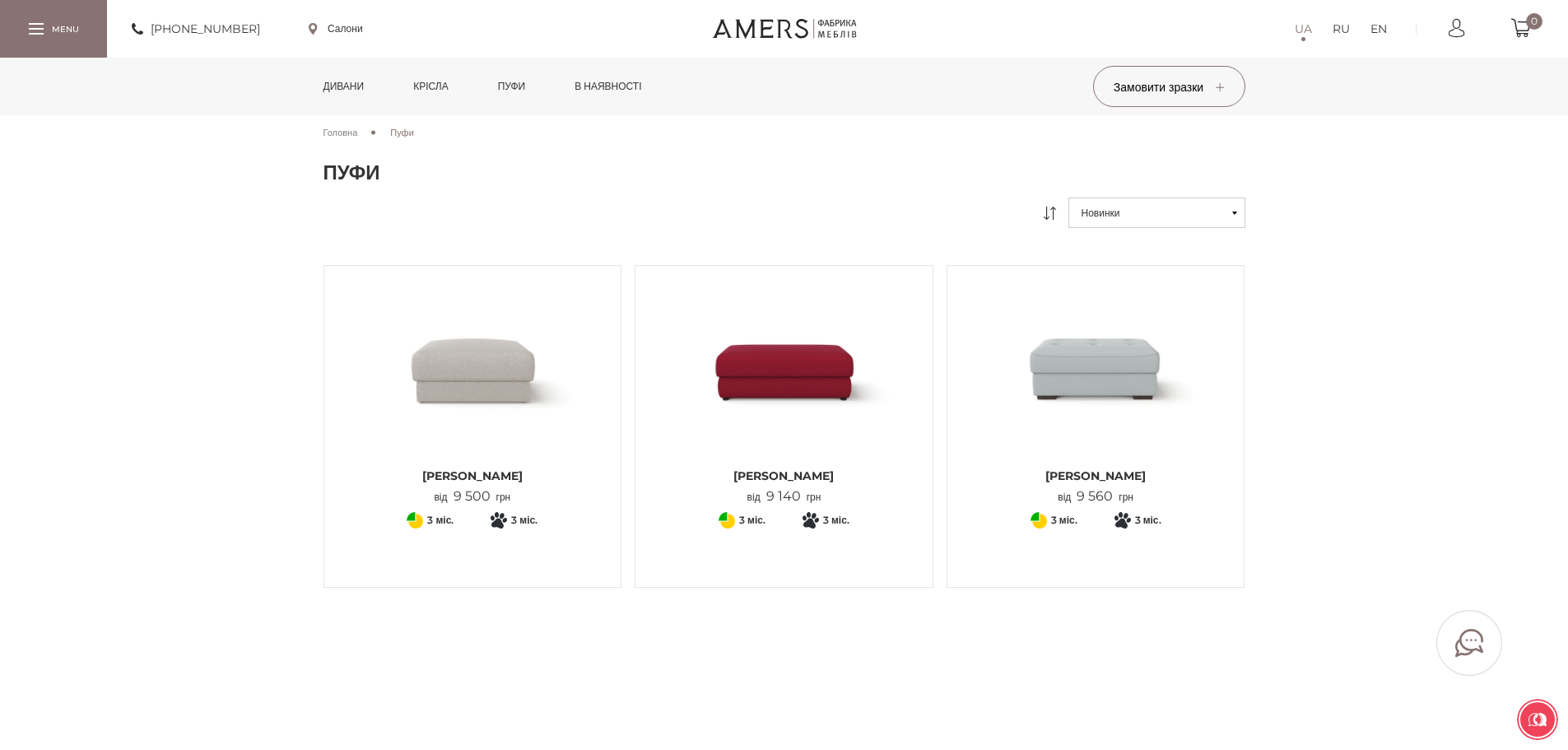
click at [637, 79] on link "в наявності" at bounding box center [607, 86] width 92 height 57
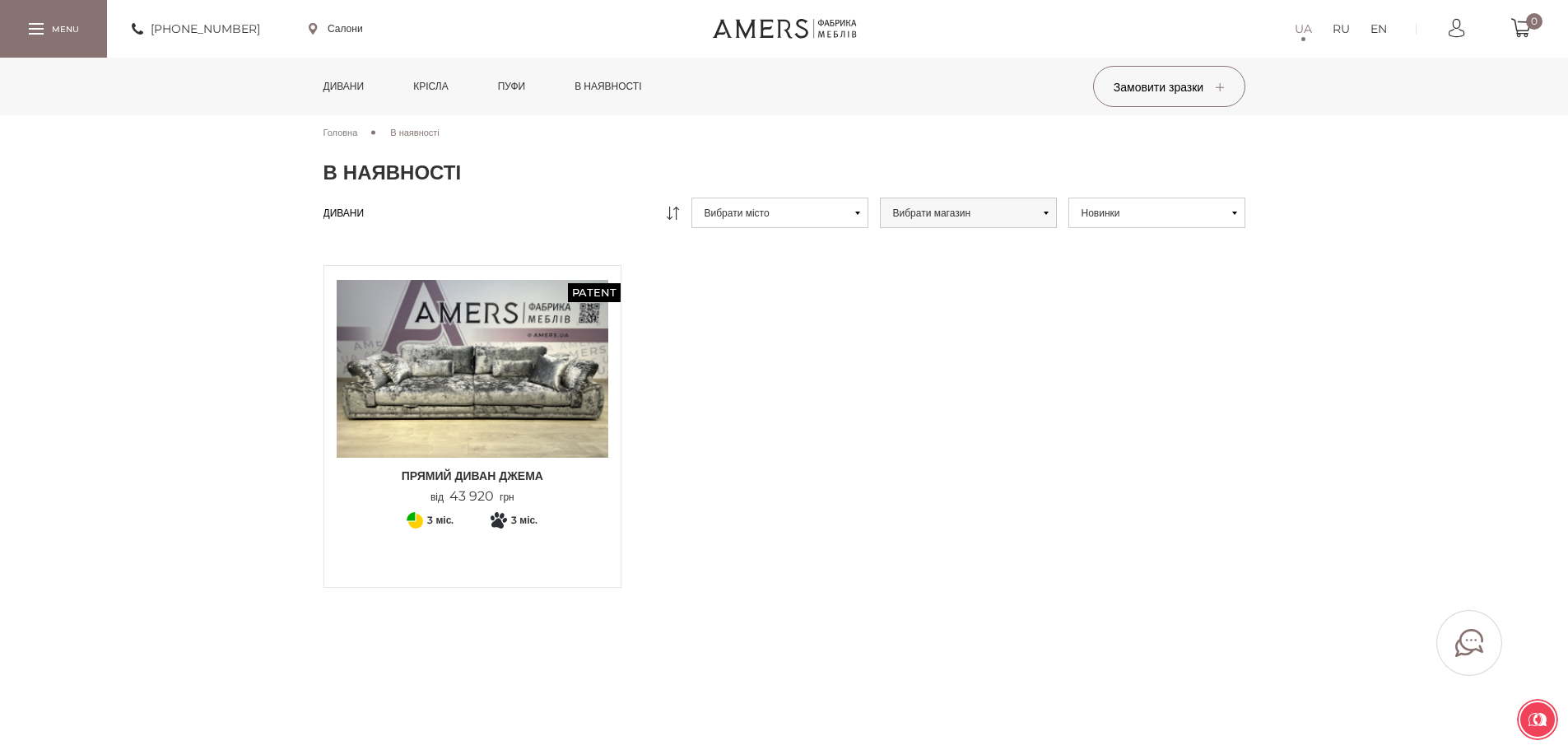
click at [855, 212] on icon at bounding box center [858, 213] width 5 height 3
click at [860, 206] on button "Вибрати місто" at bounding box center [780, 213] width 177 height 31
click at [956, 351] on div "Patent Прямий диван ДЖЕМА від 43 920 грн 3 міс. Оплата частинами від ПриватБанк…" at bounding box center [784, 436] width 935 height 344
click at [332, 87] on link "Дивани" at bounding box center [344, 86] width 66 height 57
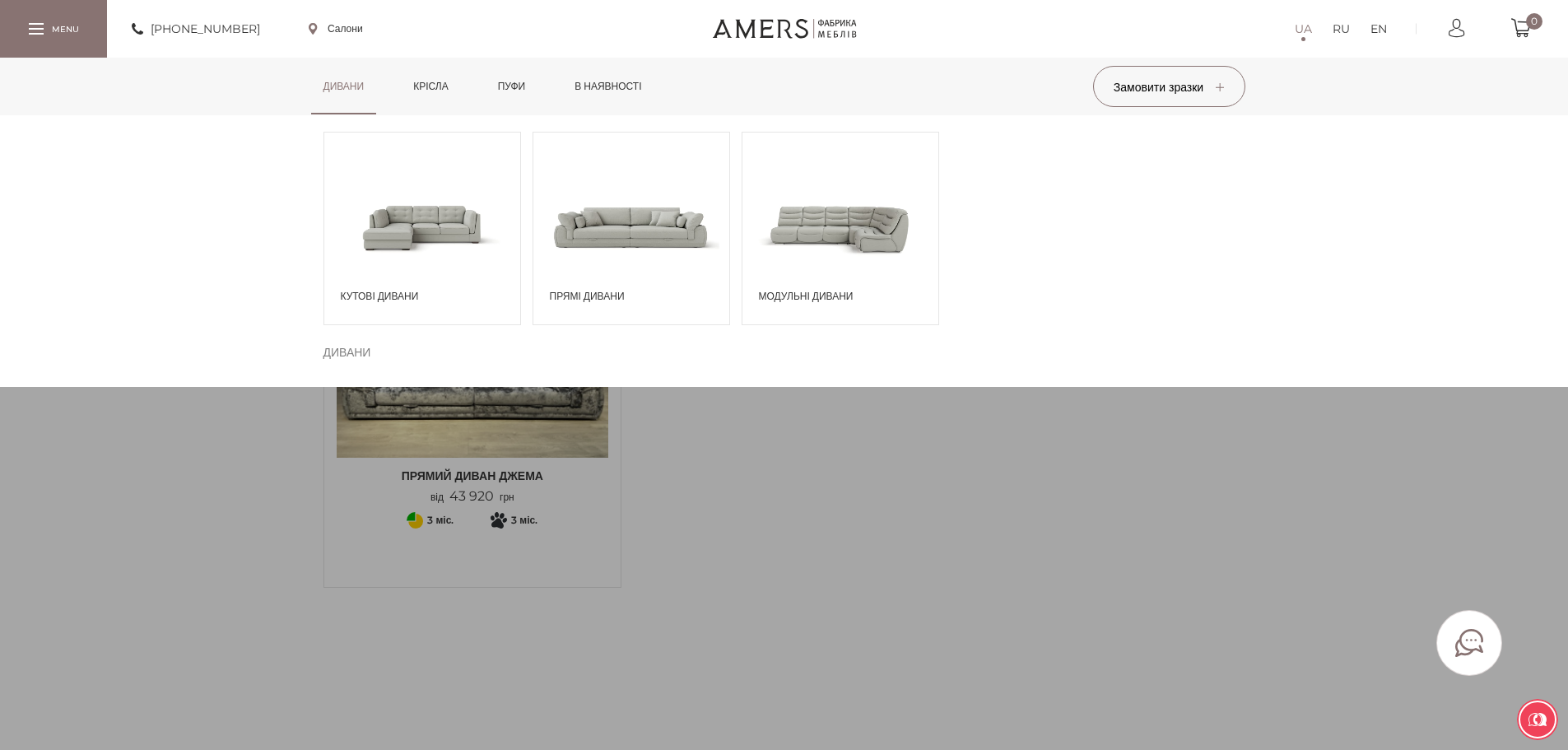
click at [443, 218] on span at bounding box center [422, 227] width 196 height 115
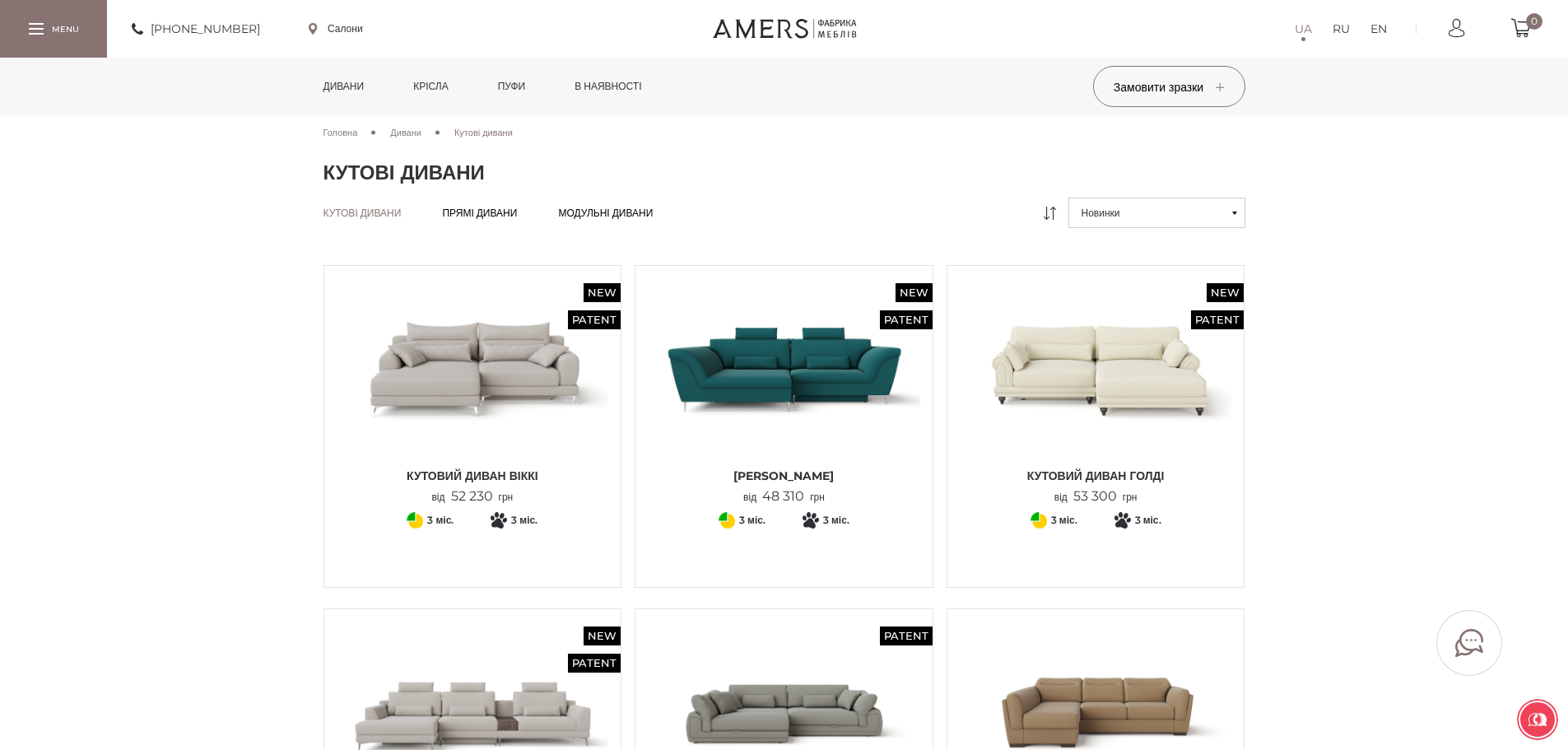
click at [453, 349] on img at bounding box center [473, 369] width 272 height 181
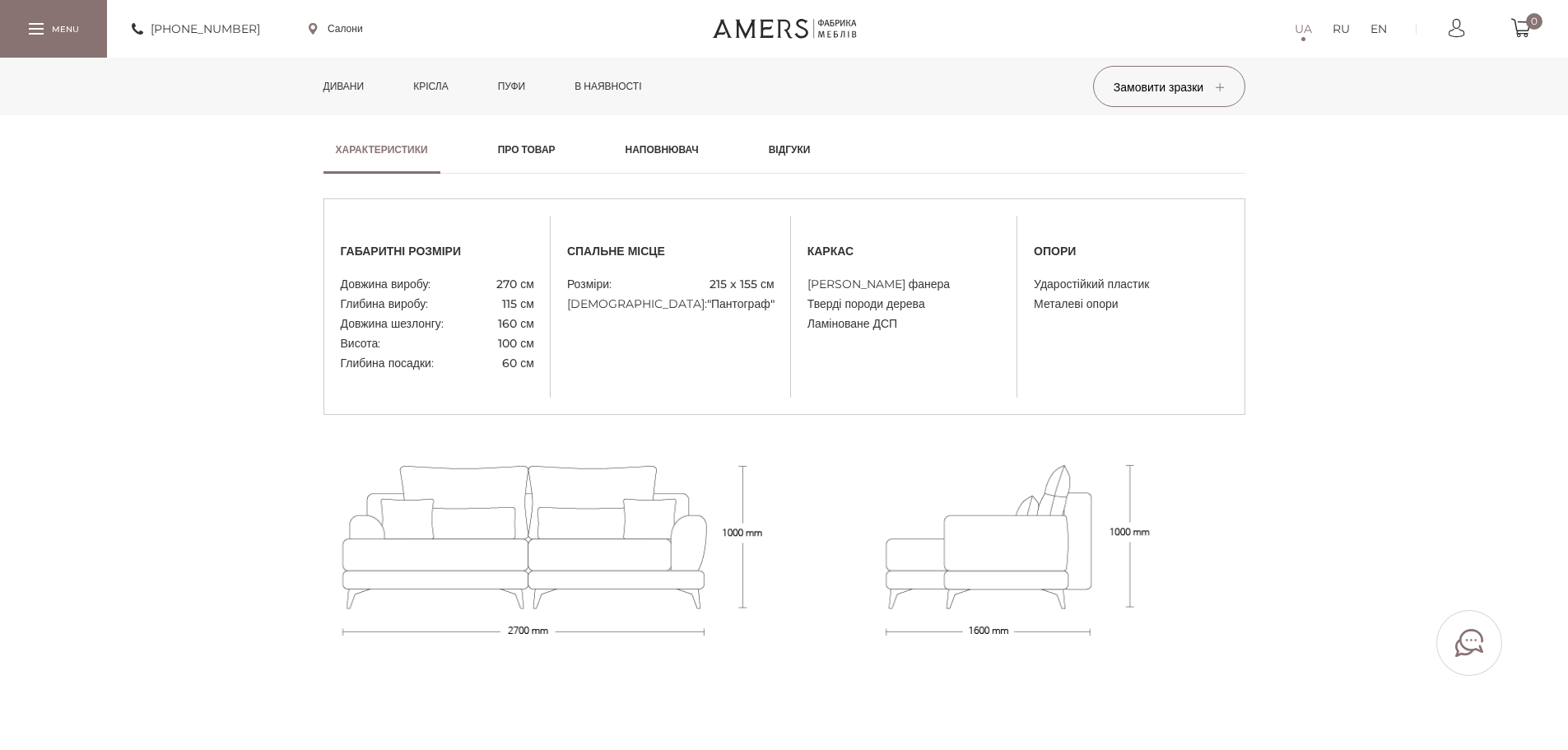
scroll to position [824, 0]
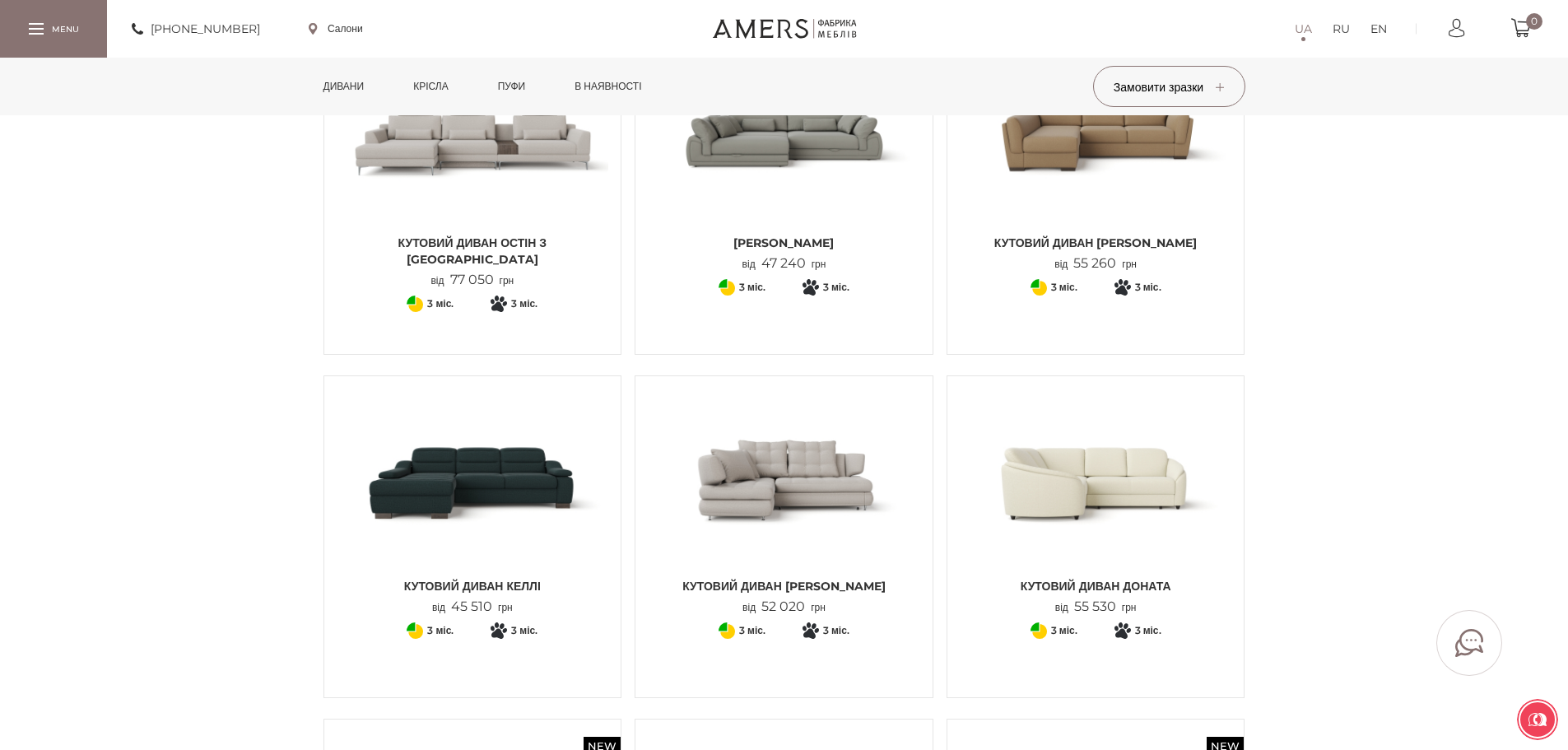
scroll to position [658, 0]
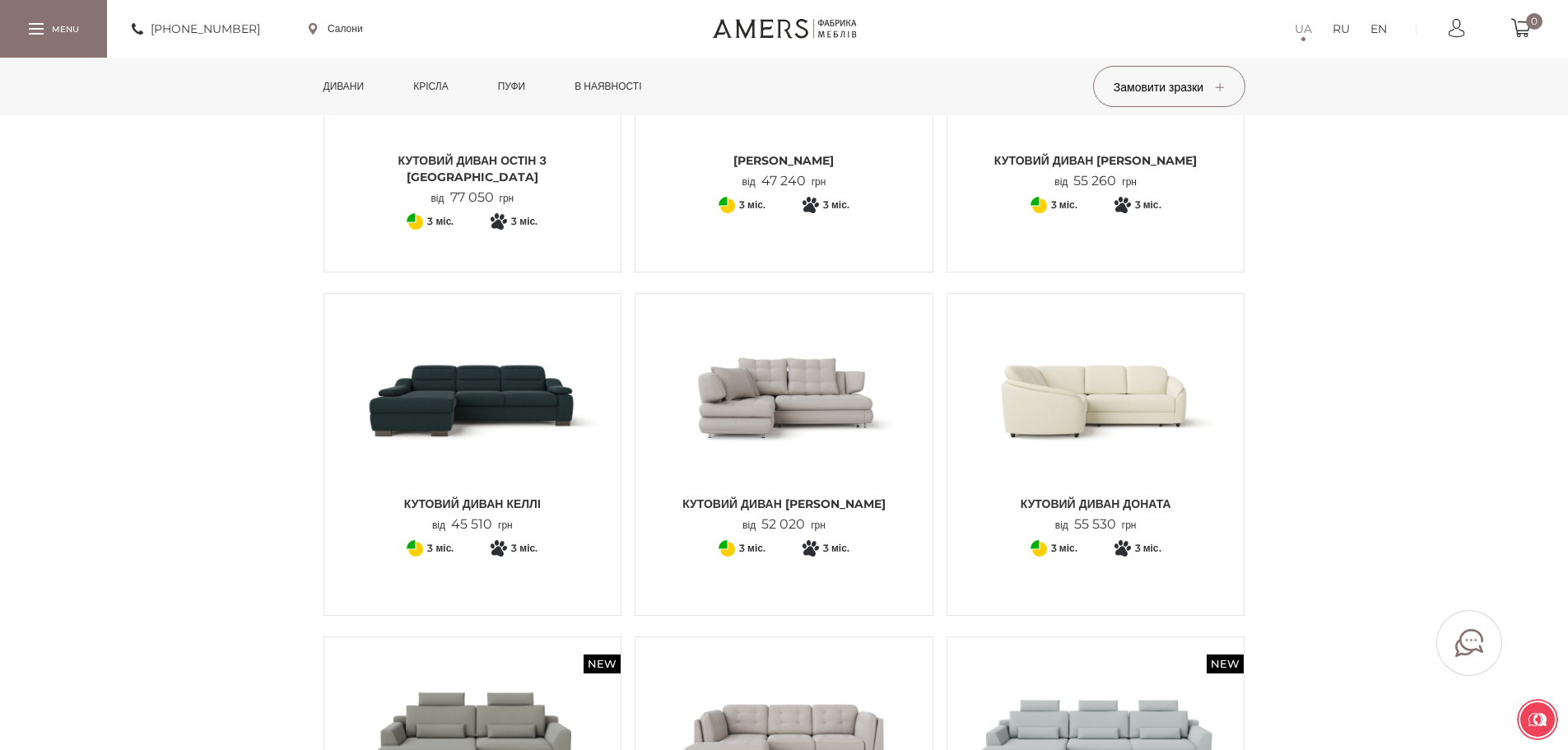
click at [769, 400] on img at bounding box center [784, 396] width 272 height 181
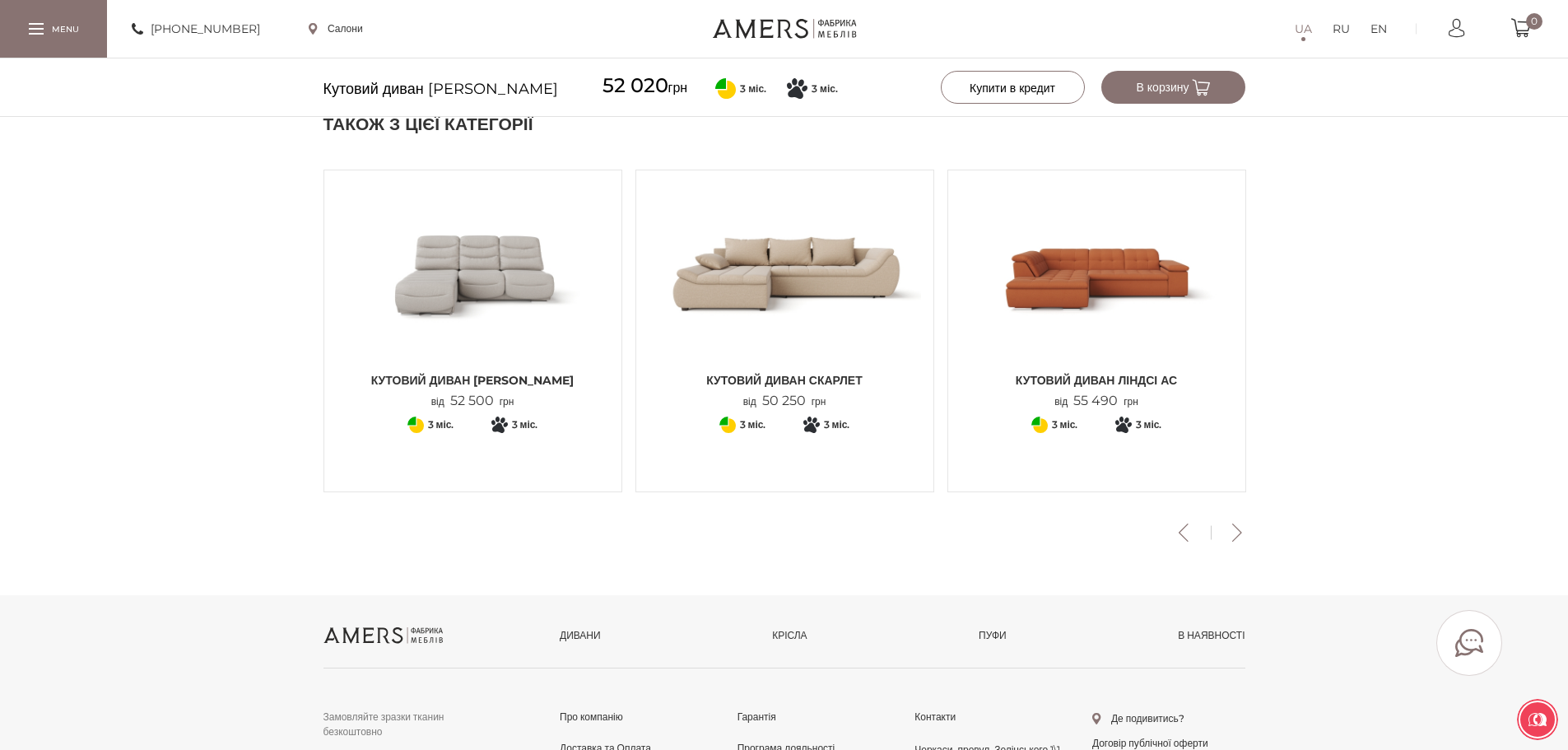
scroll to position [2140, 0]
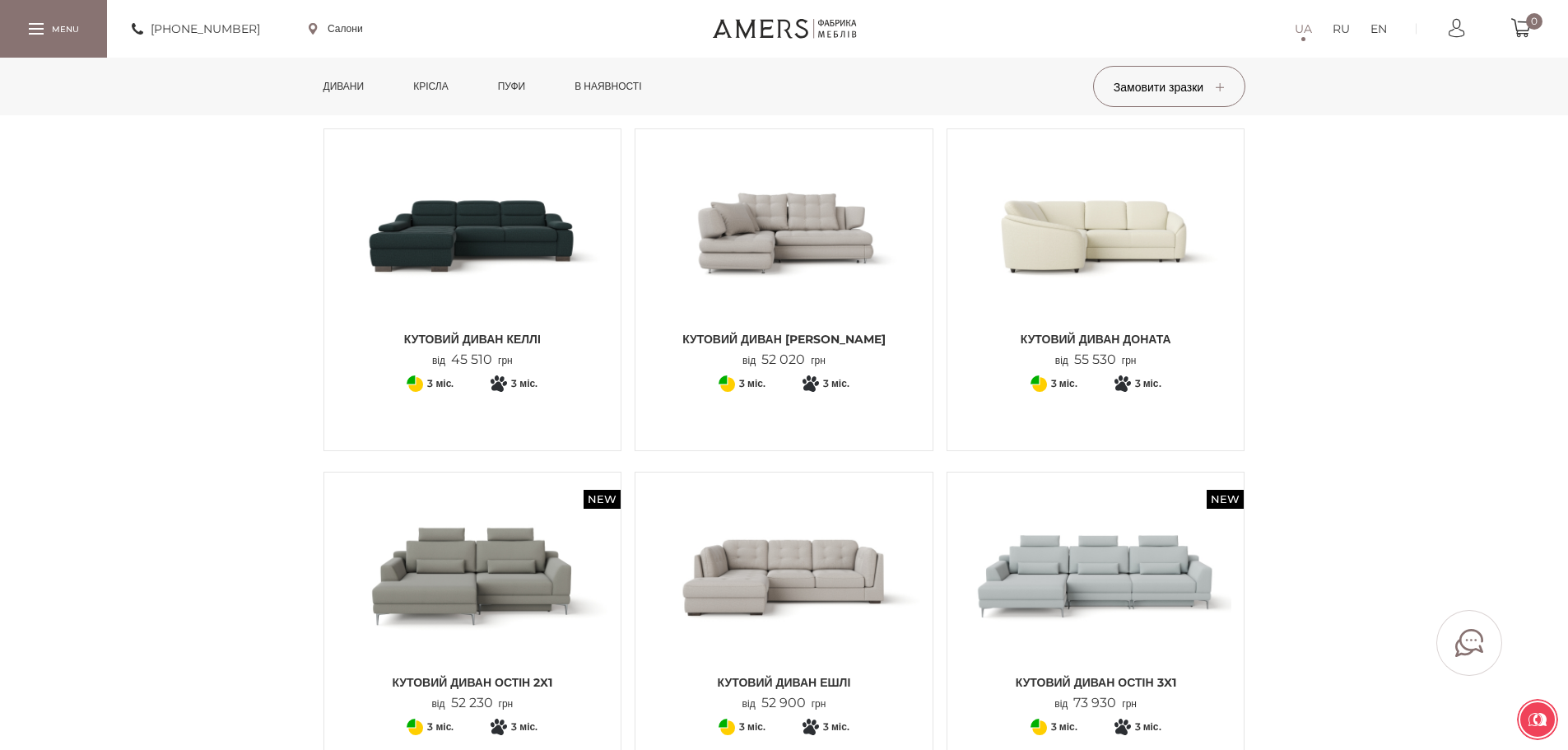
scroll to position [906, 0]
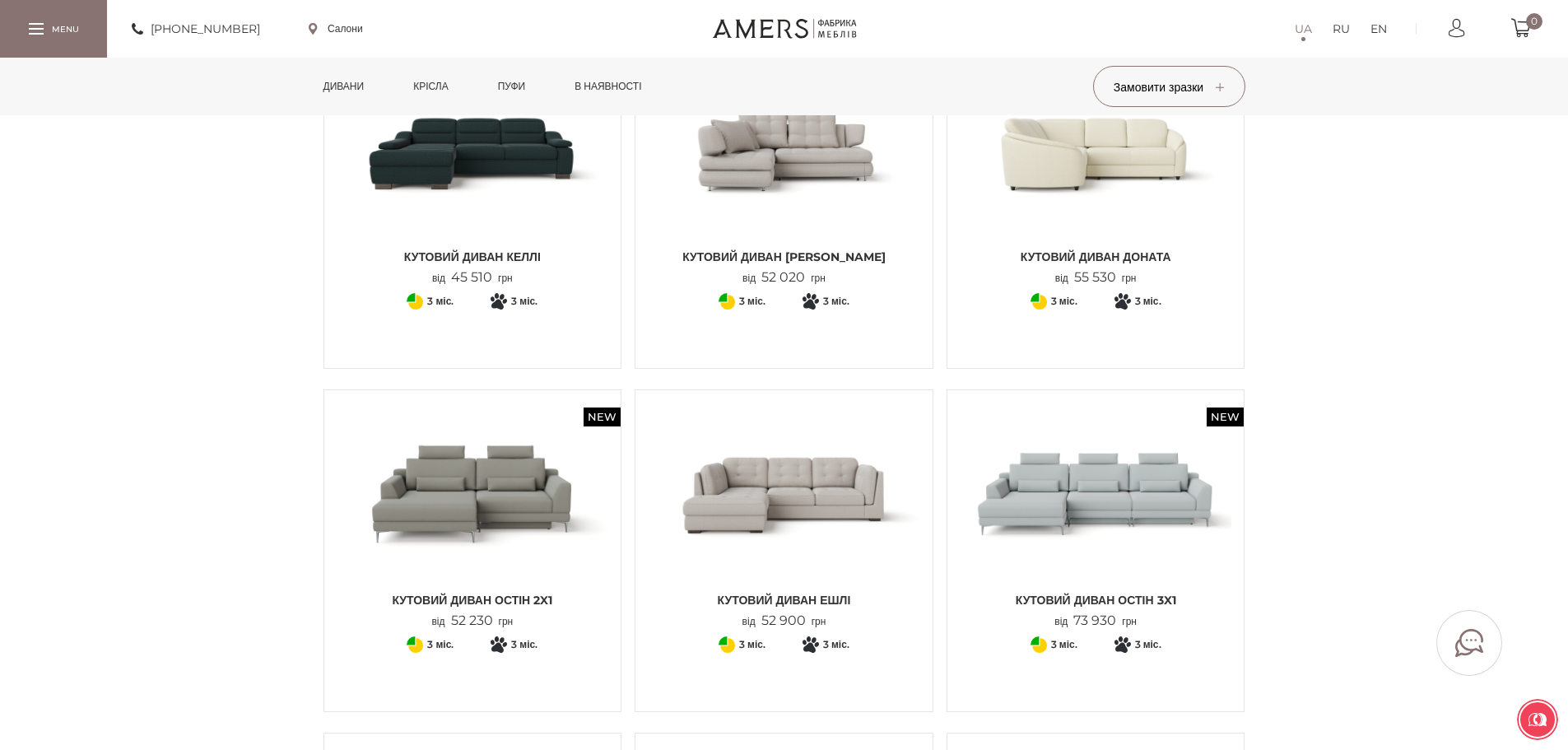
click at [809, 189] on img at bounding box center [784, 149] width 272 height 181
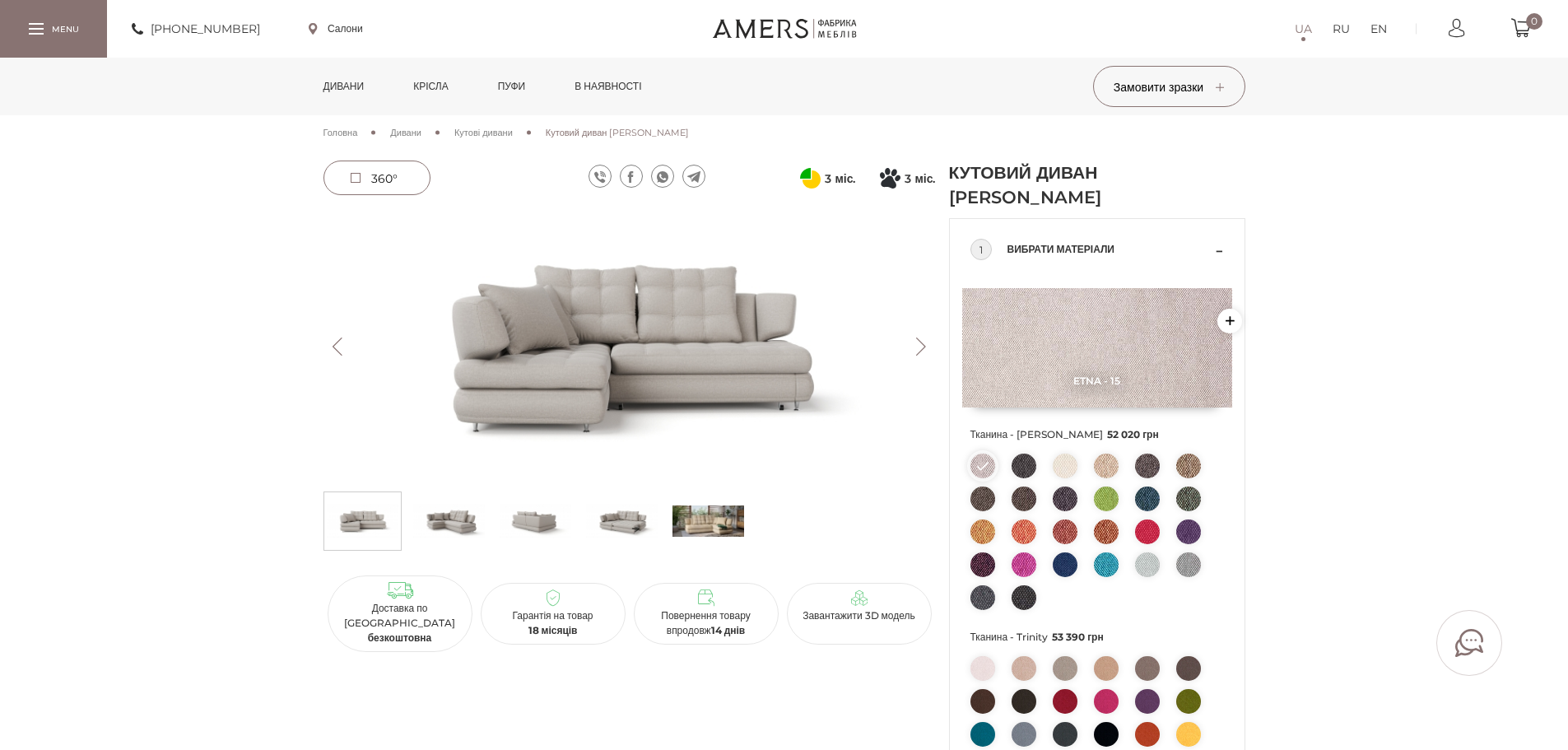
click at [685, 522] on img at bounding box center [709, 521] width 72 height 50
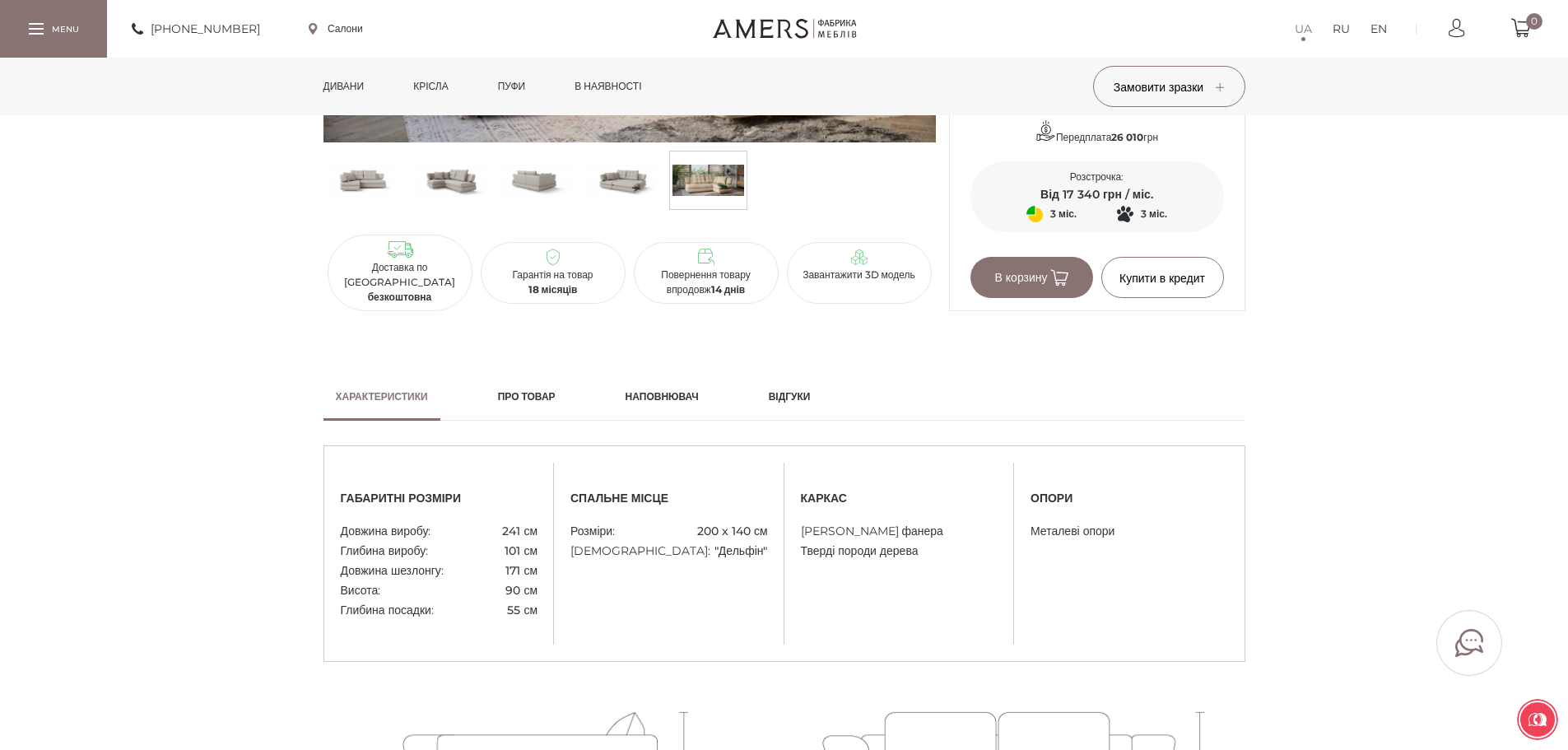
scroll to position [988, 0]
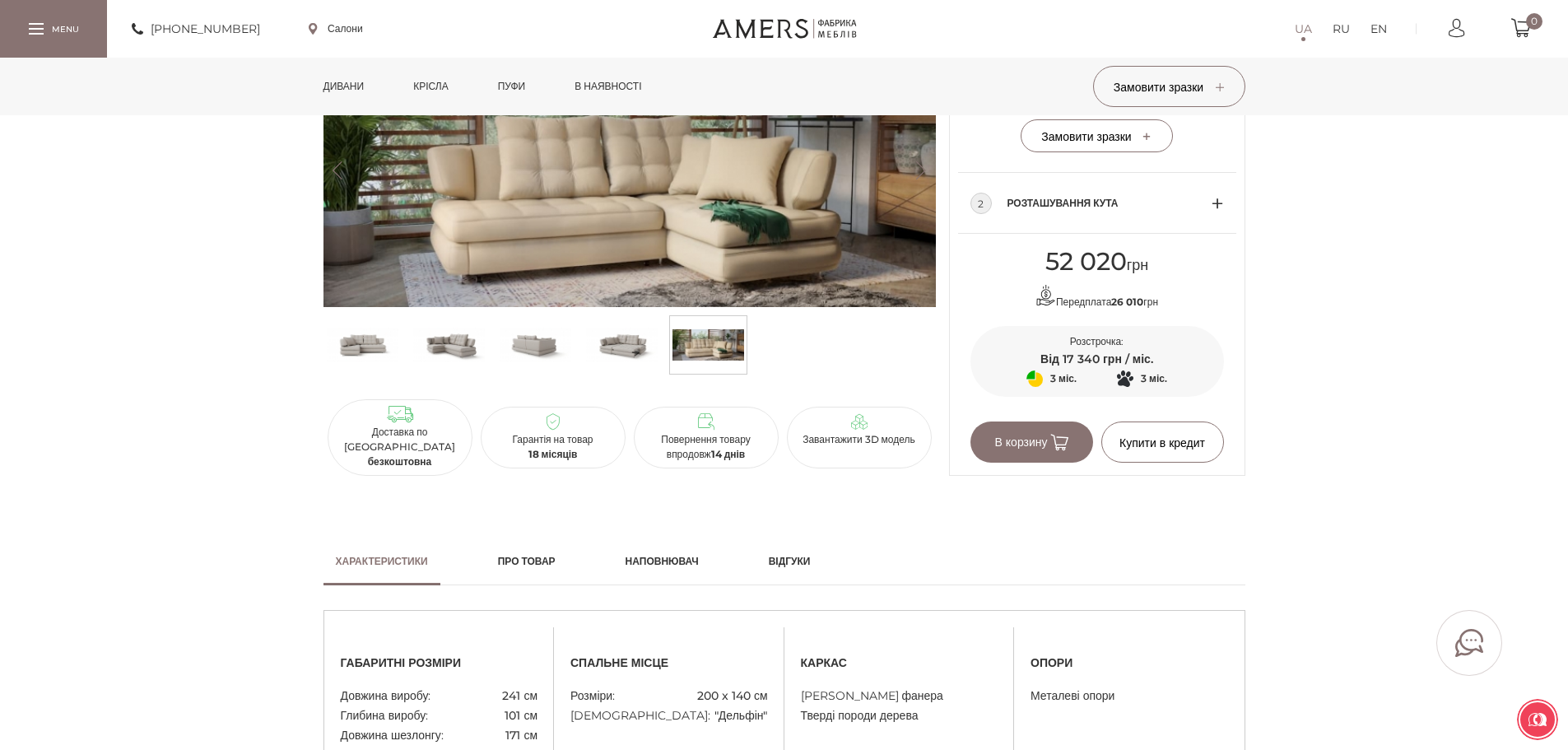
click at [457, 358] on img at bounding box center [449, 345] width 72 height 50
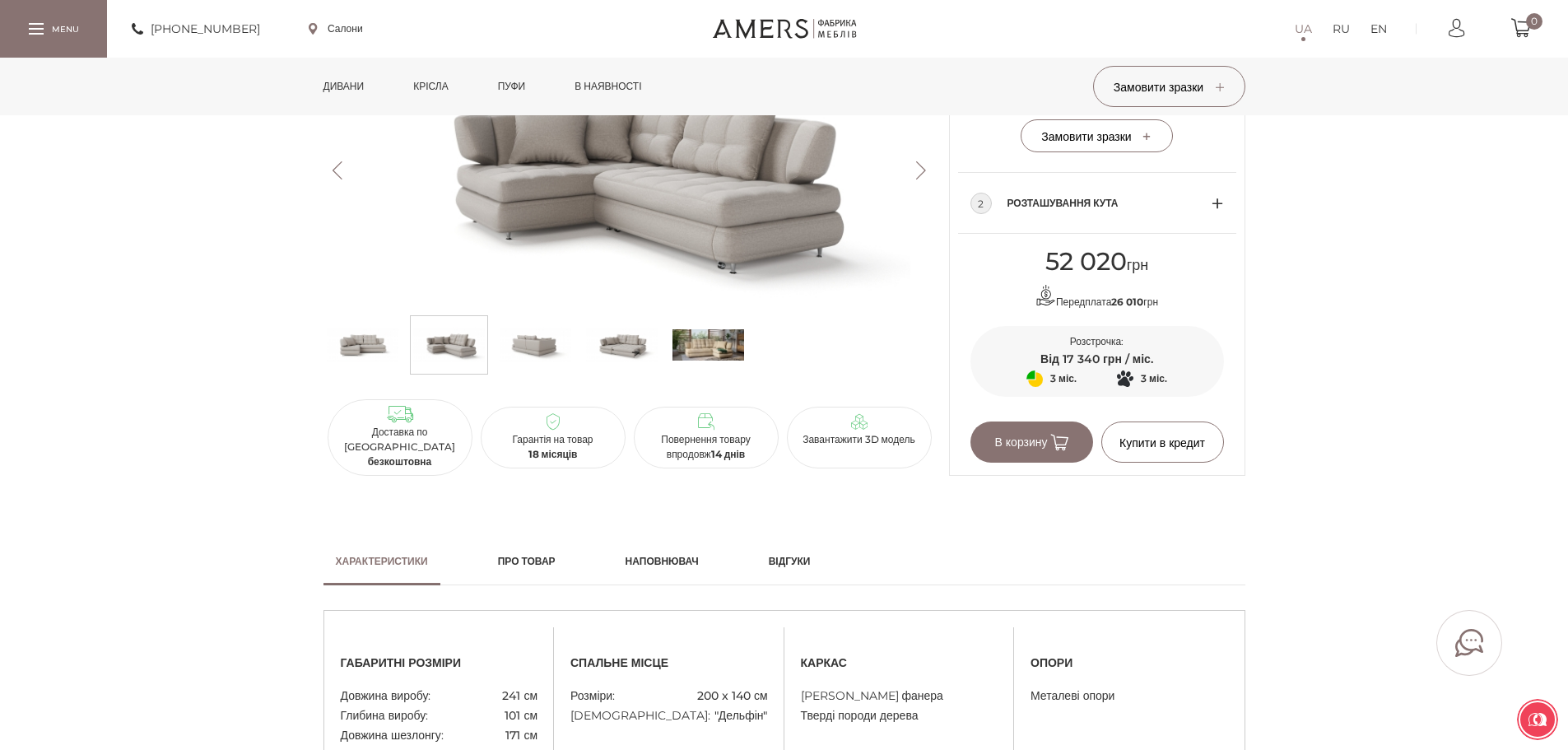
click at [533, 354] on img at bounding box center [536, 345] width 72 height 50
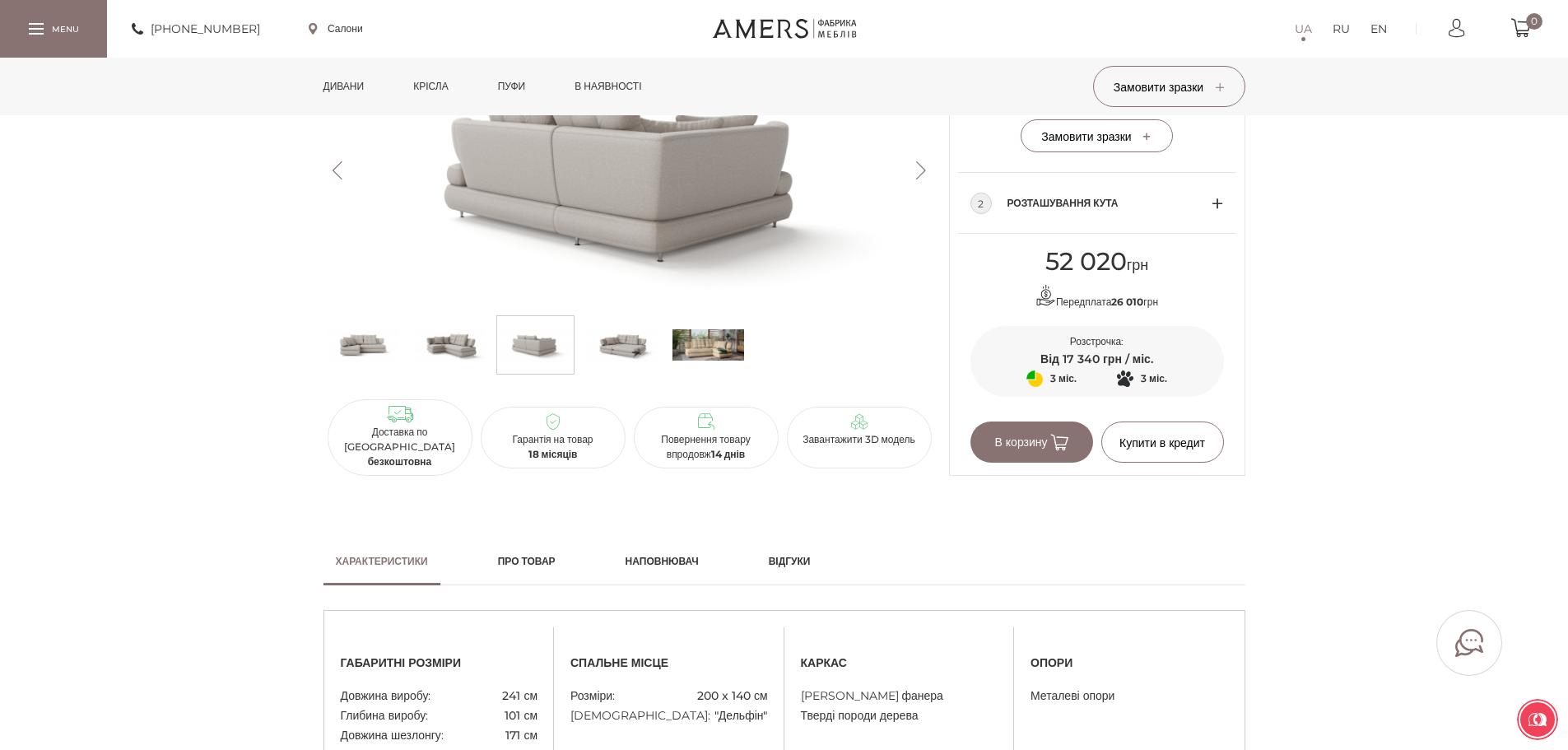
click at [919, 179] on button "Next" at bounding box center [922, 170] width 29 height 18
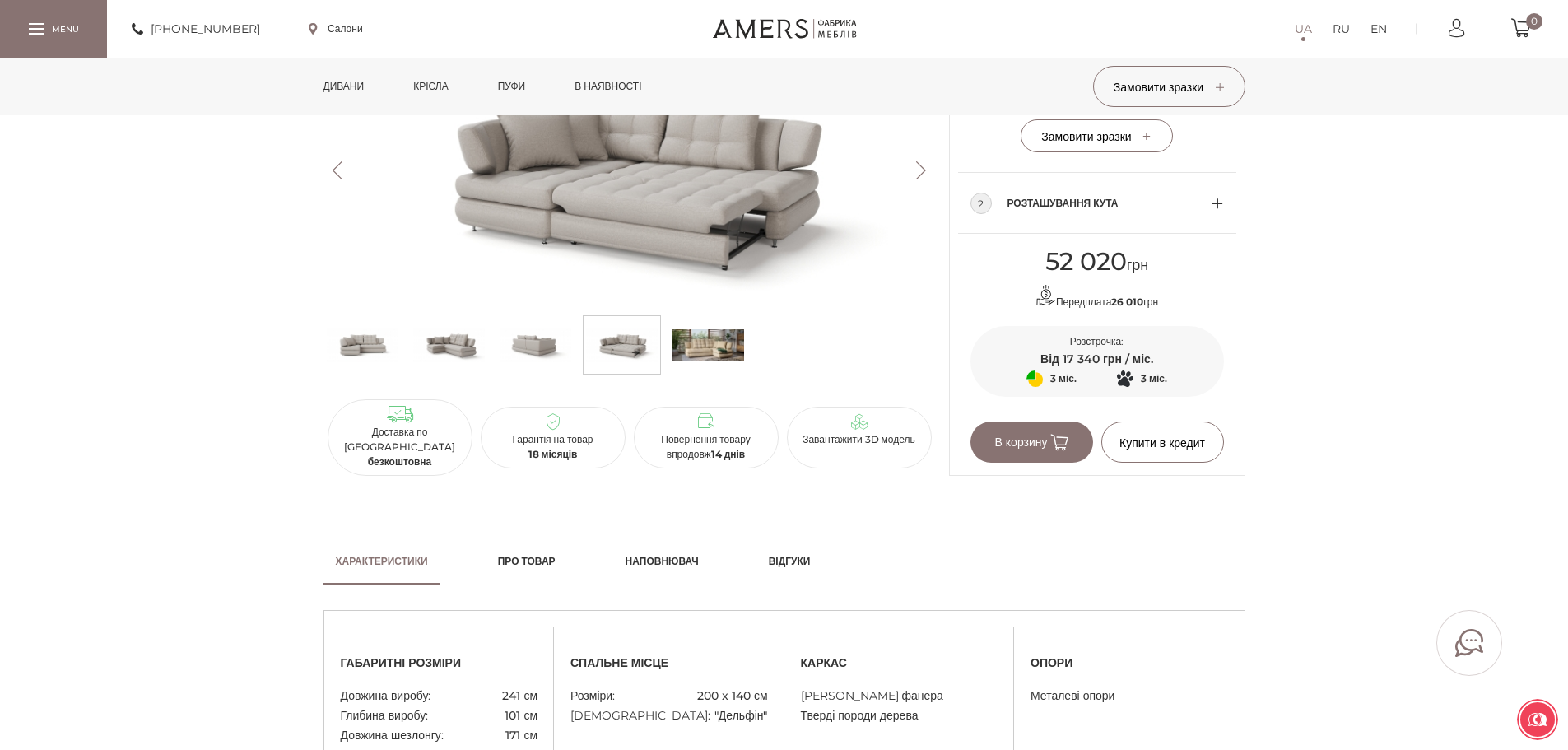
click at [919, 179] on button "Next" at bounding box center [922, 170] width 29 height 18
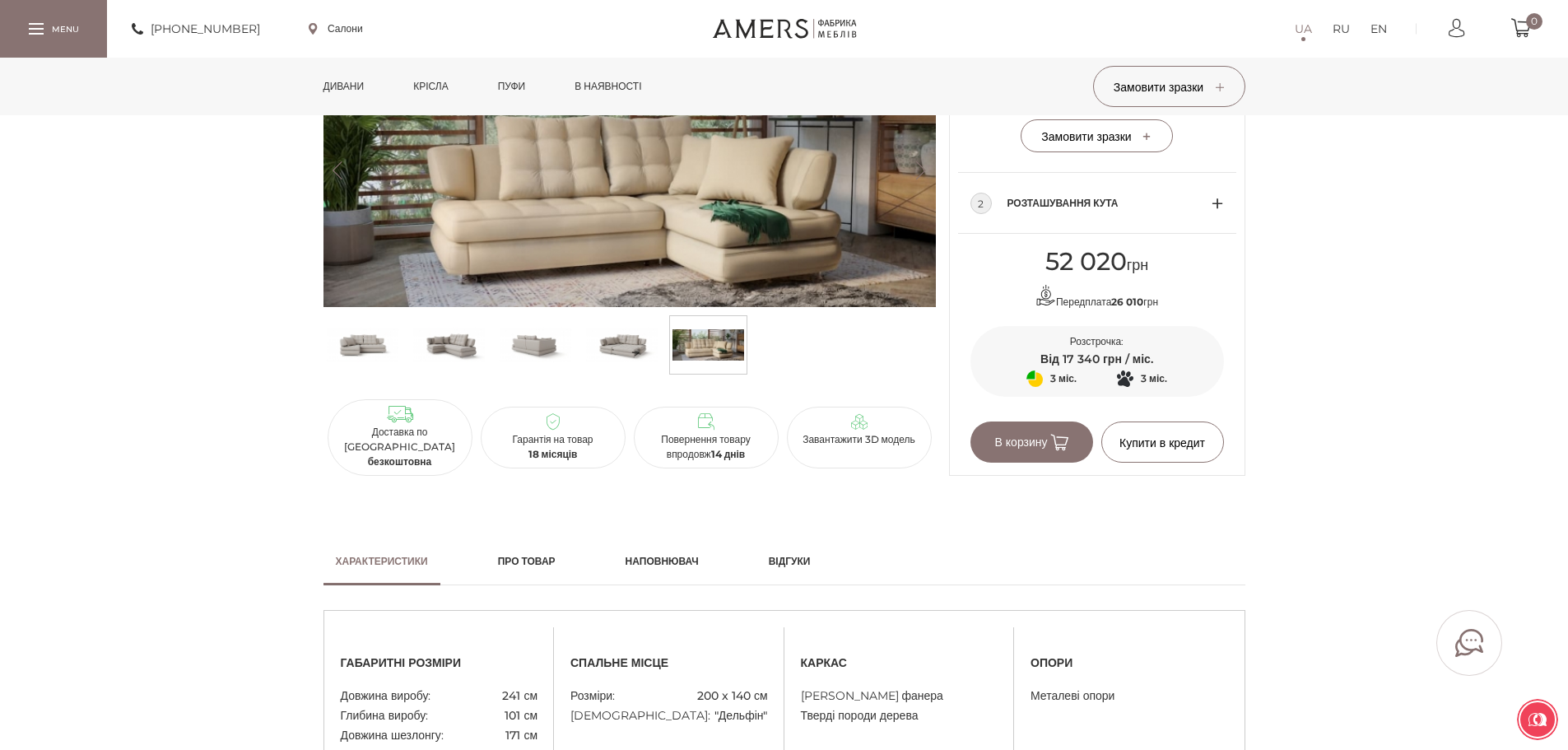
click at [919, 179] on button "Next" at bounding box center [922, 170] width 29 height 18
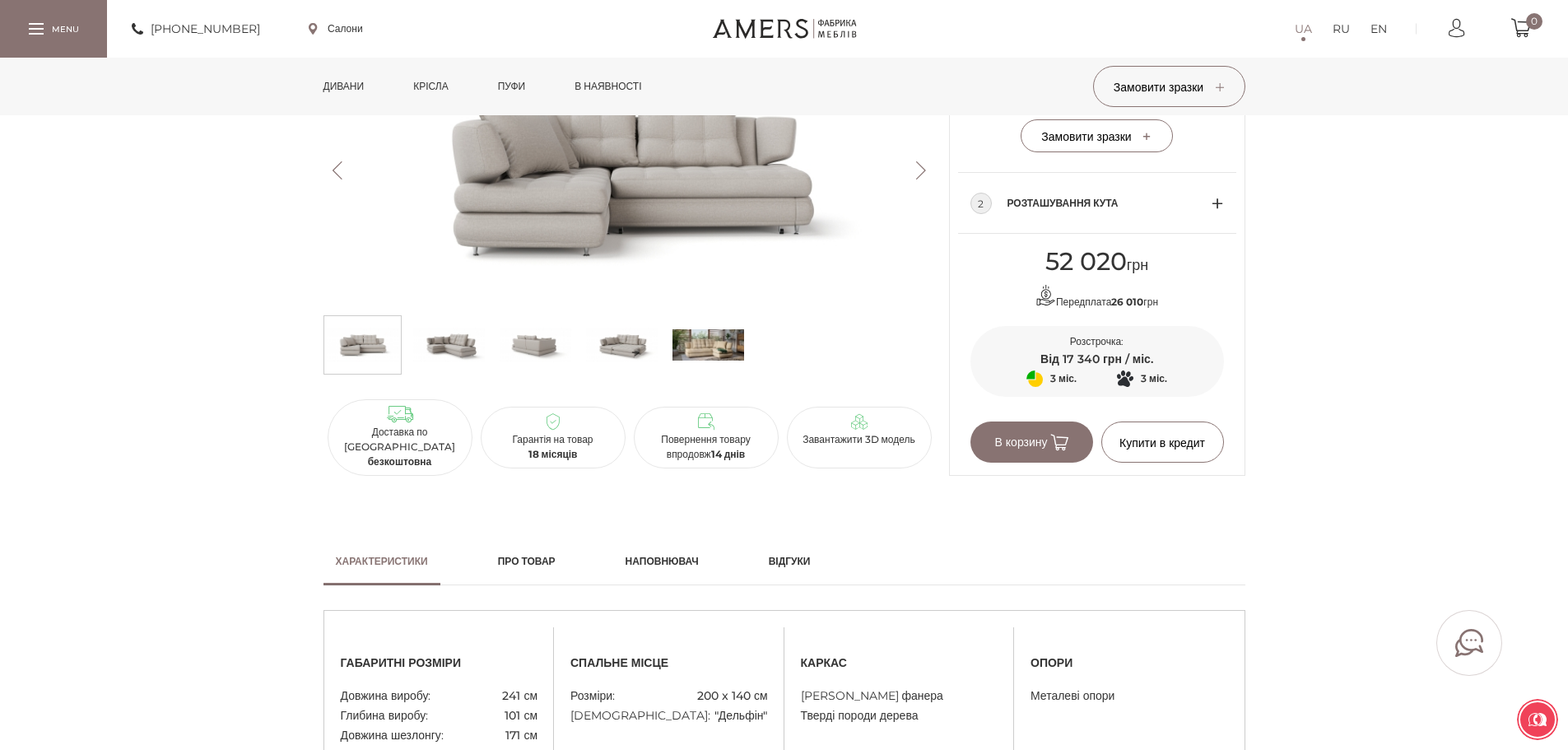
click at [919, 179] on button "Next" at bounding box center [922, 170] width 29 height 18
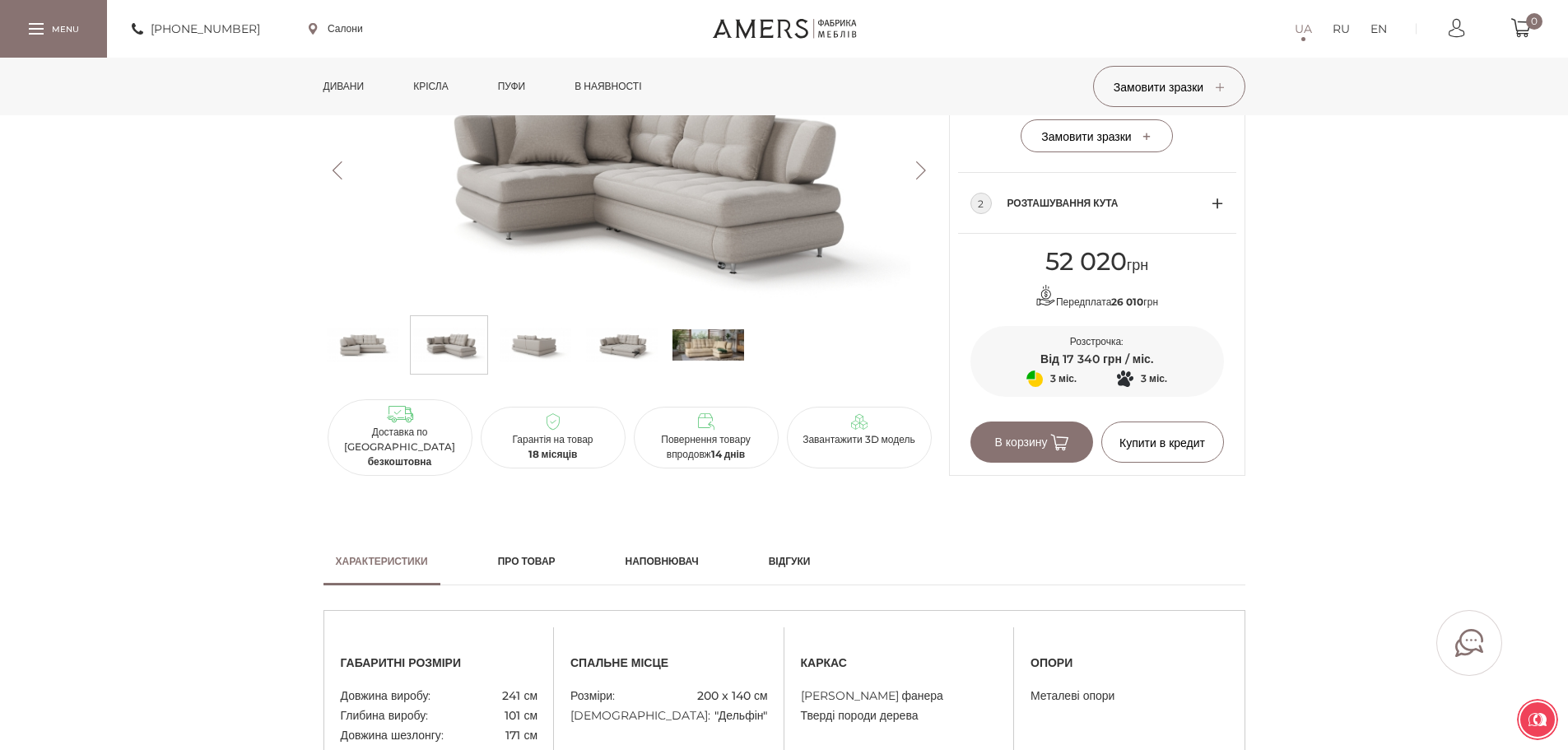
click at [919, 179] on button "Next" at bounding box center [922, 170] width 29 height 18
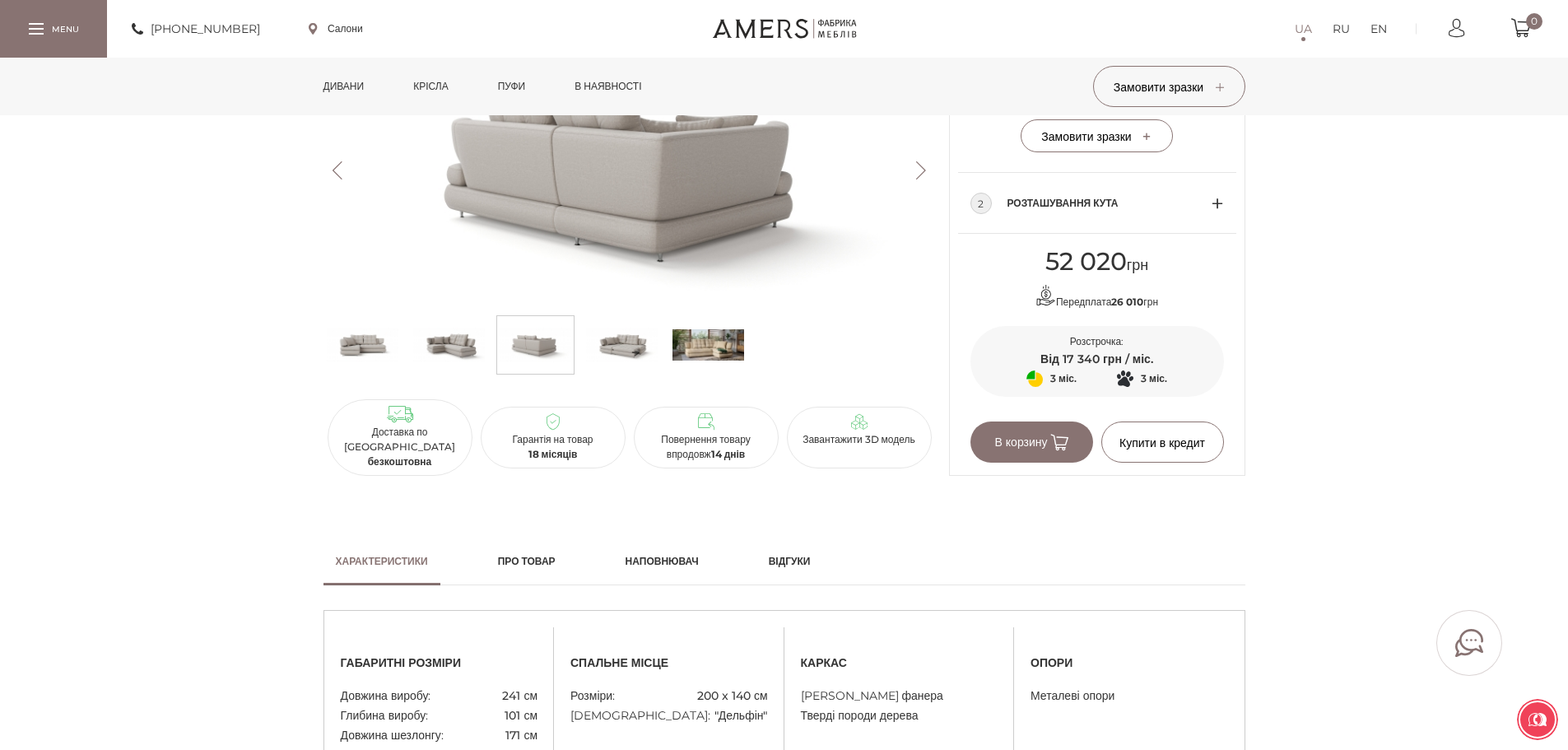
click at [919, 179] on button "Next" at bounding box center [922, 170] width 29 height 18
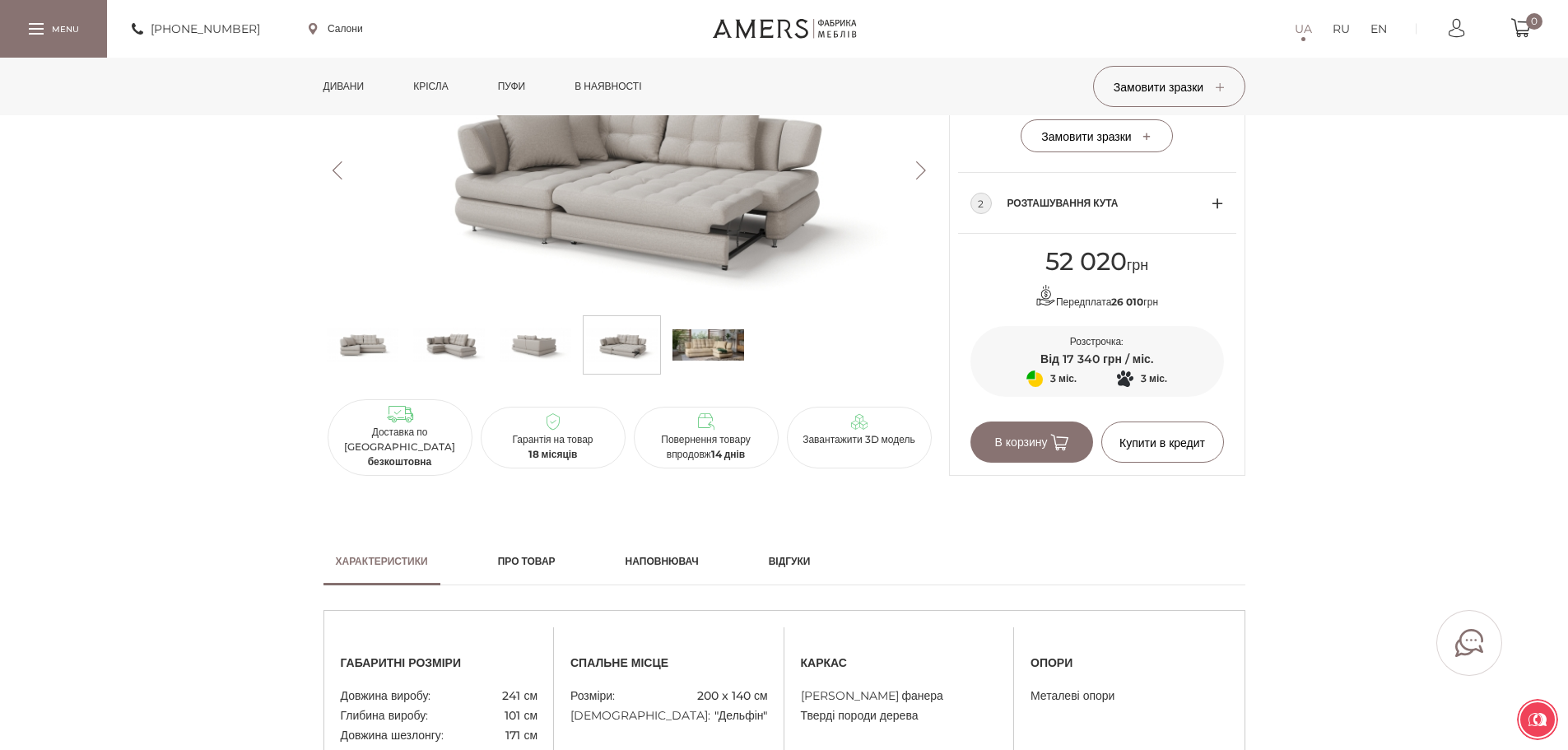
click at [919, 179] on button "Next" at bounding box center [922, 170] width 29 height 18
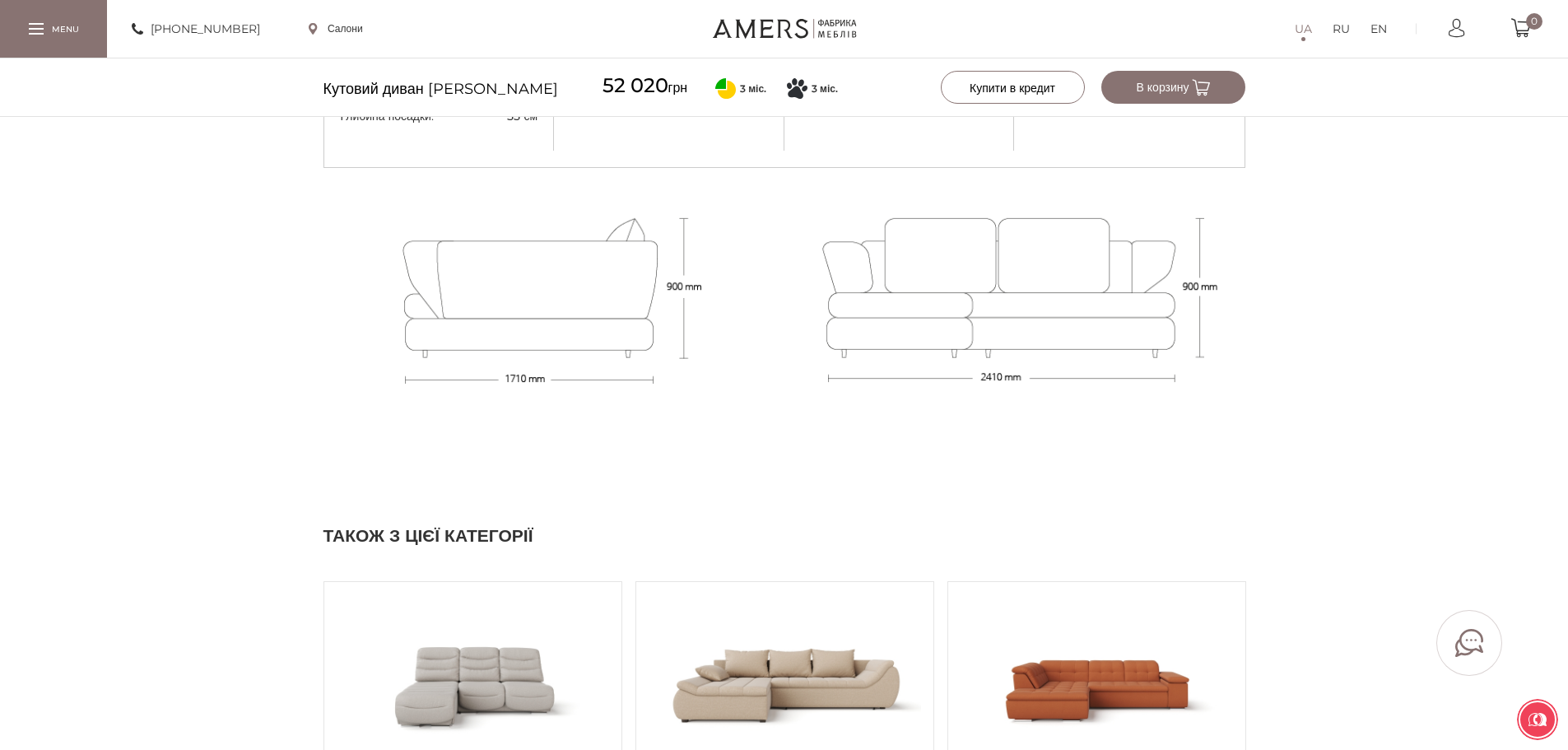
scroll to position [1893, 0]
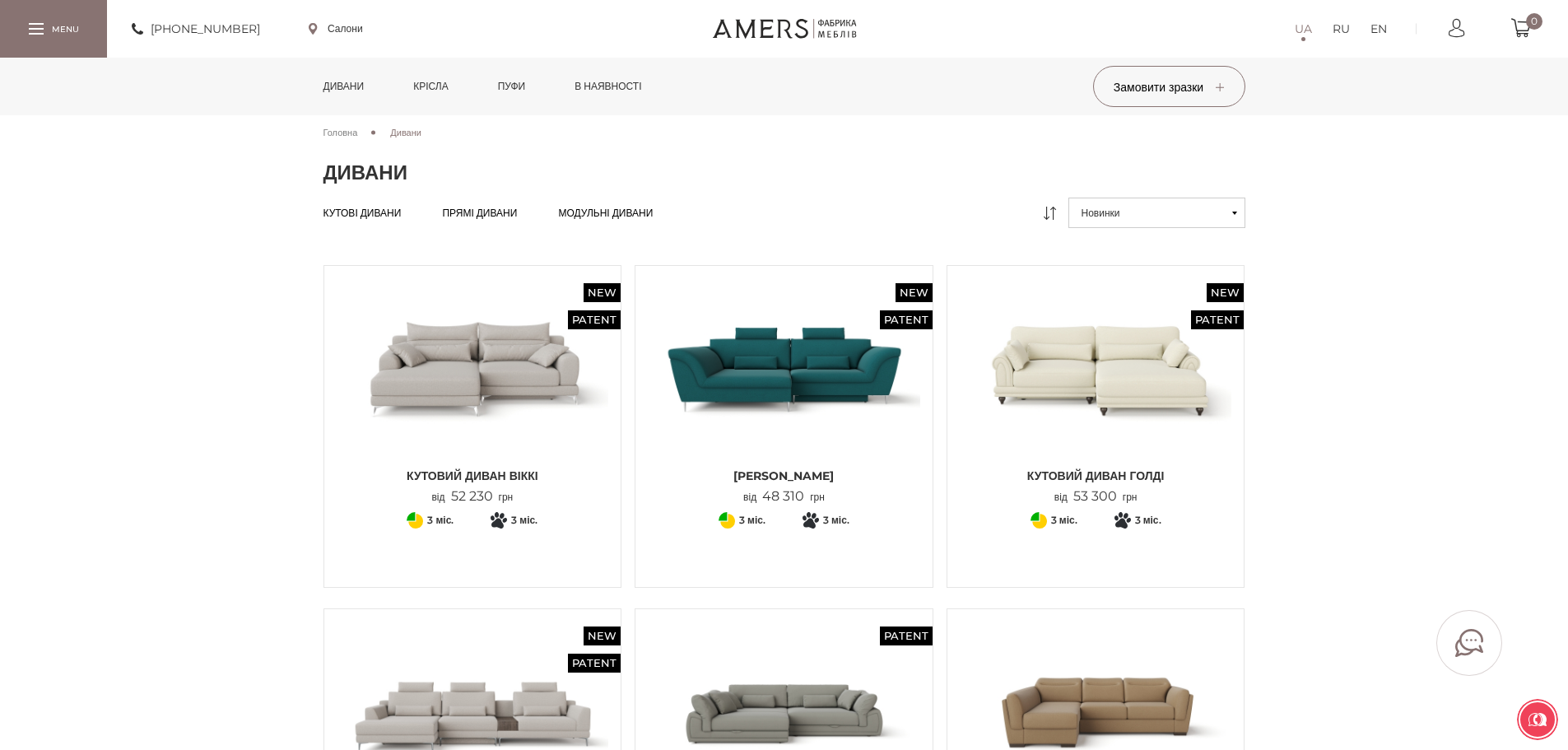
click at [336, 28] on link "Салони" at bounding box center [335, 28] width 54 height 15
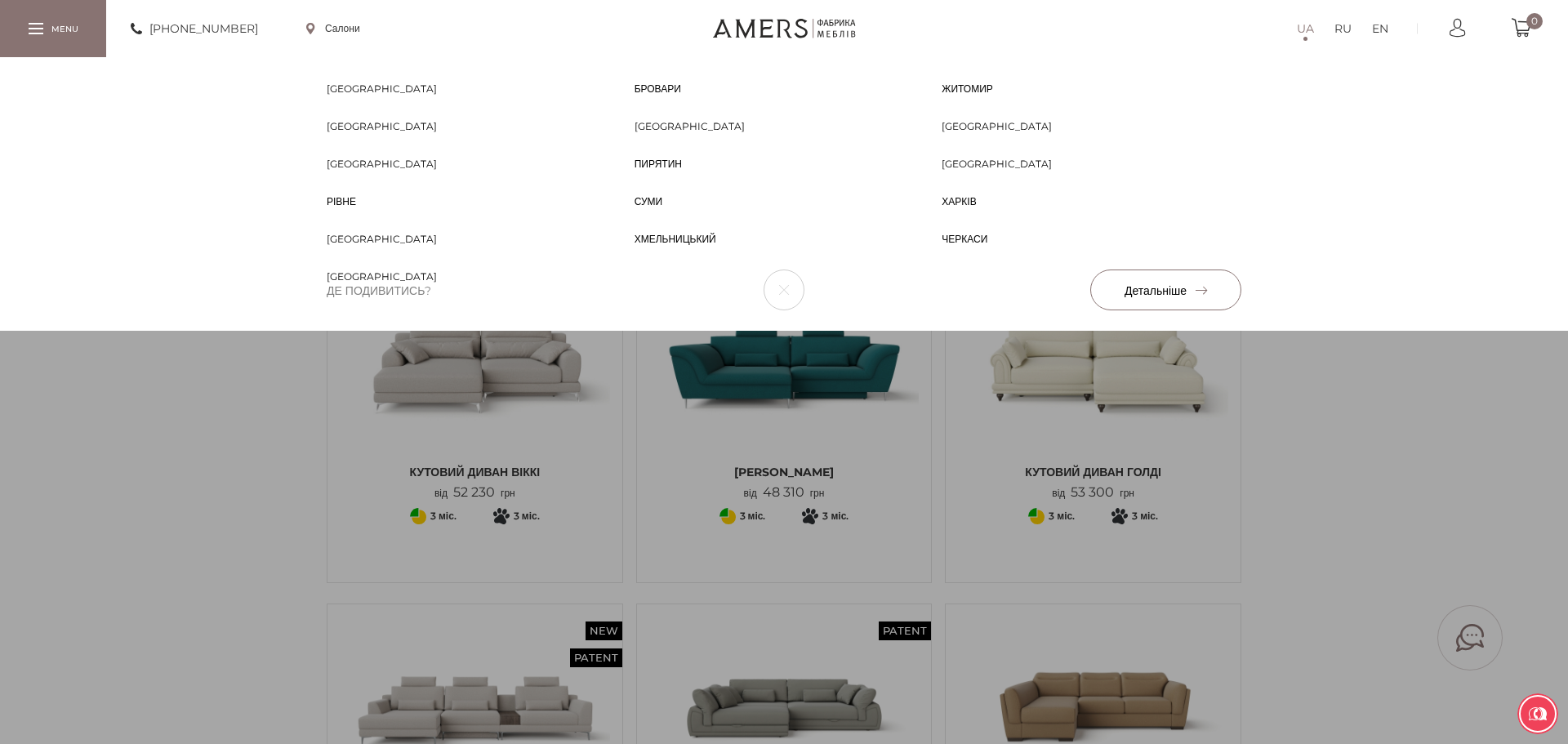
click at [362, 172] on span "[GEOGRAPHIC_DATA]" at bounding box center [382, 179] width 111 height 14
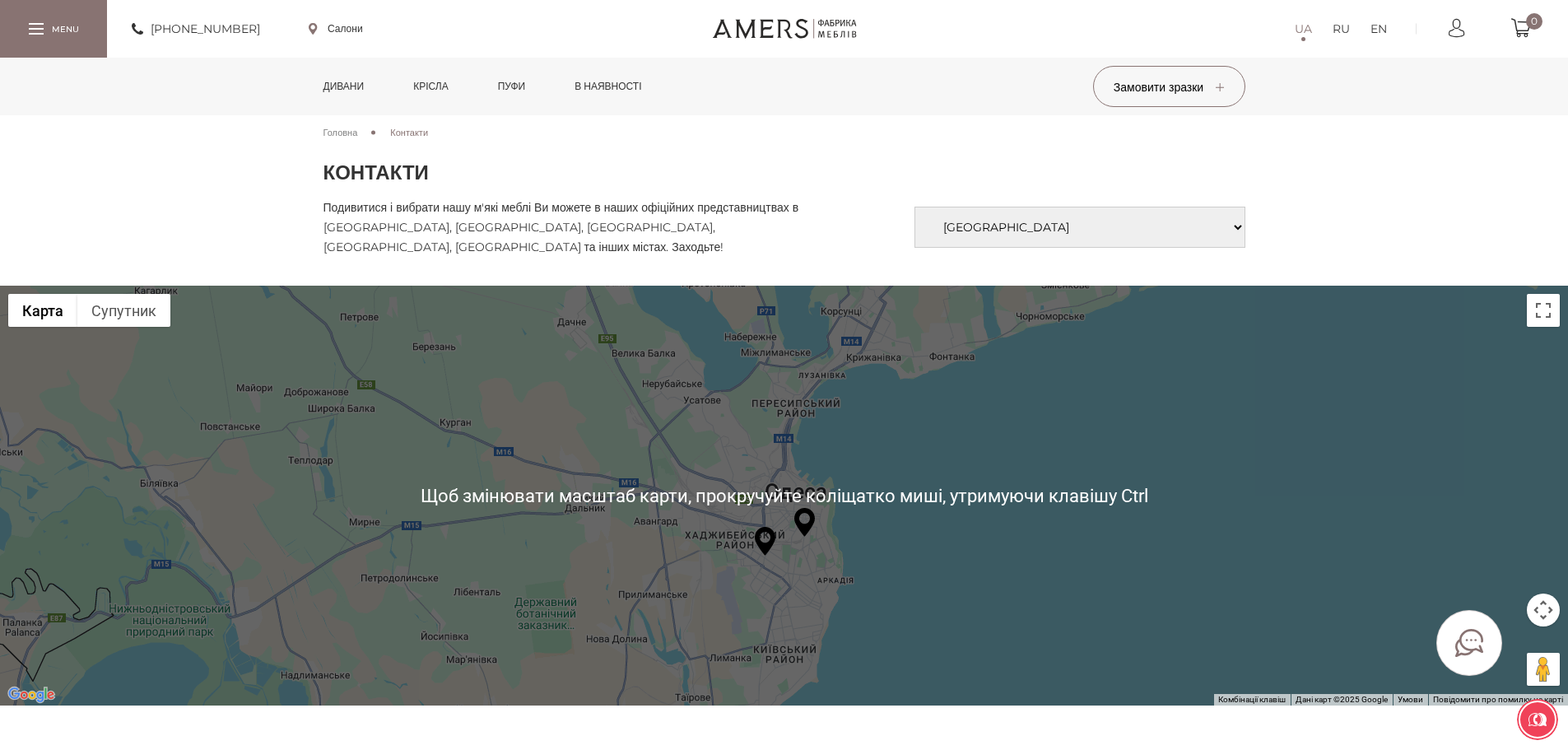
click at [975, 319] on div at bounding box center [784, 495] width 1568 height 420
